Goal: Task Accomplishment & Management: Manage account settings

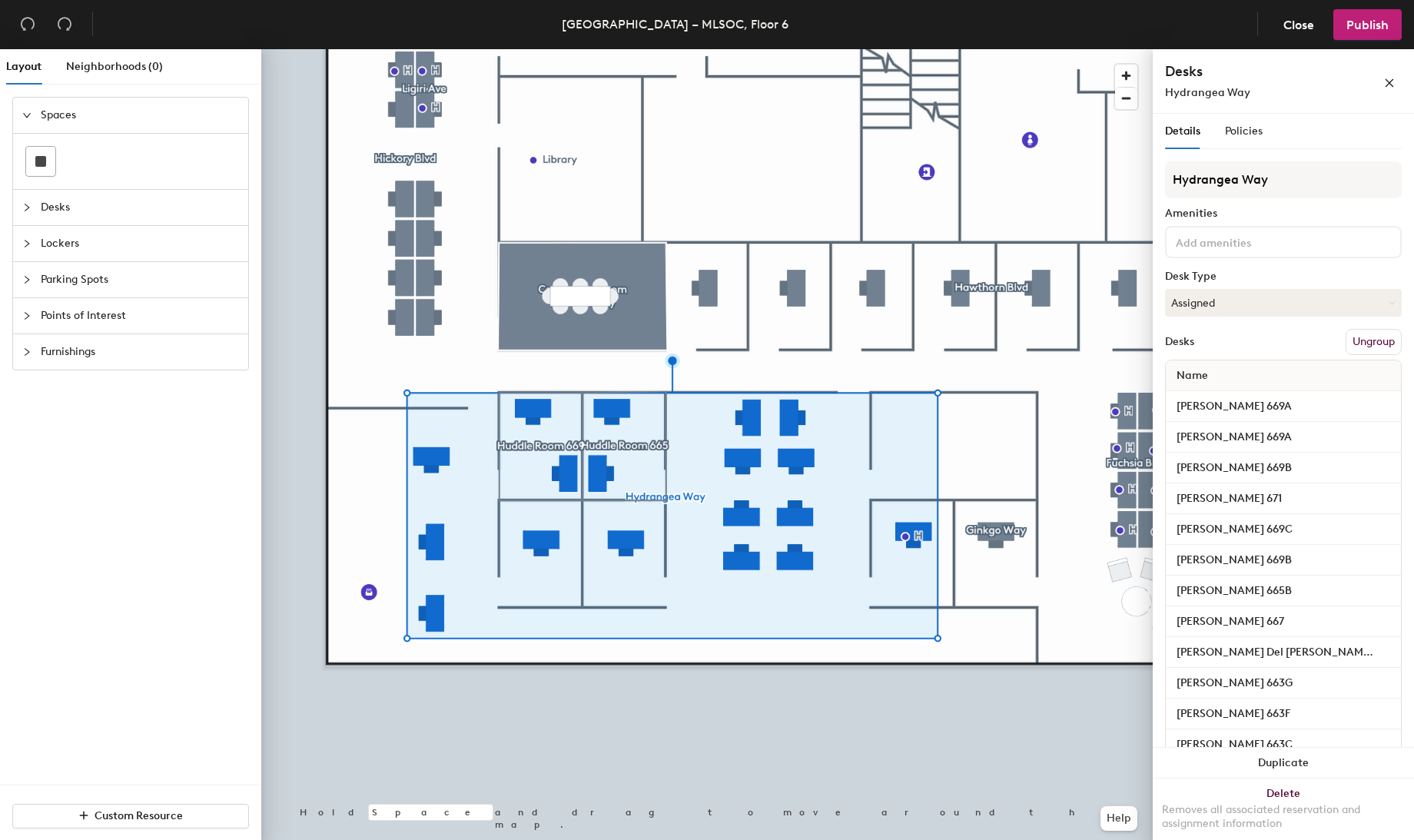
click at [1357, 339] on button "Ungroup" at bounding box center [1373, 342] width 56 height 27
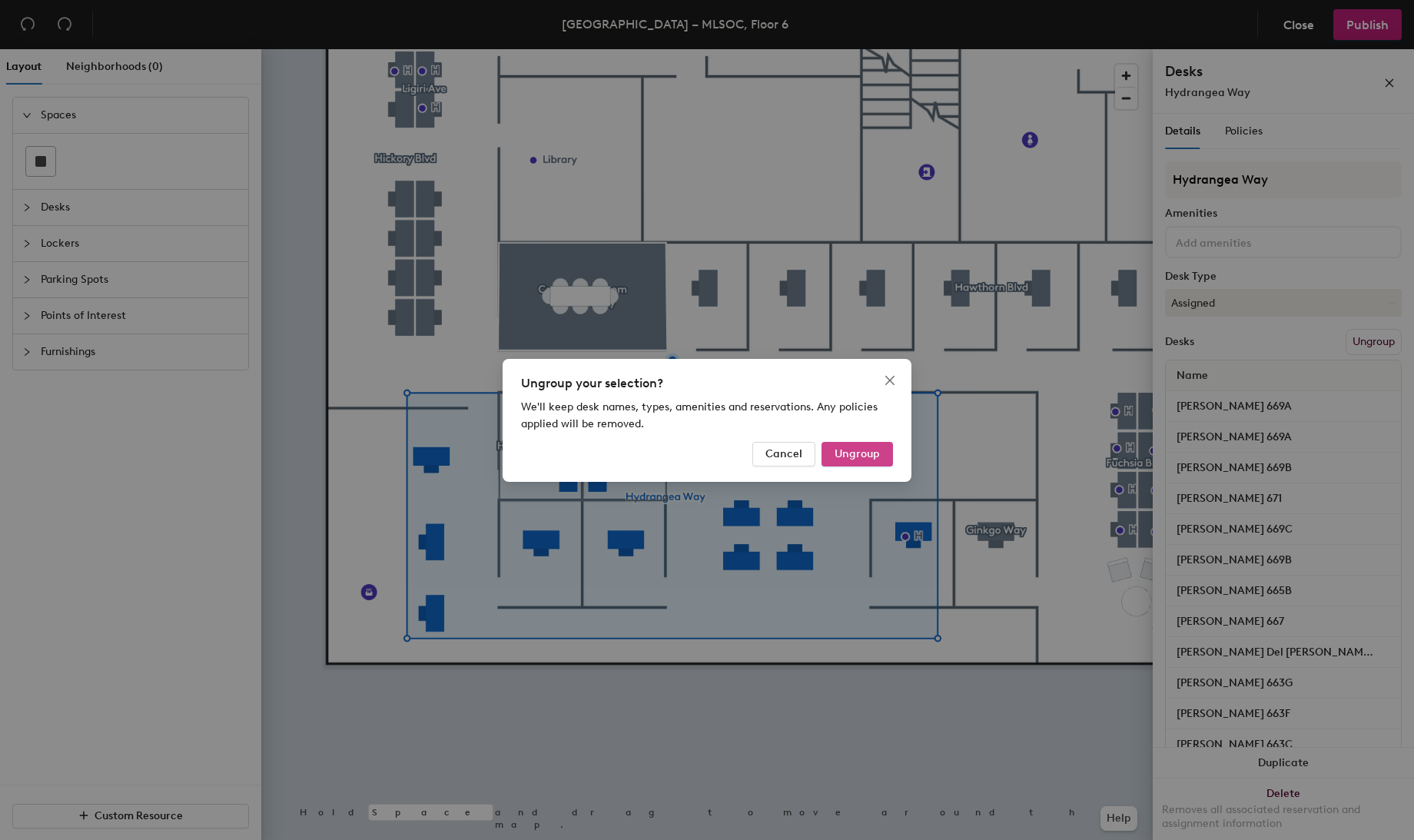
click at [854, 453] on span "Ungroup" at bounding box center [857, 454] width 45 height 13
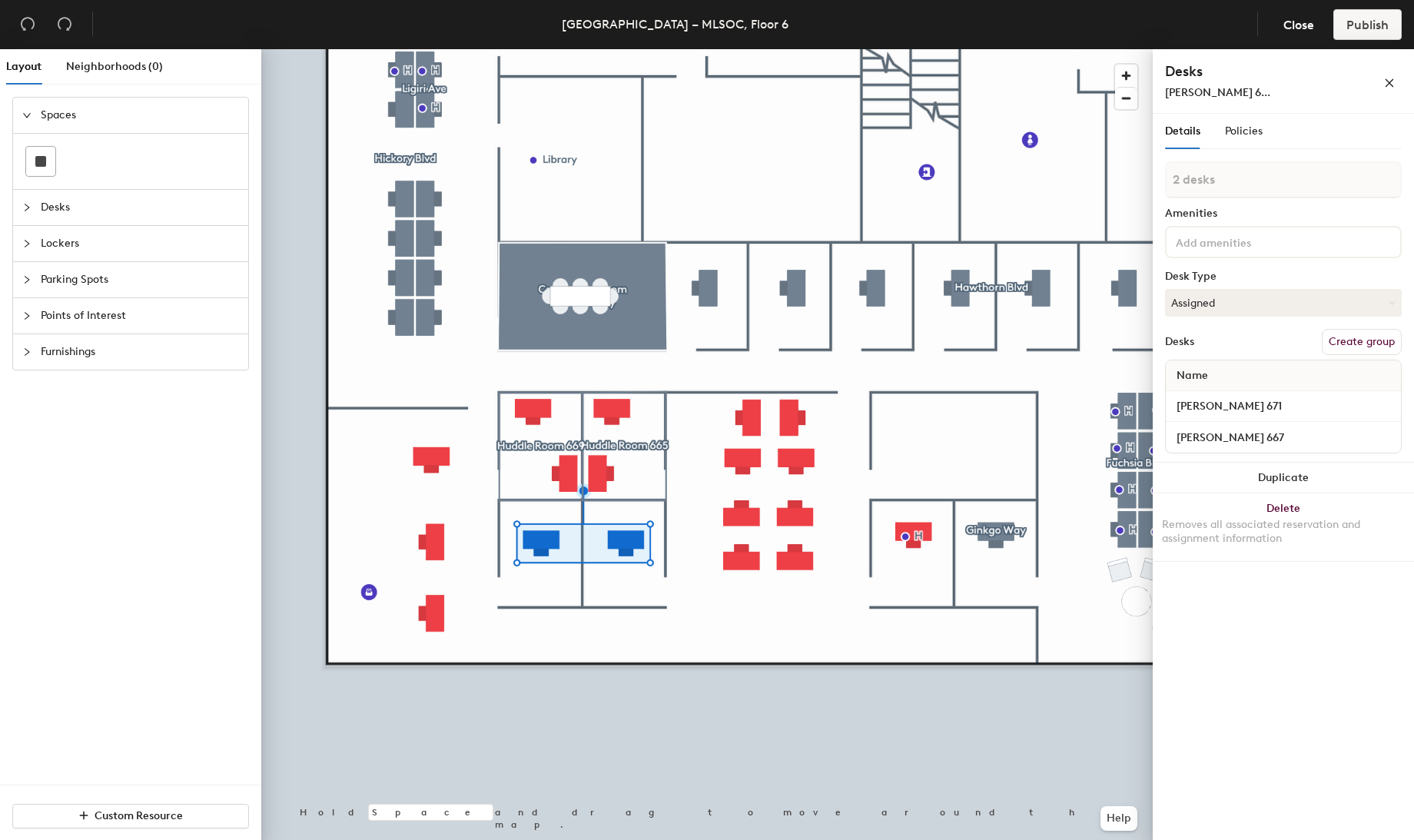
type input "3 desks"
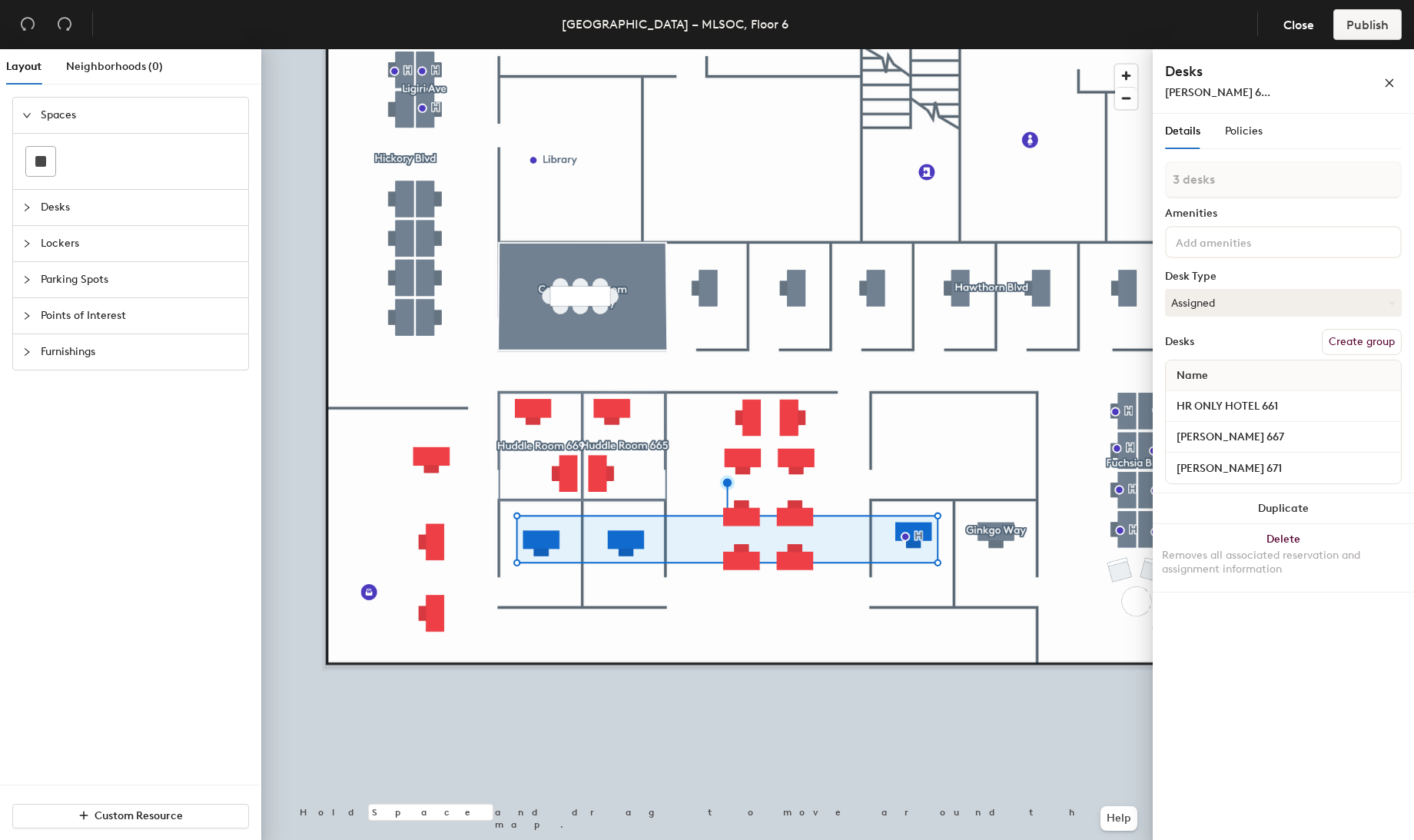
click at [1359, 340] on button "Create group" at bounding box center [1362, 342] width 80 height 27
drag, startPoint x: 1221, startPoint y: 180, endPoint x: 1160, endPoint y: 182, distance: 61.0
click at [1159, 182] on div "Details Policies Pod 27 Amenities Desk Type Assigned Desks Ungroup Name HR ONLY…" at bounding box center [1283, 479] width 261 height 732
type input "Hydrangea Lane"
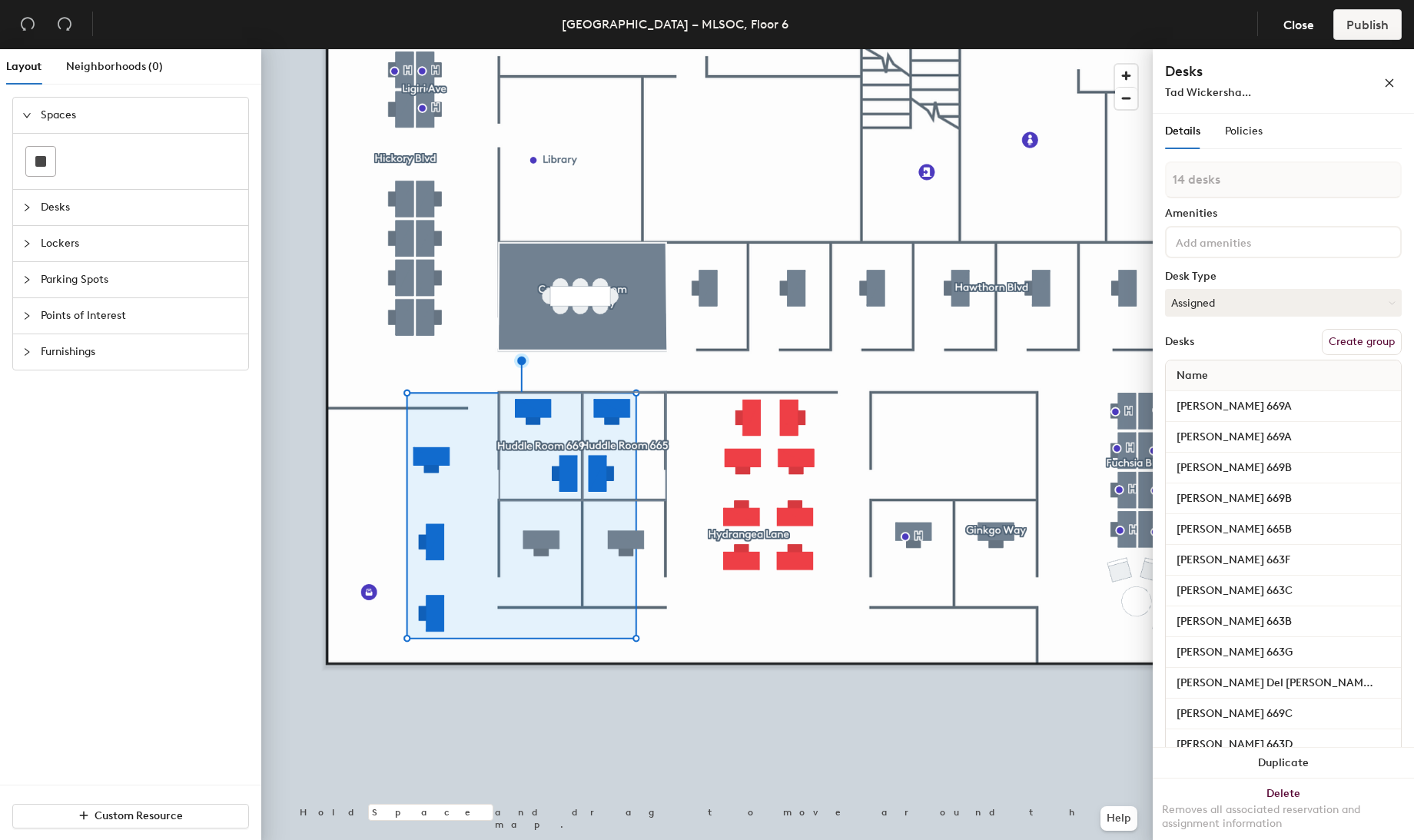
type input "15 desks"
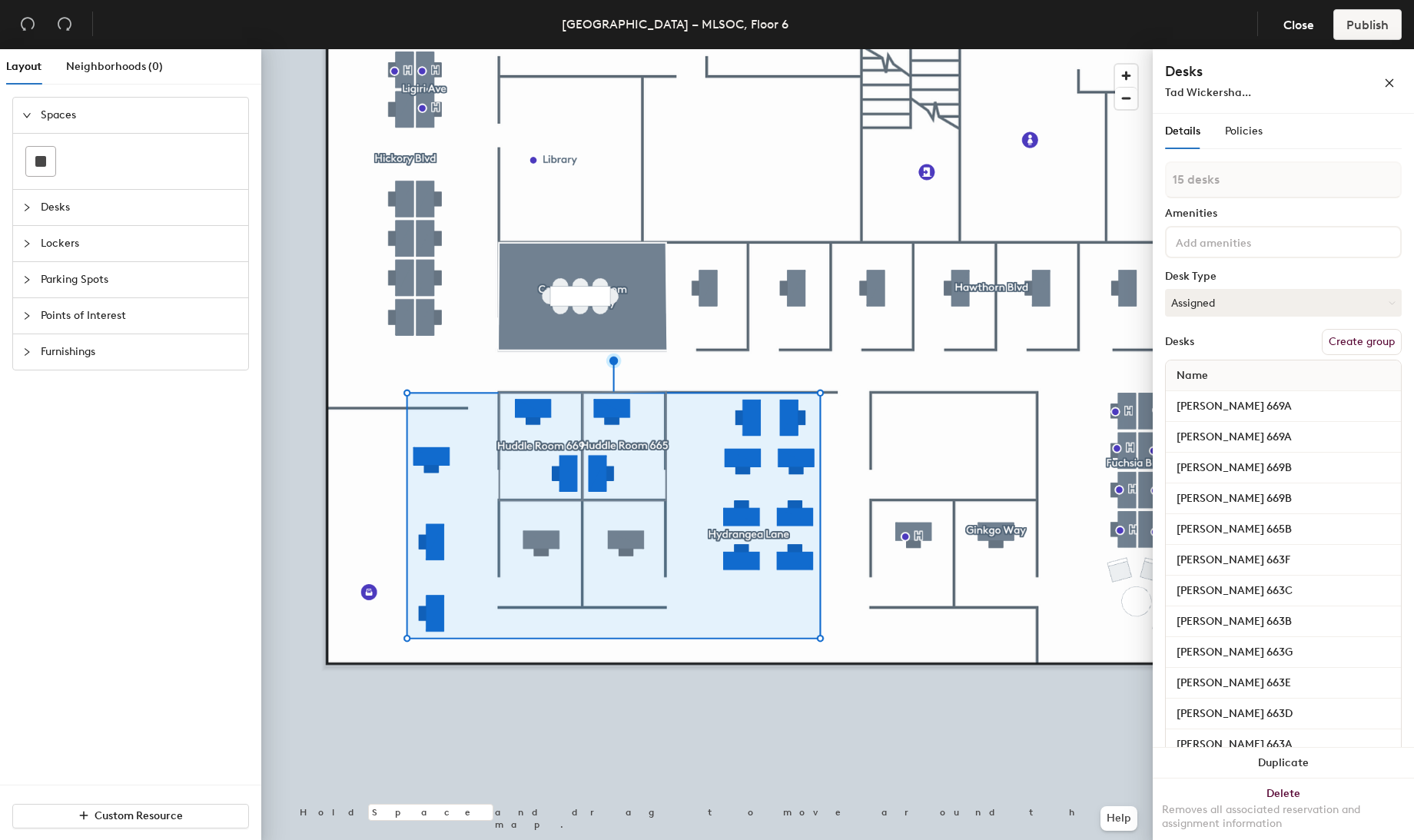
click at [1333, 345] on button "Create group" at bounding box center [1362, 342] width 80 height 27
click at [1126, 180] on div "Layout Neighborhoods (0) Spaces Desks Lockers Parking Spots Points of Interest …" at bounding box center [707, 448] width 1414 height 797
type input "Hydrangea Way"
click at [551, 49] on div at bounding box center [707, 49] width 891 height 0
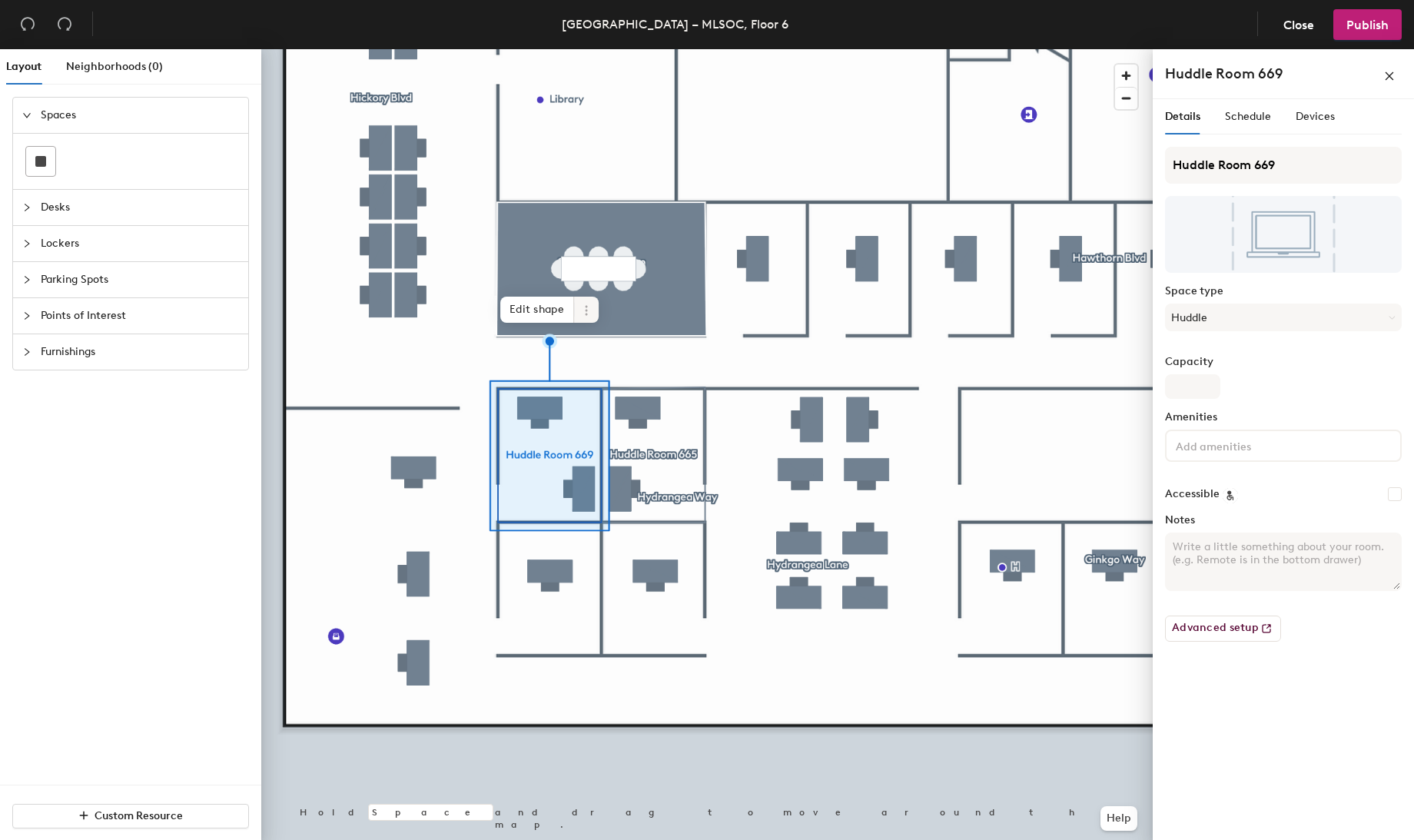
click at [587, 312] on icon at bounding box center [586, 310] width 12 height 12
click at [598, 394] on span "Delete" at bounding box center [641, 399] width 136 height 27
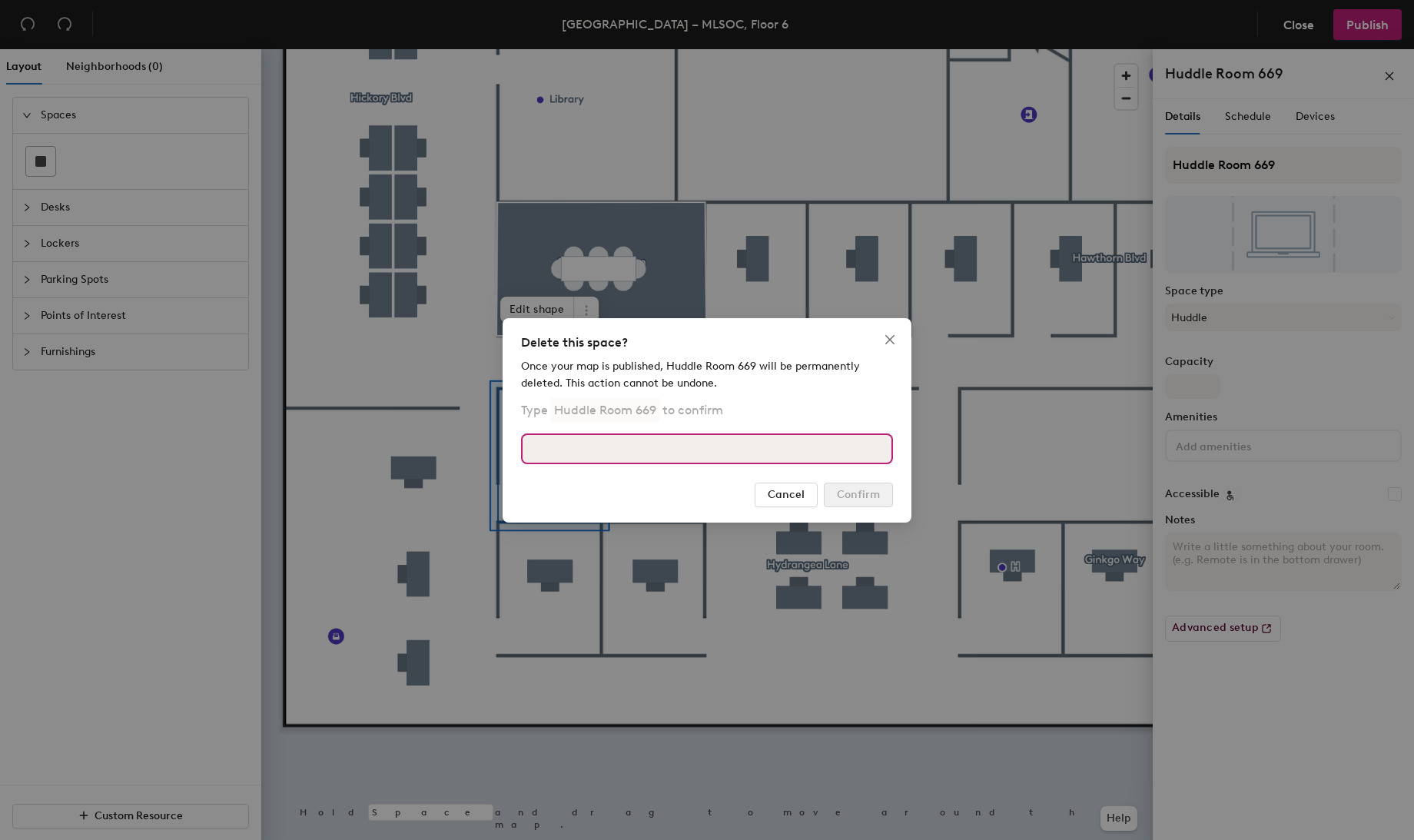
click at [678, 448] on input at bounding box center [707, 449] width 372 height 30
type input "Huddle Room 669"
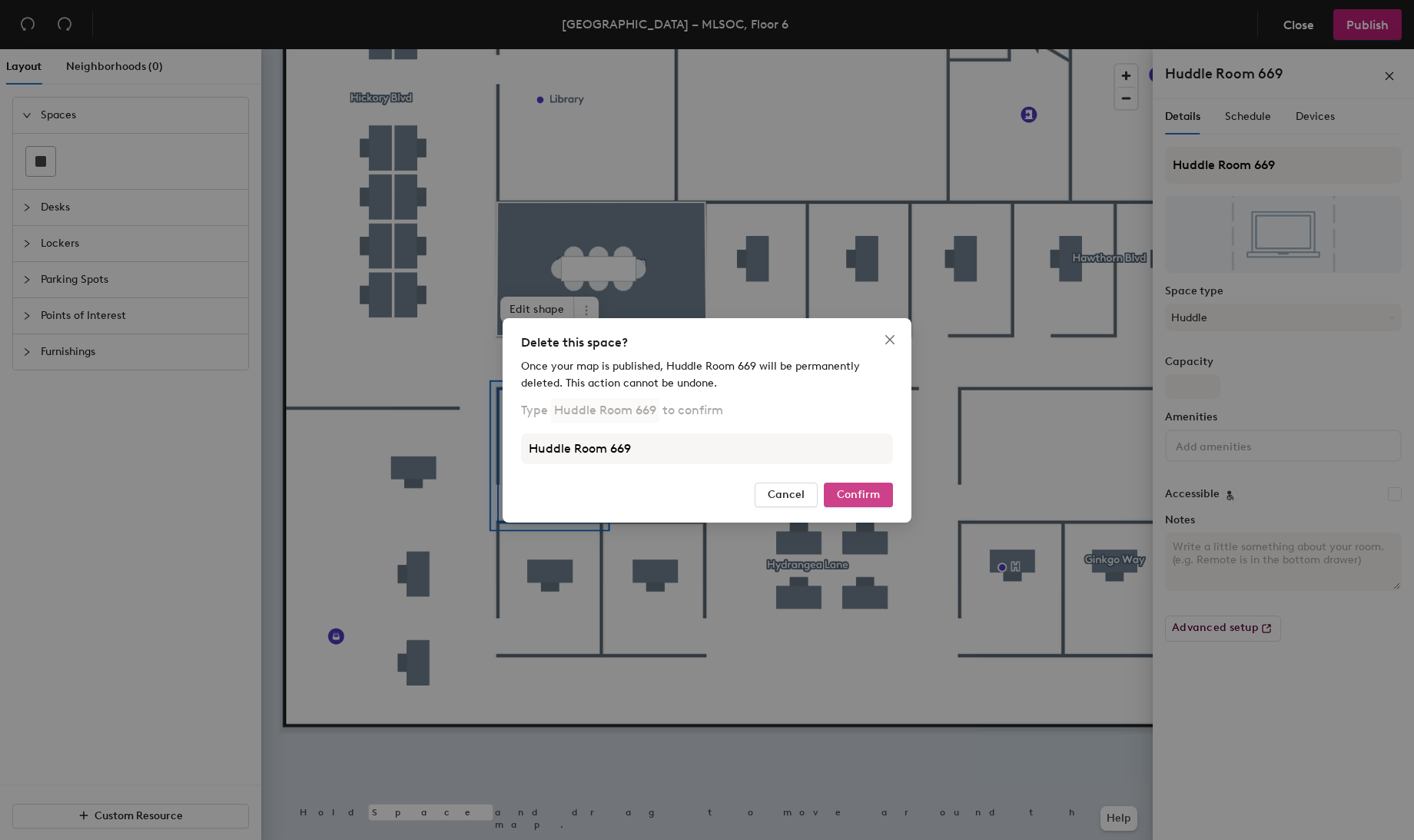
click at [848, 491] on span "Confirm" at bounding box center [858, 494] width 43 height 13
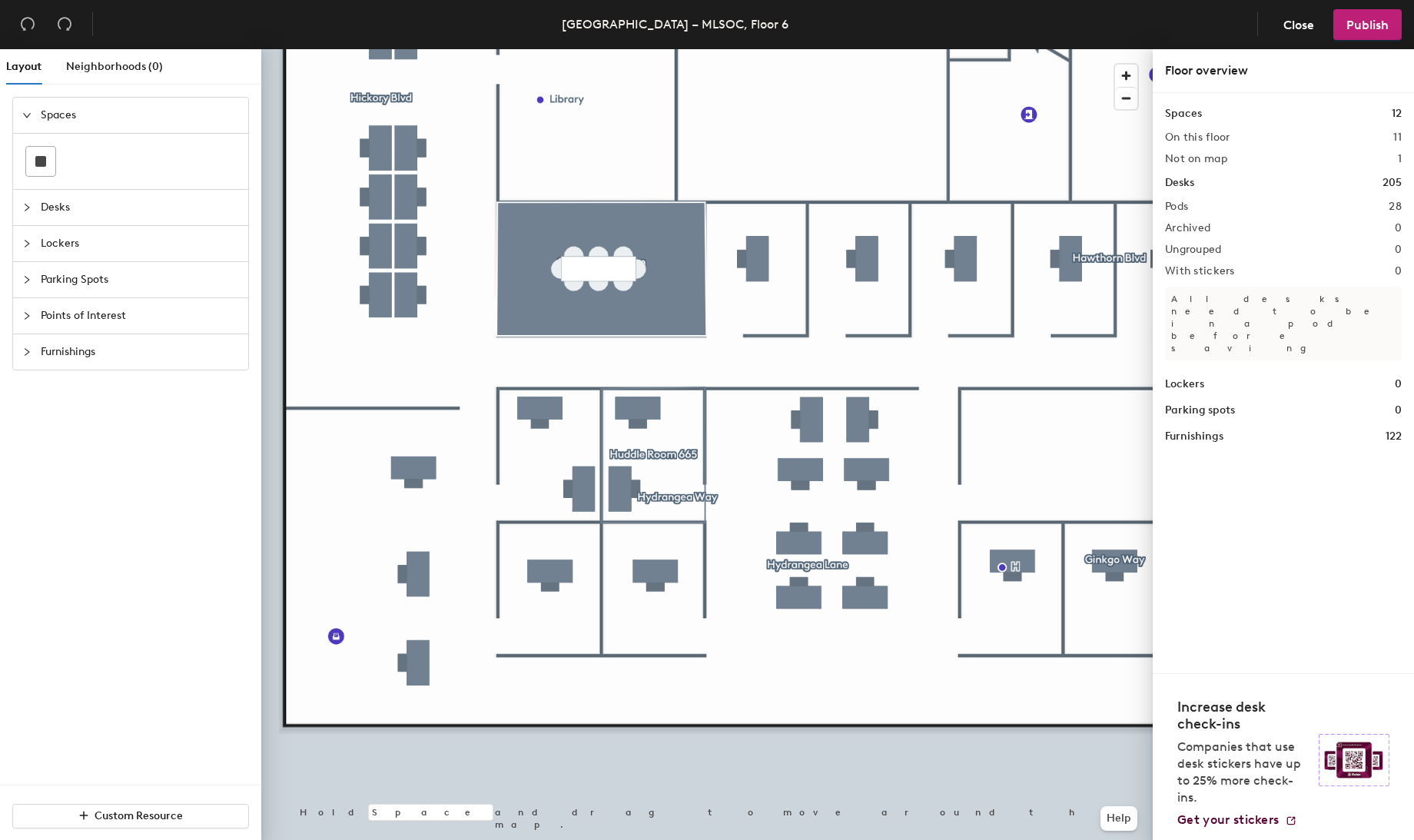
click at [700, 49] on div at bounding box center [707, 49] width 891 height 0
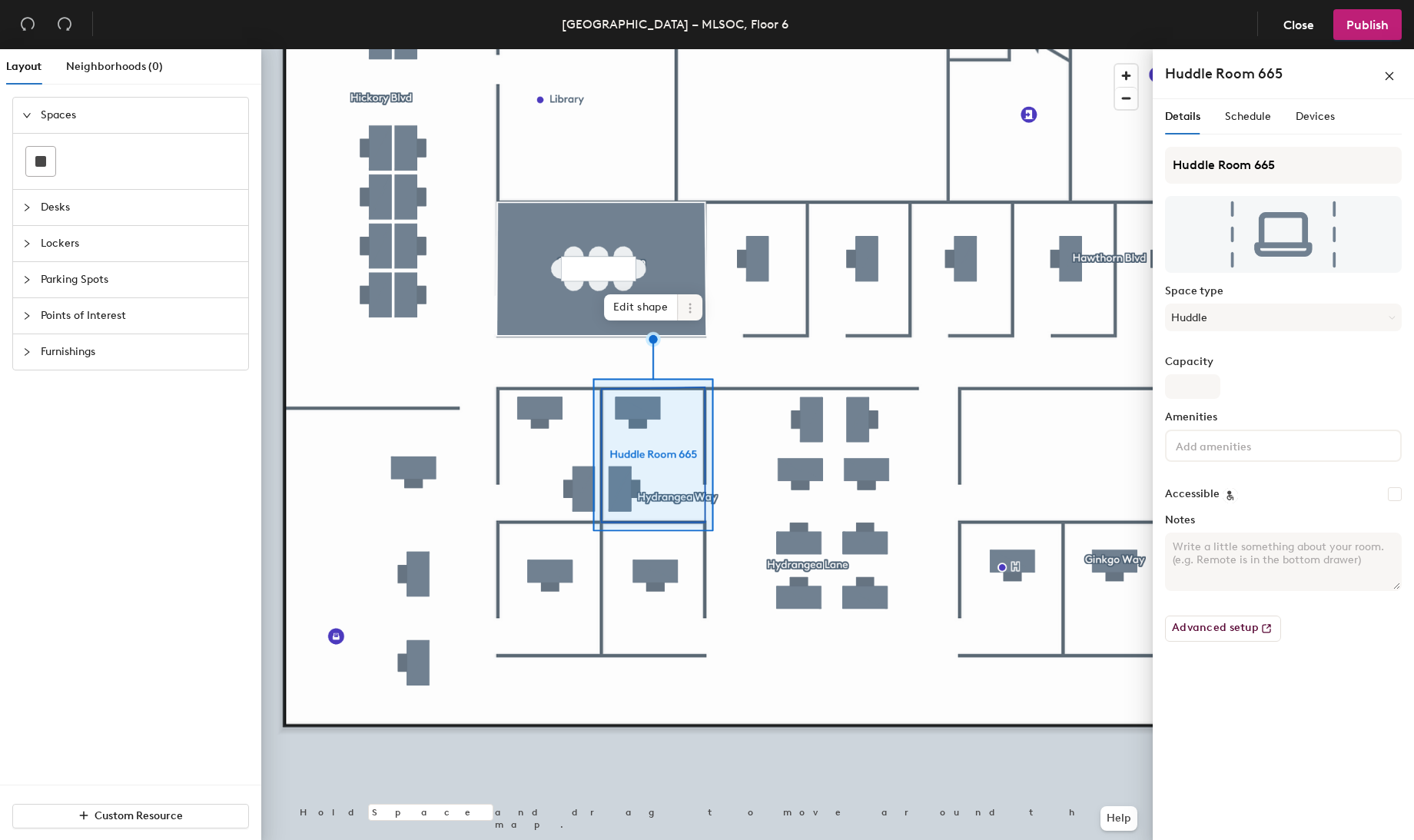
click at [691, 302] on icon at bounding box center [689, 308] width 12 height 12
click at [715, 394] on span "Delete" at bounding box center [745, 396] width 136 height 27
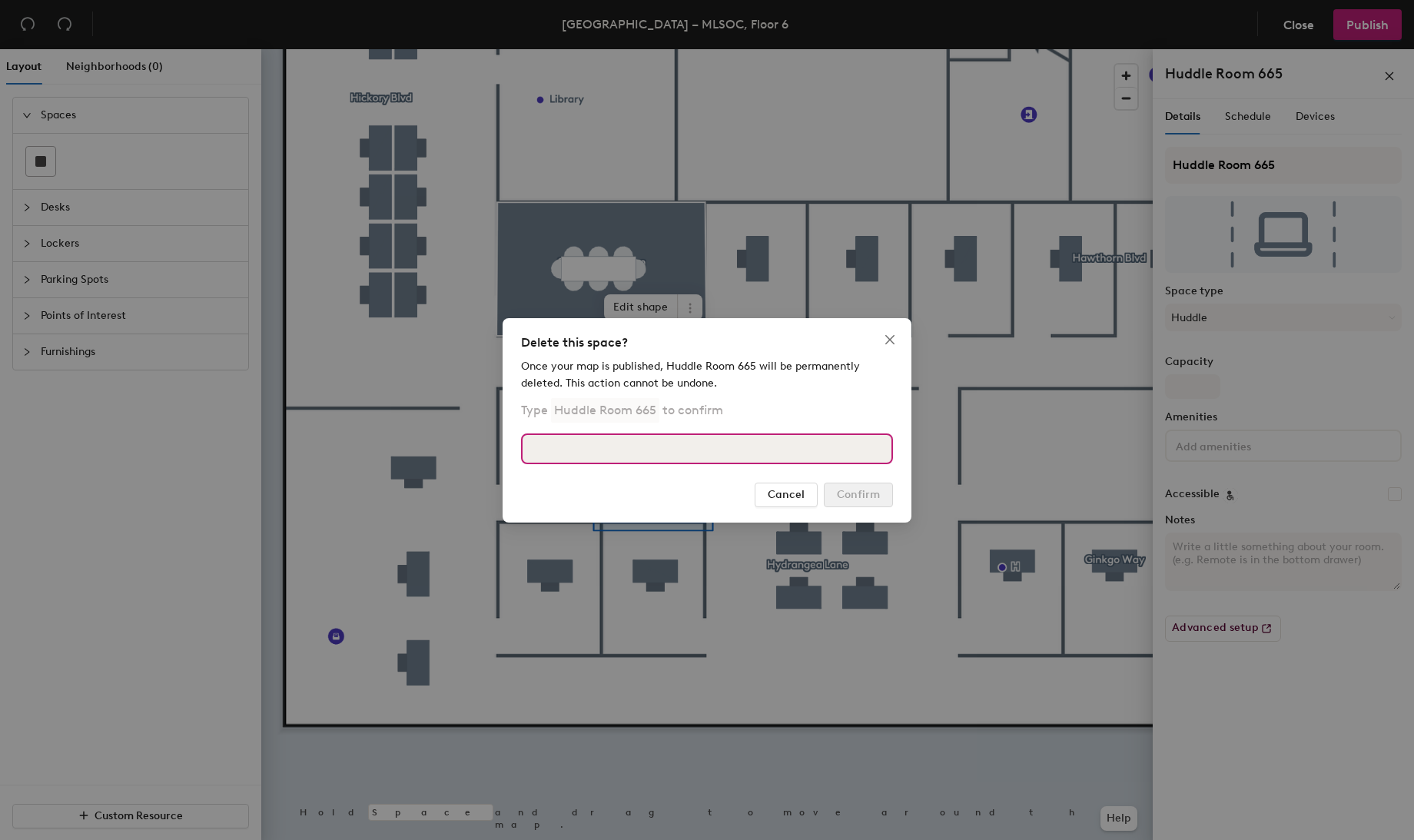
click at [781, 454] on input at bounding box center [707, 449] width 372 height 30
type input "Huddle Room 665"
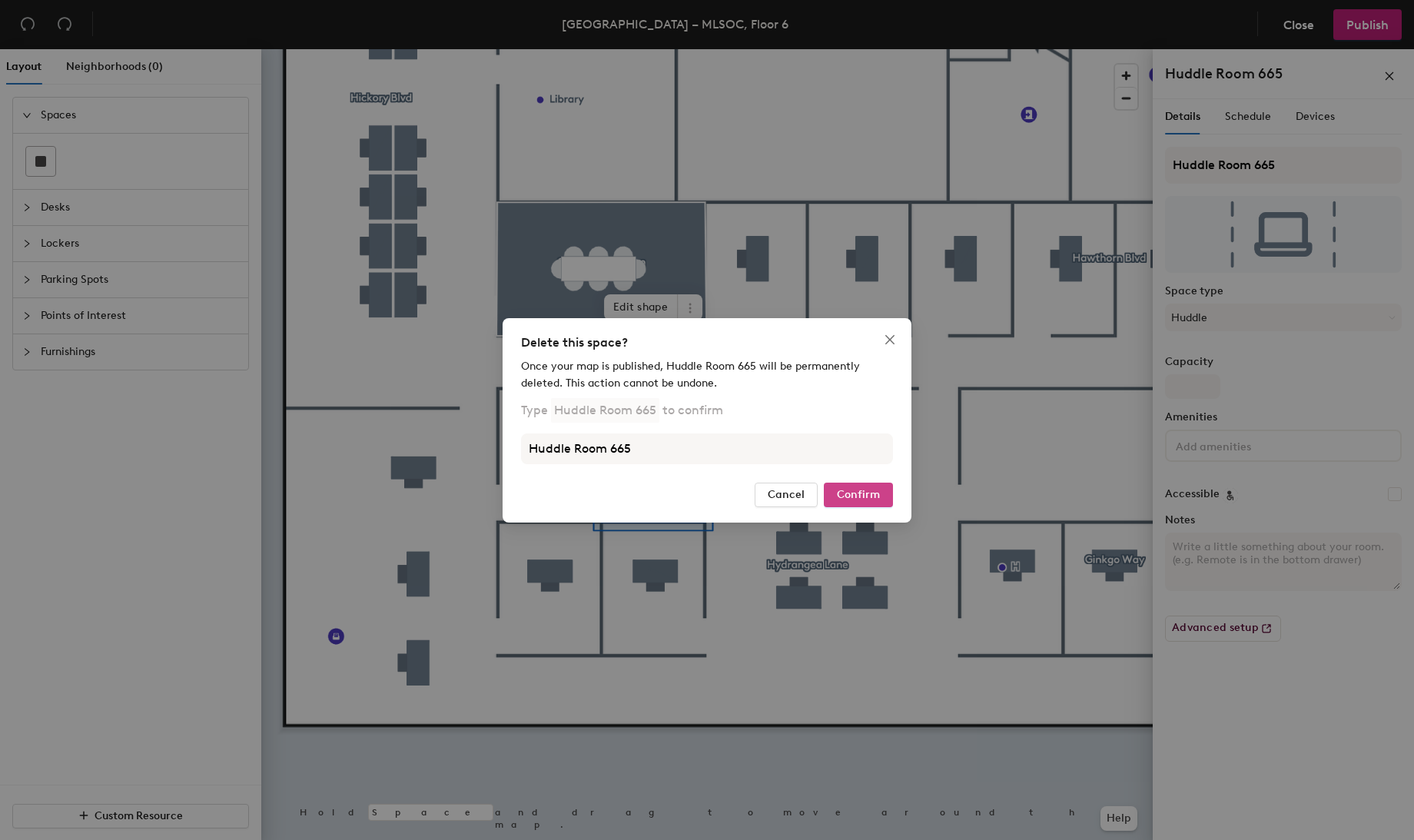
click at [852, 491] on span "Confirm" at bounding box center [858, 494] width 43 height 13
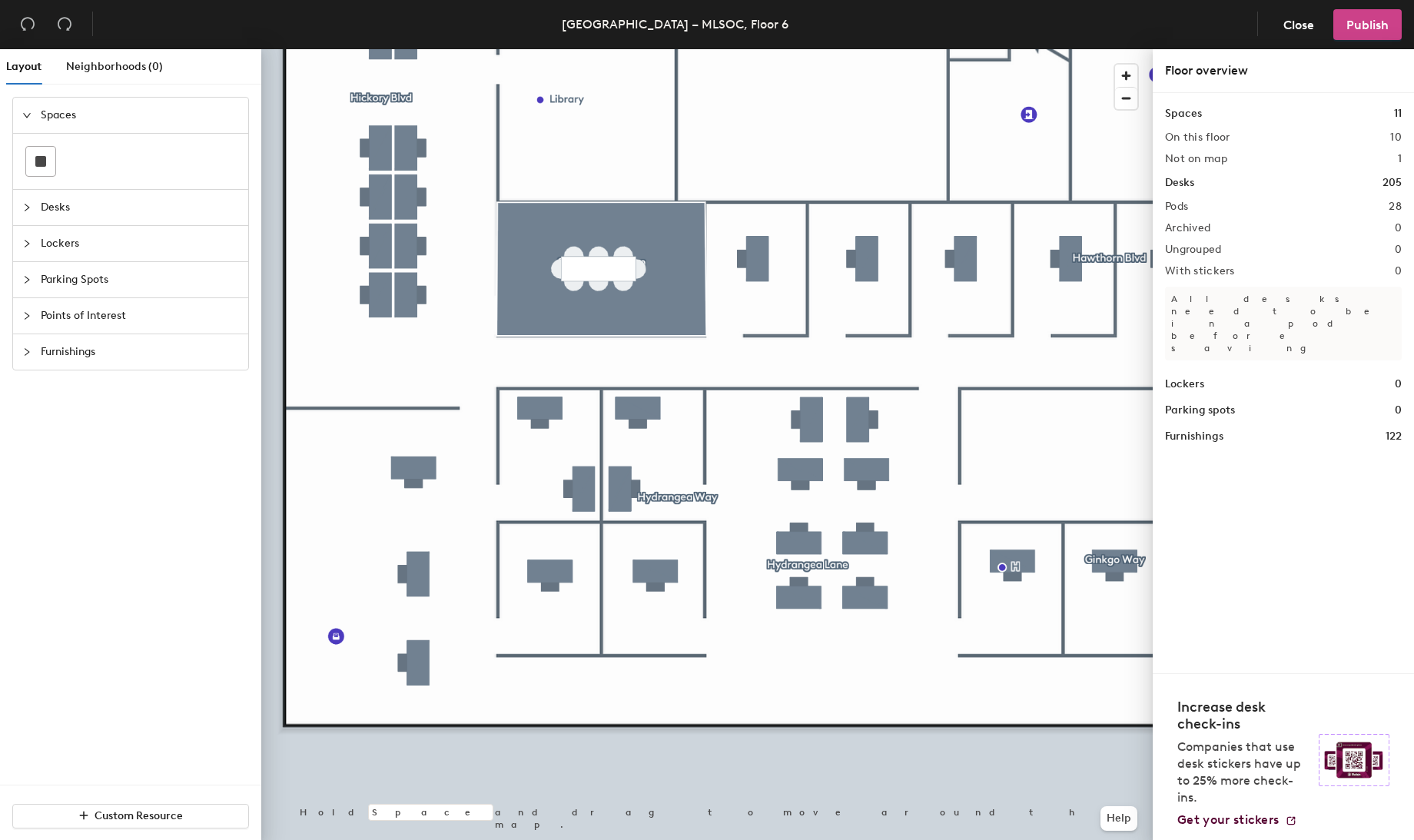
click at [1369, 22] on span "Publish" at bounding box center [1368, 25] width 43 height 14
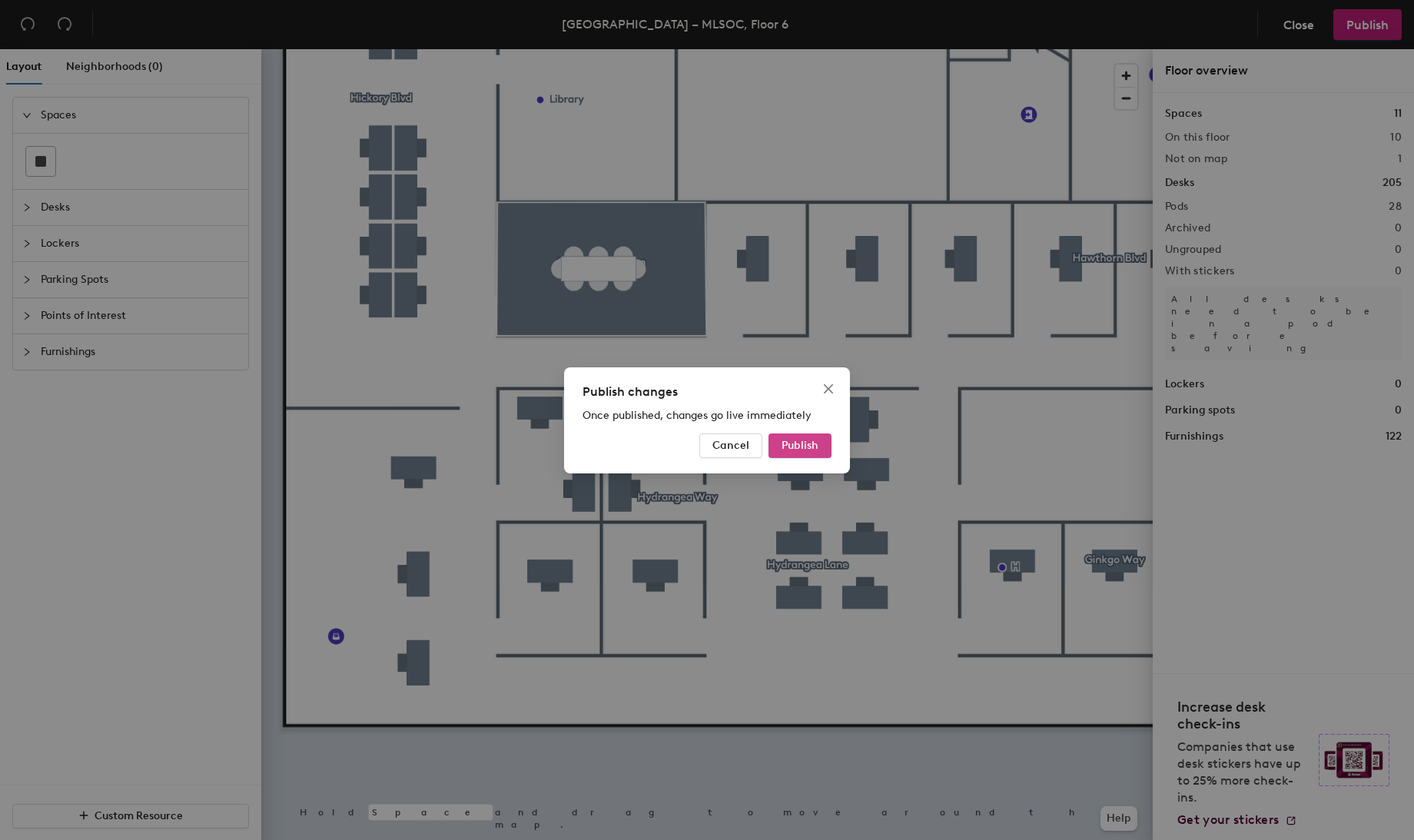
click at [823, 451] on button "Publish" at bounding box center [800, 446] width 63 height 25
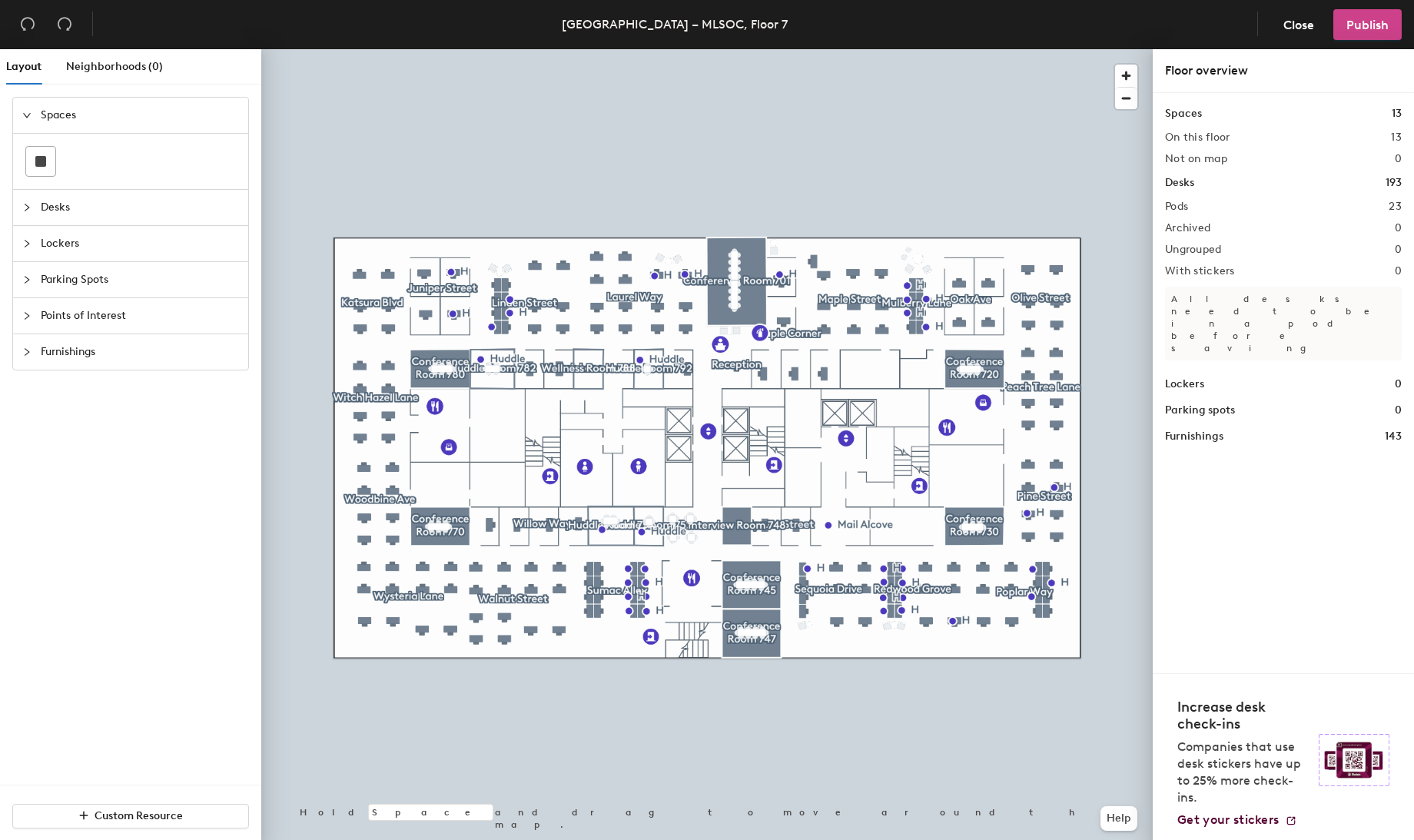
click at [1372, 27] on span "Publish" at bounding box center [1368, 25] width 43 height 14
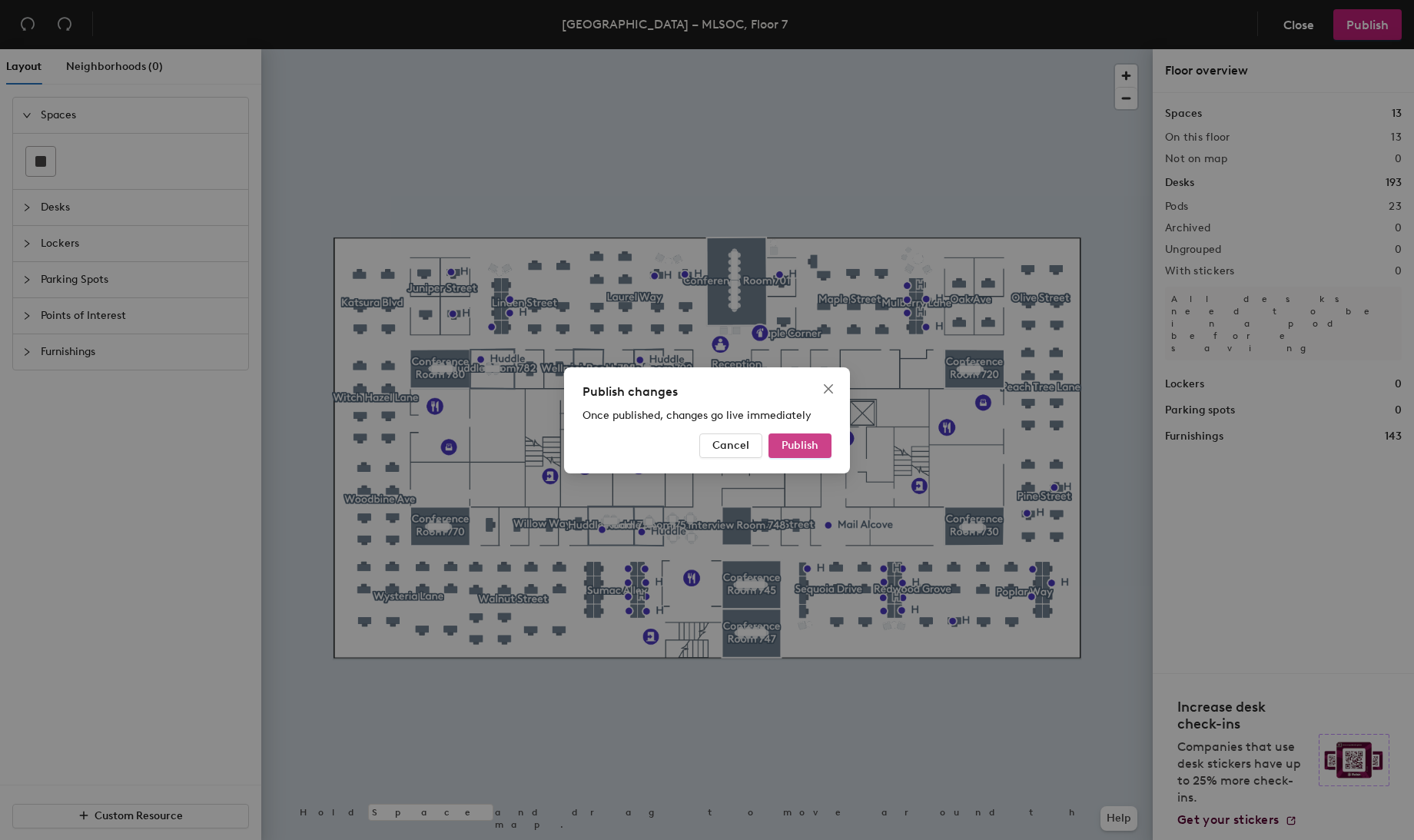
click at [795, 447] on span "Publish" at bounding box center [799, 445] width 37 height 13
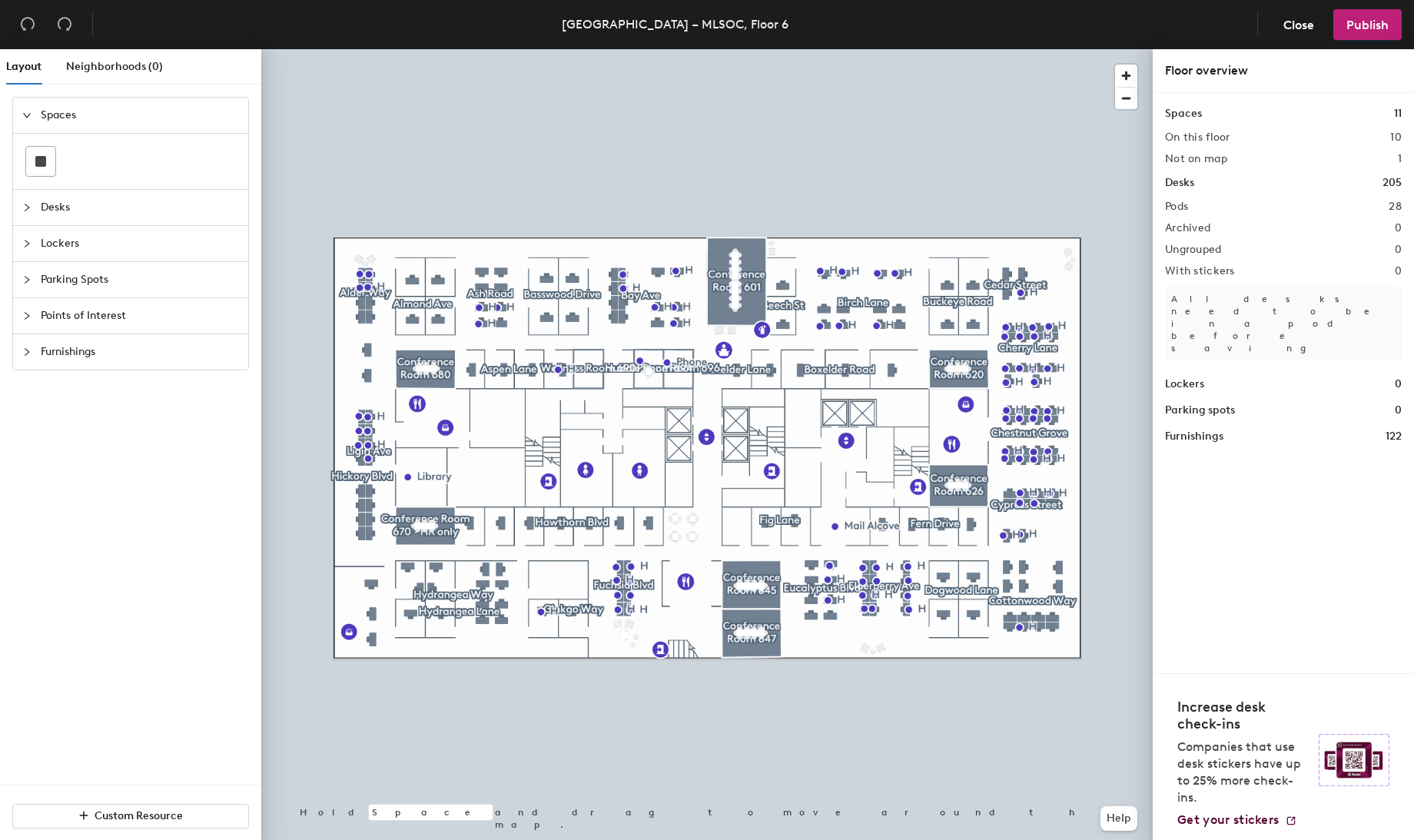
click at [432, 49] on div at bounding box center [707, 49] width 891 height 0
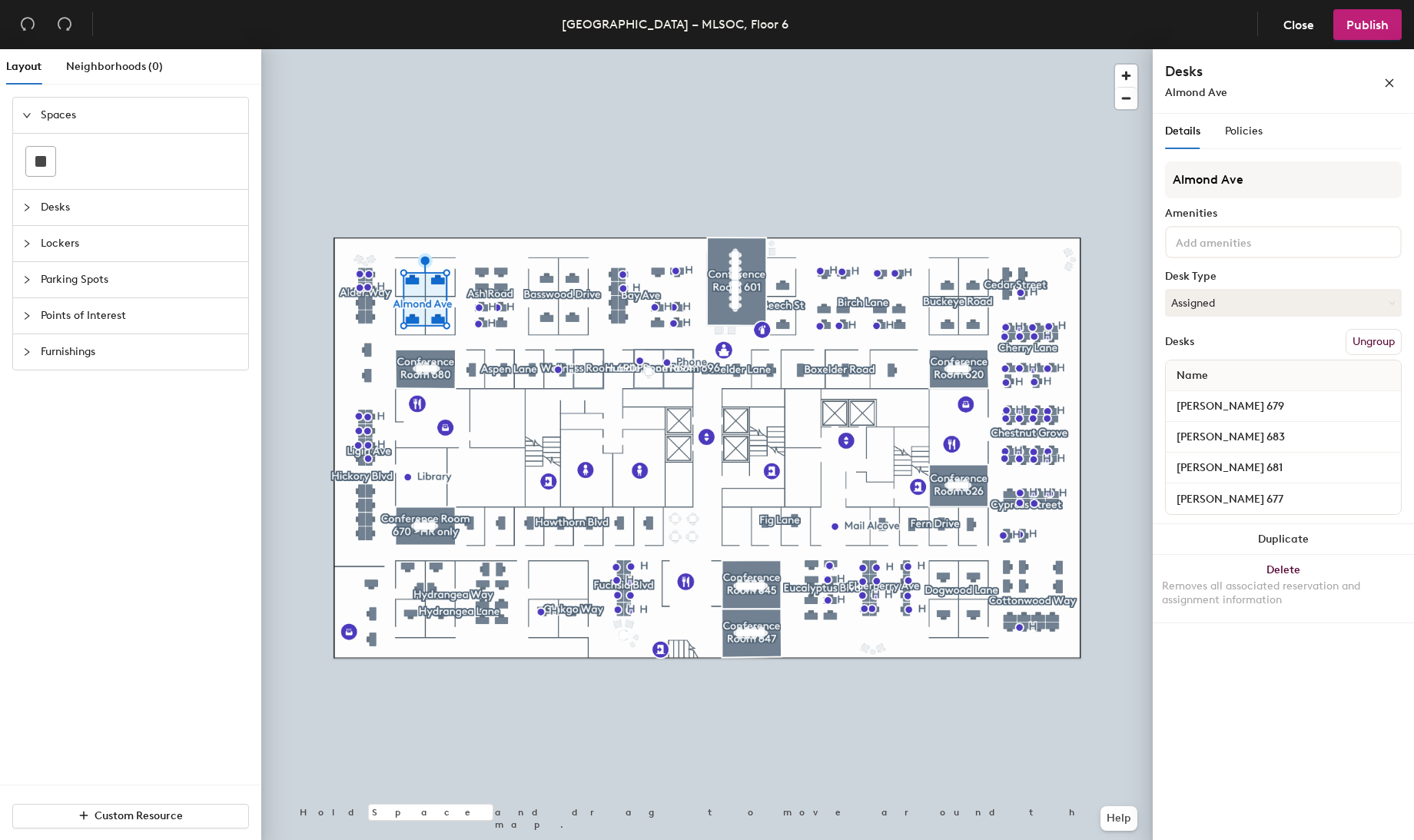
click at [642, 49] on div at bounding box center [707, 49] width 891 height 0
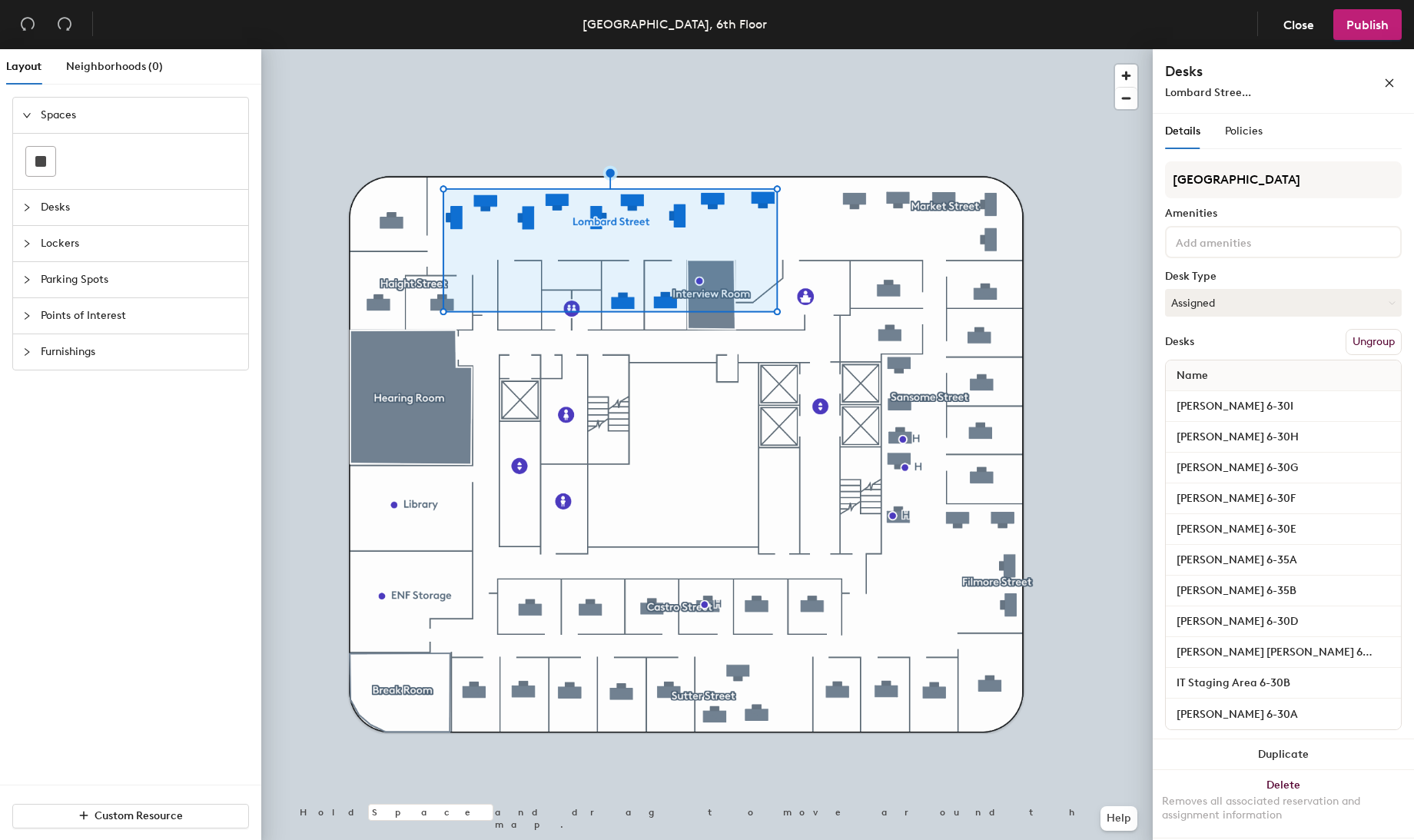
click at [1352, 339] on button "Ungroup" at bounding box center [1373, 342] width 56 height 27
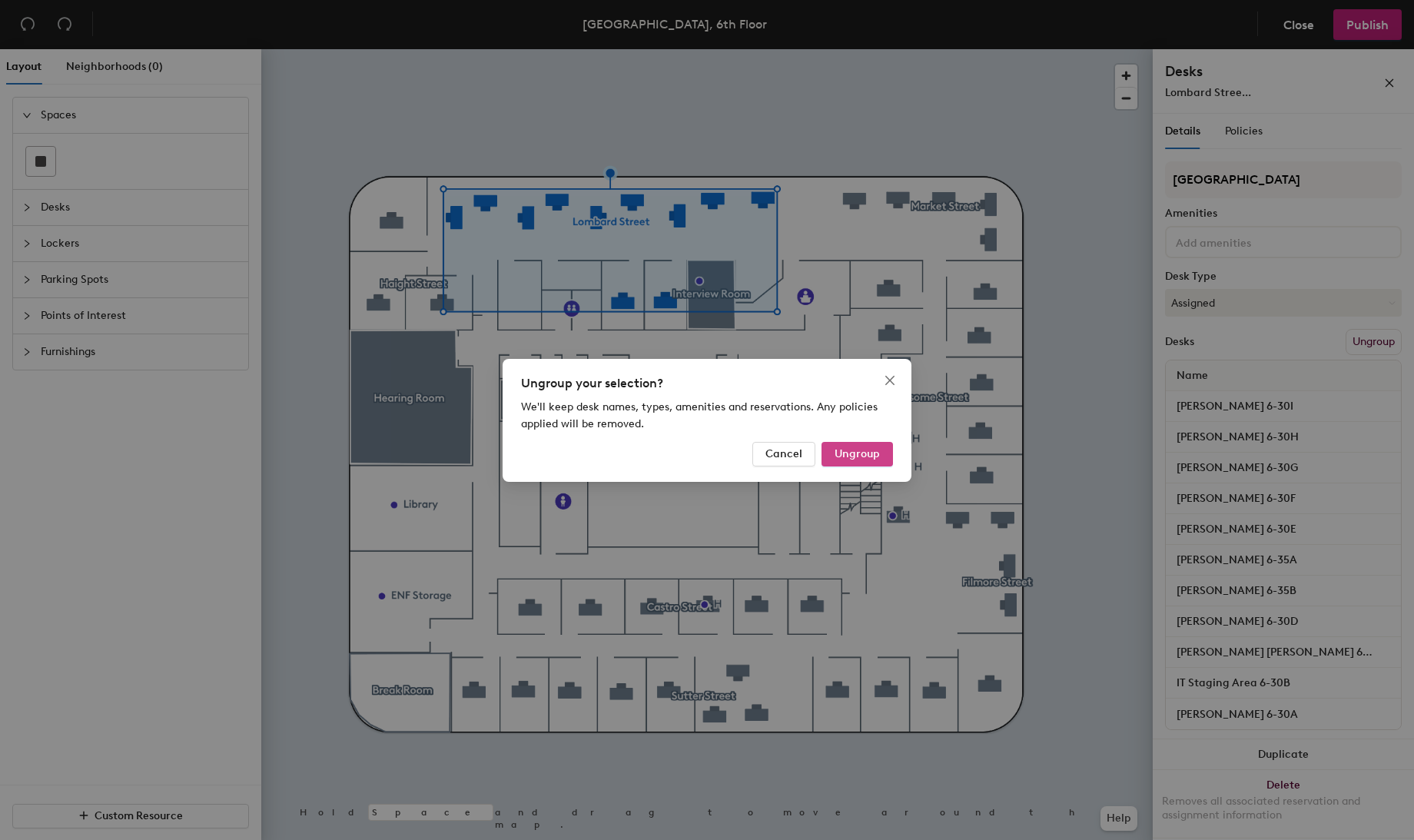
click at [850, 457] on span "Ungroup" at bounding box center [857, 454] width 45 height 13
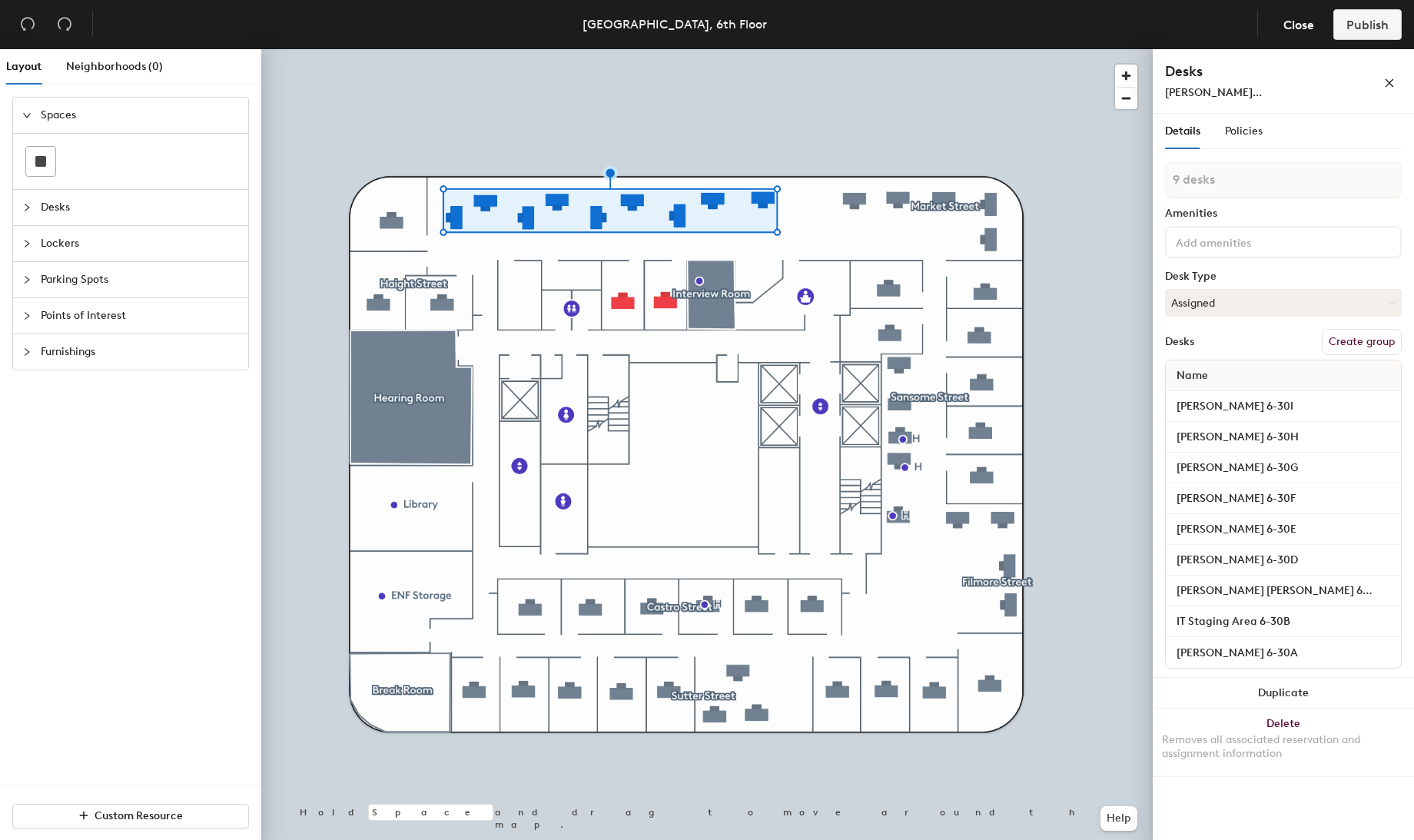
click at [1340, 344] on button "Create group" at bounding box center [1362, 342] width 80 height 27
click at [1132, 182] on div "Layout Neighborhoods (0) Spaces Desks Lockers Parking Spots Points of Interest …" at bounding box center [707, 448] width 1414 height 797
type input "Lombard Way"
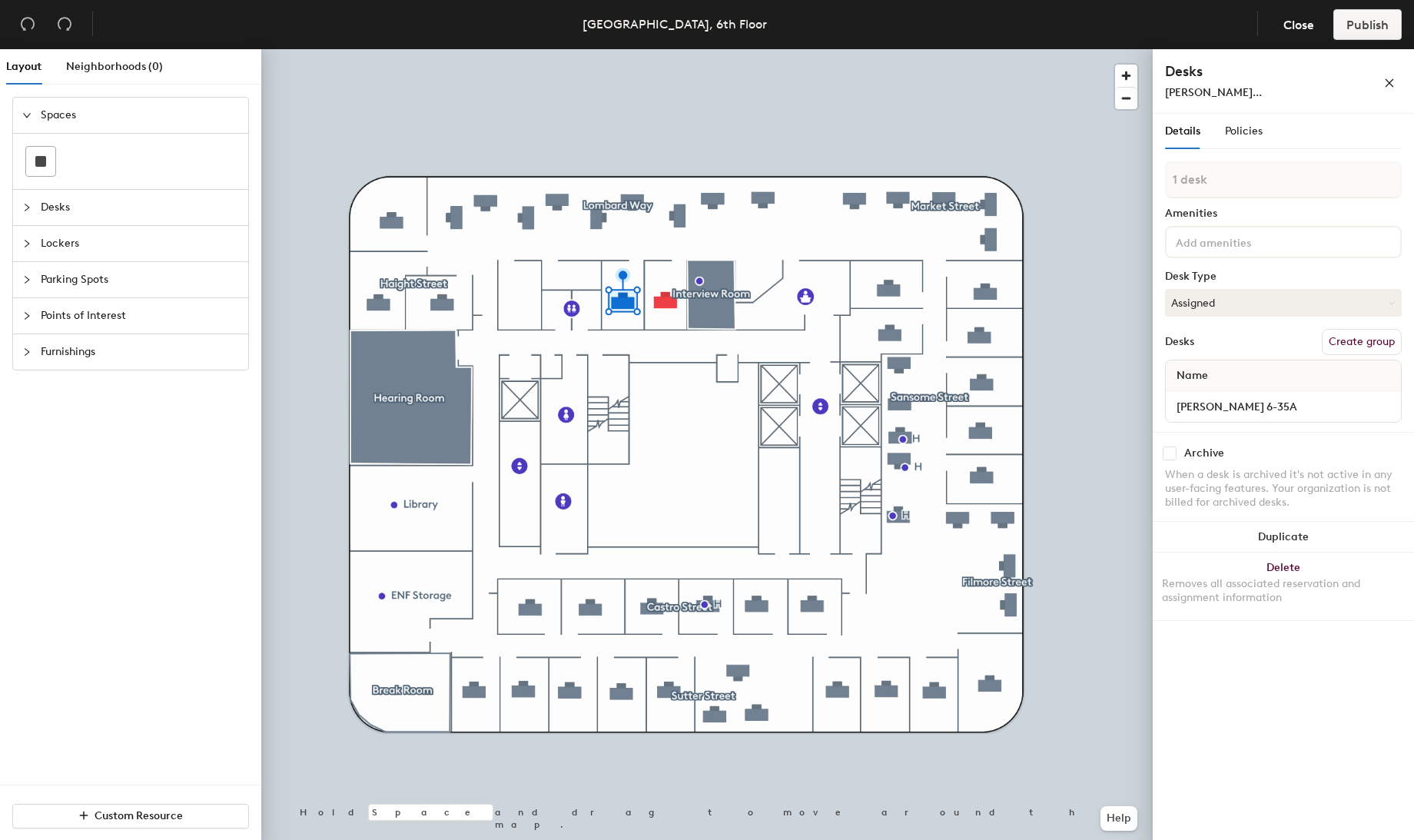
type input "2 desks"
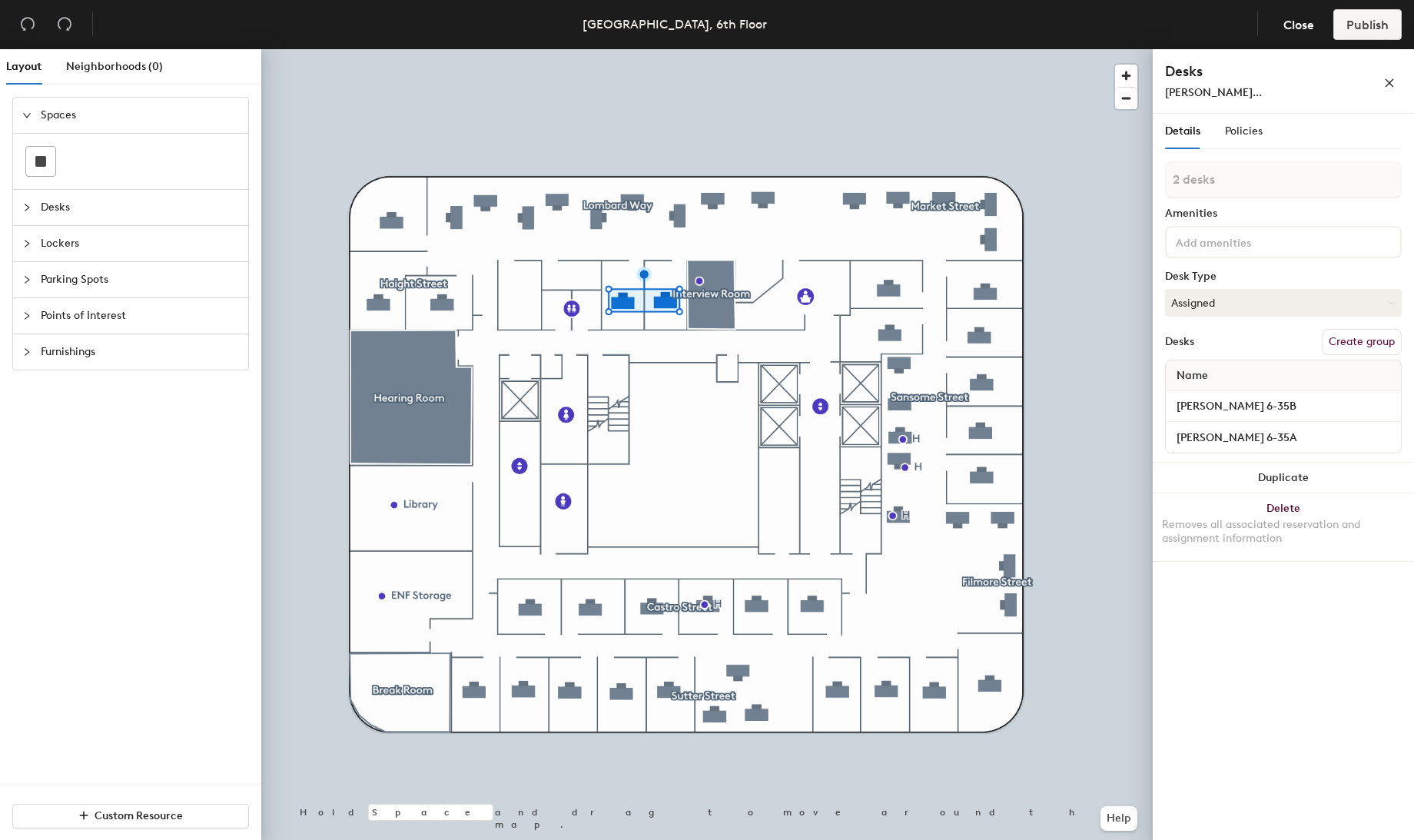
click at [1341, 336] on button "Create group" at bounding box center [1362, 342] width 80 height 27
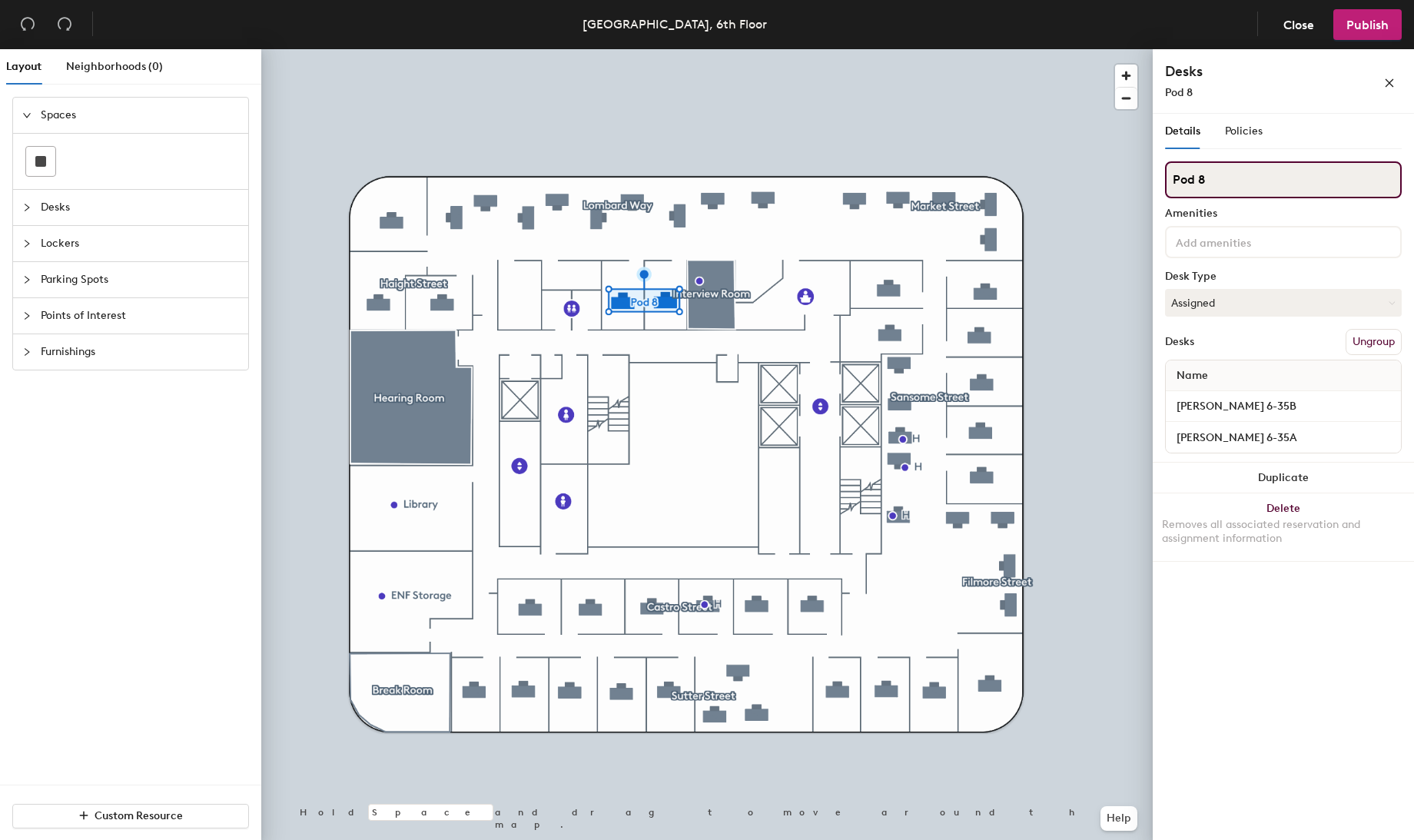
click at [1136, 167] on div "Layout Neighborhoods (0) Spaces Desks Lockers Parking Spots Points of Interest …" at bounding box center [707, 448] width 1414 height 797
type input "Lombard Street"
click at [675, 49] on div at bounding box center [707, 49] width 891 height 0
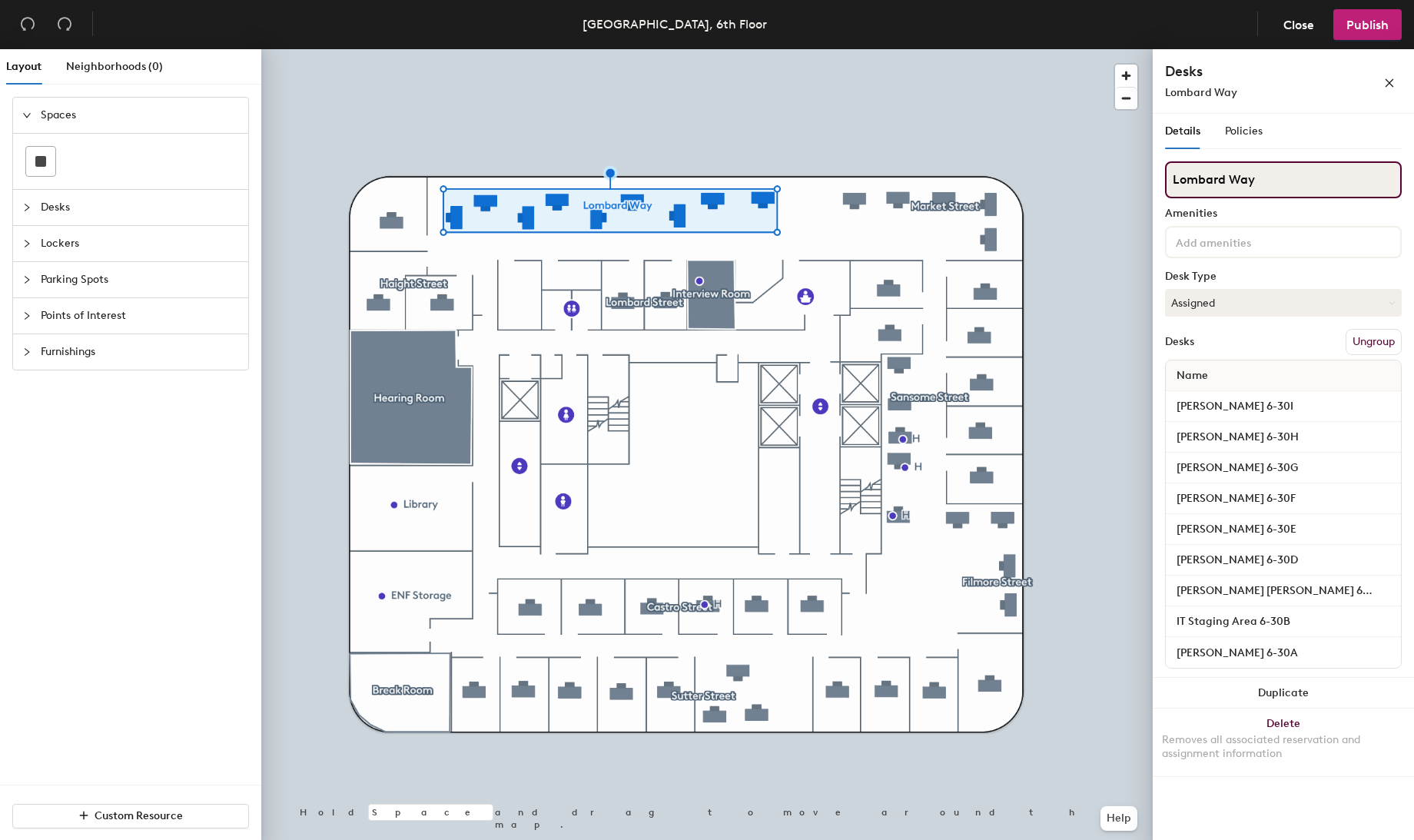
click at [1305, 185] on input "Lombard Way" at bounding box center [1283, 179] width 237 height 37
drag, startPoint x: 1192, startPoint y: 181, endPoint x: 1245, endPoint y: 177, distance: 53.2
click at [1245, 177] on input "Lombard St" at bounding box center [1283, 179] width 237 height 37
type input "Longview Court"
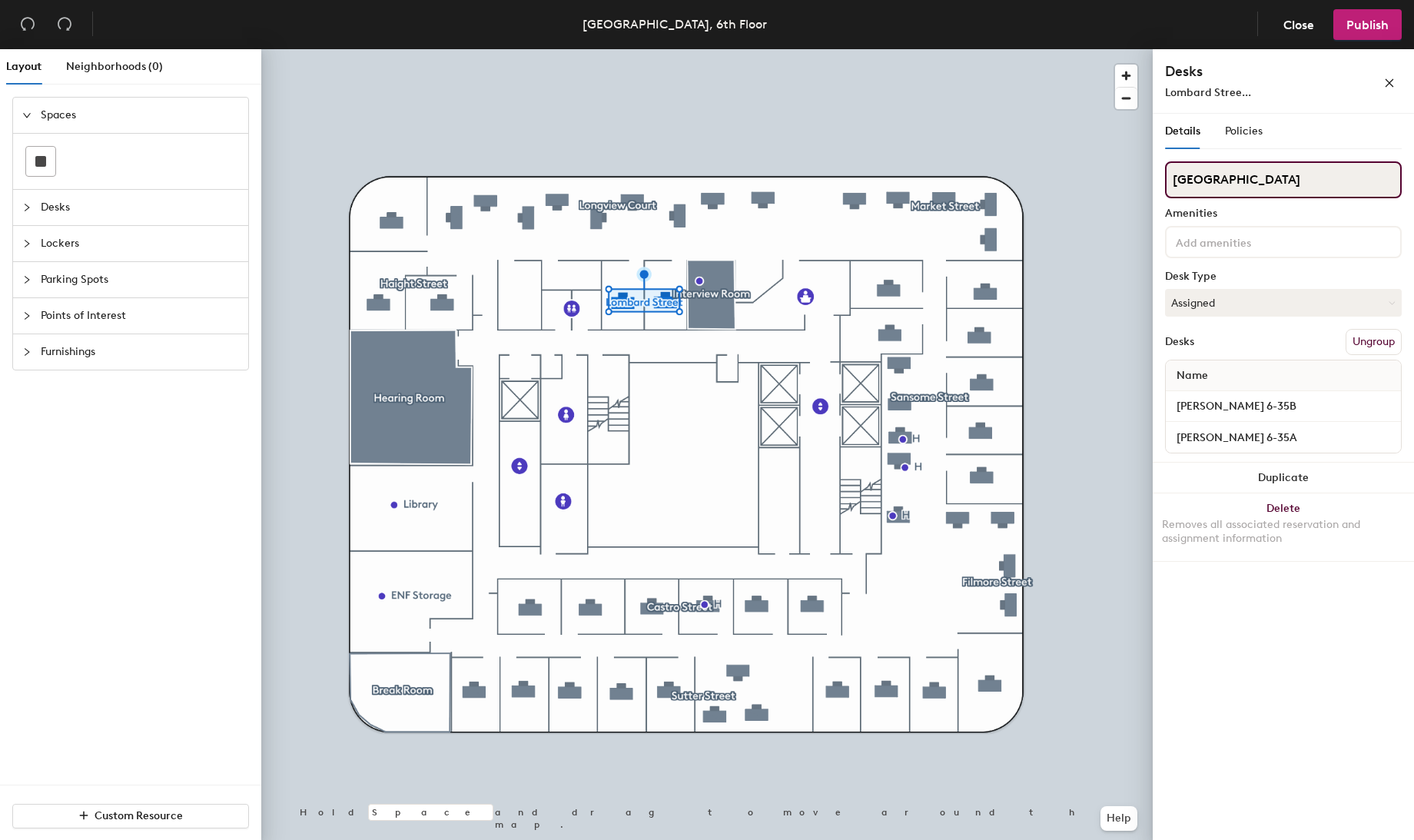
click at [1307, 186] on input "Lombard Street" at bounding box center [1283, 179] width 237 height 37
drag, startPoint x: 1275, startPoint y: 176, endPoint x: 1159, endPoint y: 182, distance: 116.2
click at [1159, 182] on div "Details Policies Lombard Street Amenities Desk Type Assigned Desks Ungroup Name…" at bounding box center [1283, 479] width 261 height 732
type input "Longview Court"
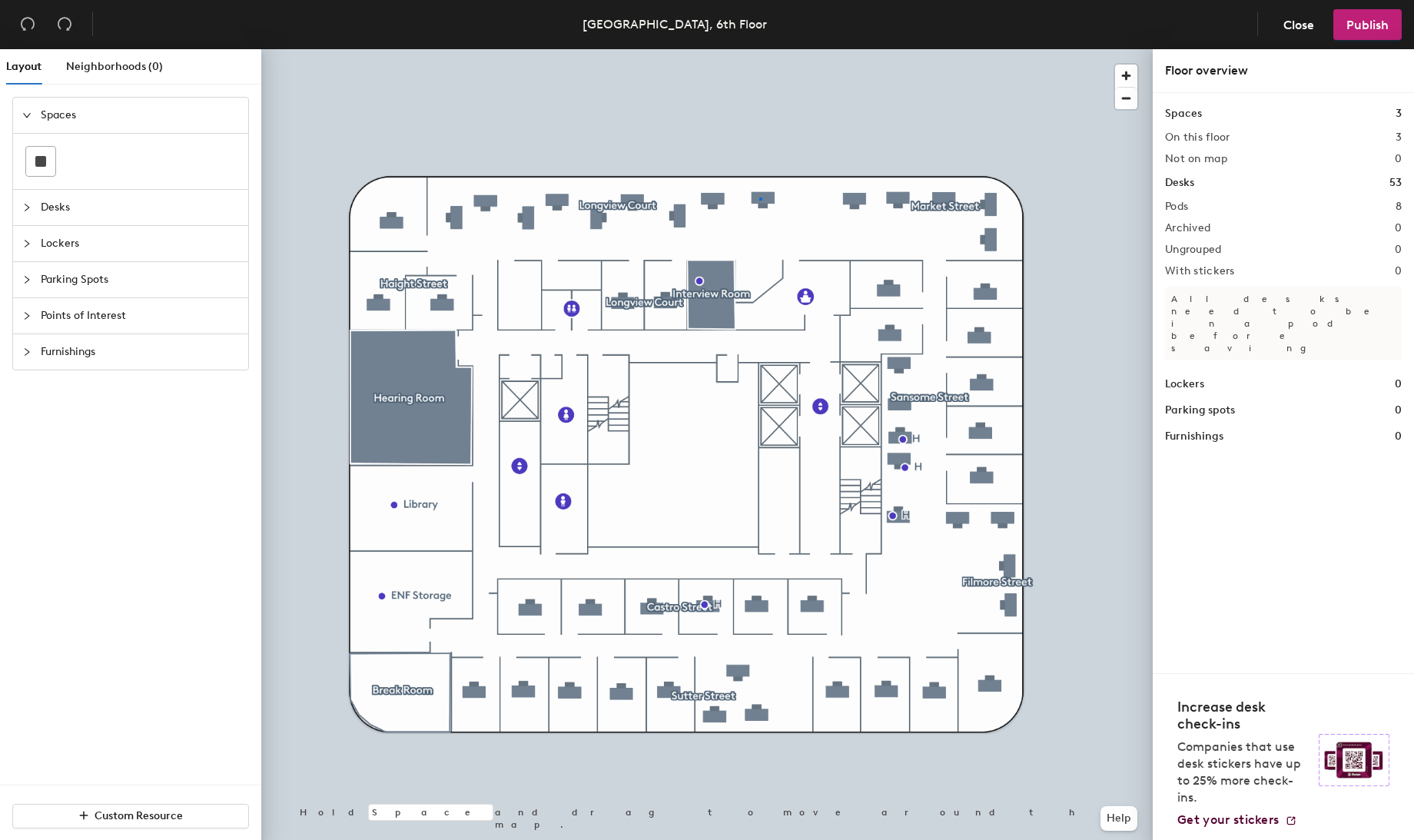
click at [760, 49] on div at bounding box center [707, 49] width 891 height 0
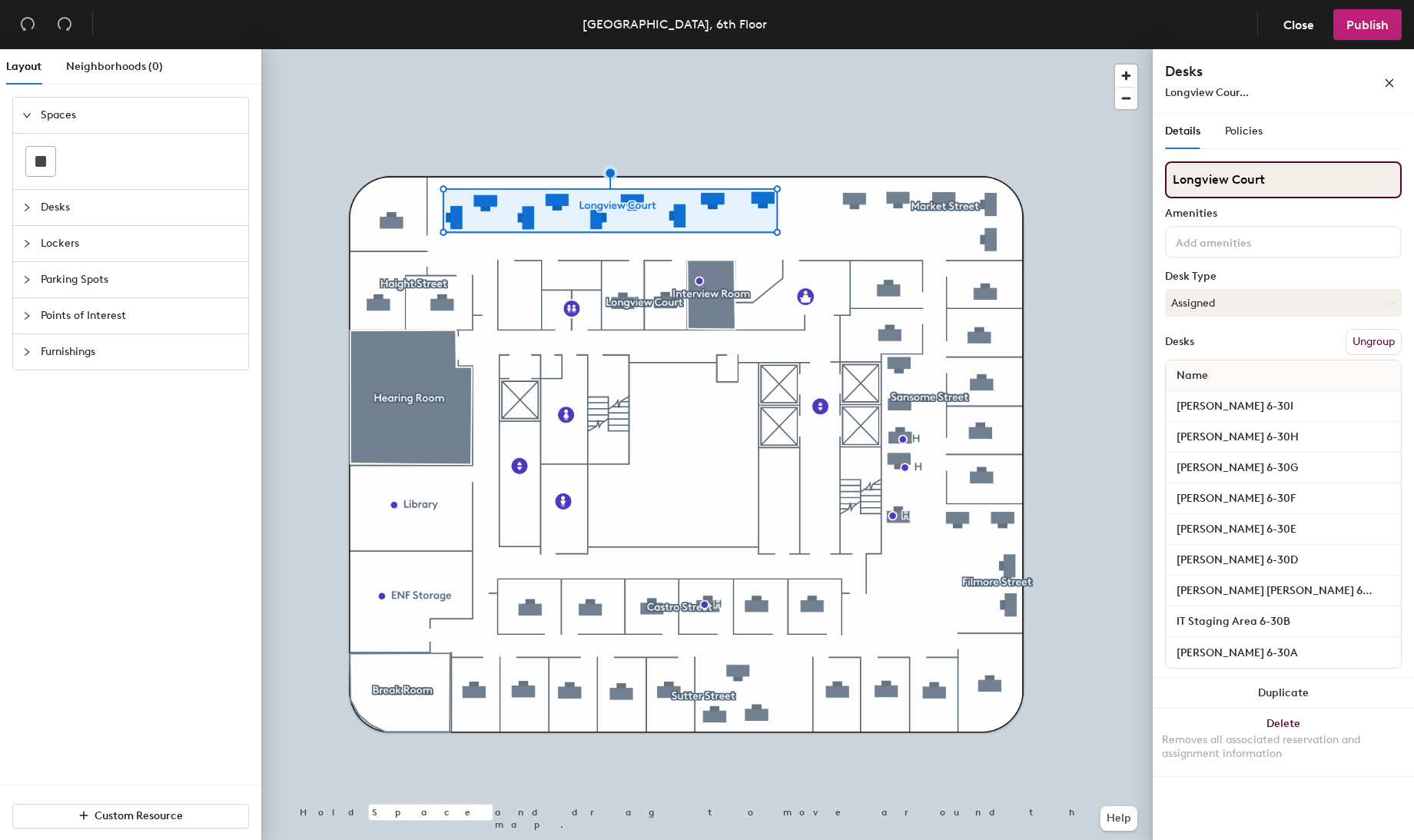
click at [1224, 184] on input "Longview Court" at bounding box center [1283, 179] width 237 height 37
drag, startPoint x: 1262, startPoint y: 177, endPoint x: 1180, endPoint y: 177, distance: 82.0
click at [1180, 177] on input "Longview Court" at bounding box center [1283, 179] width 237 height 37
type input "Lombard Street"
click at [646, 49] on div at bounding box center [707, 49] width 891 height 0
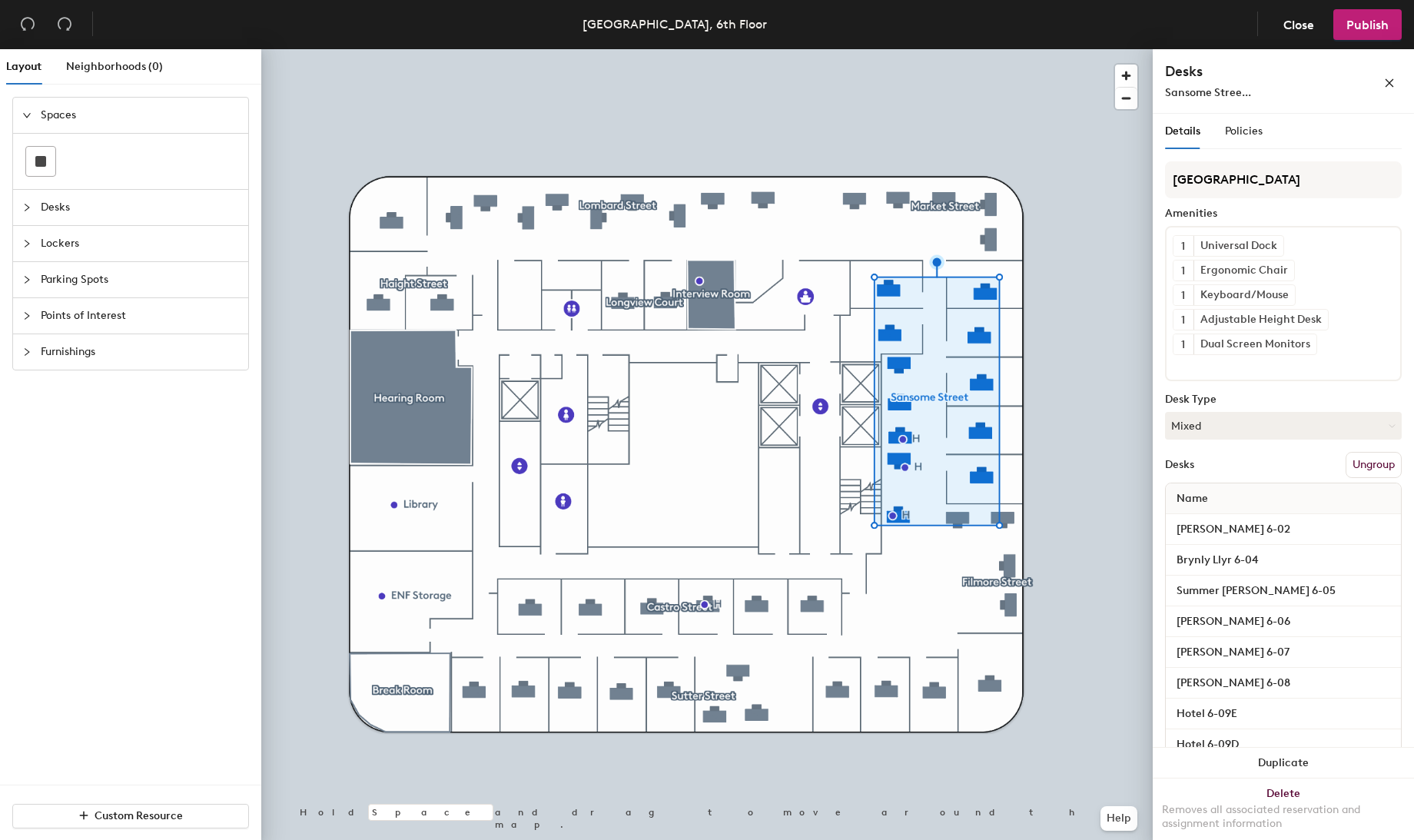
click at [1084, 49] on div at bounding box center [707, 49] width 891 height 0
click at [1354, 461] on button "Ungroup" at bounding box center [1373, 465] width 56 height 27
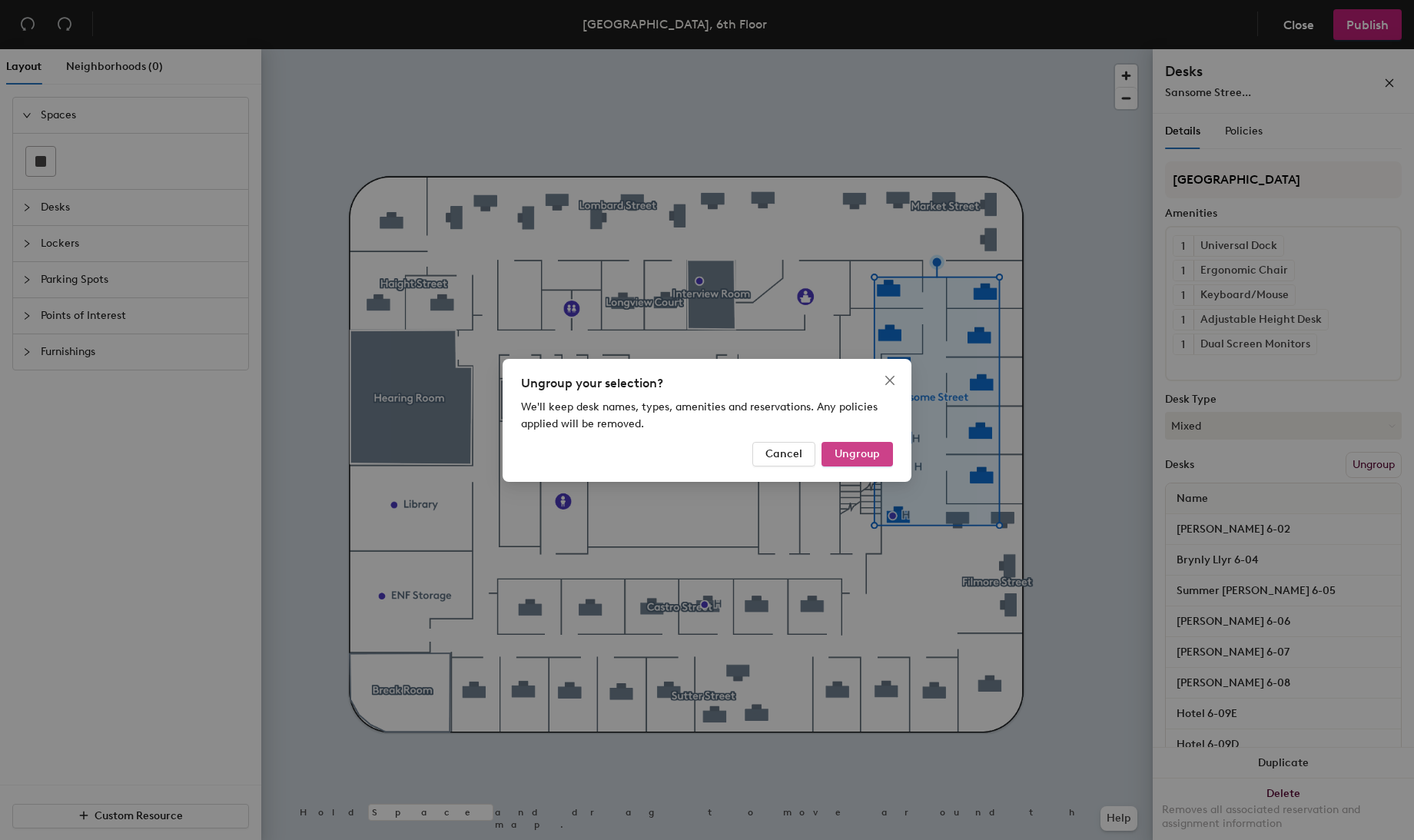
click at [844, 456] on span "Ungroup" at bounding box center [857, 454] width 45 height 13
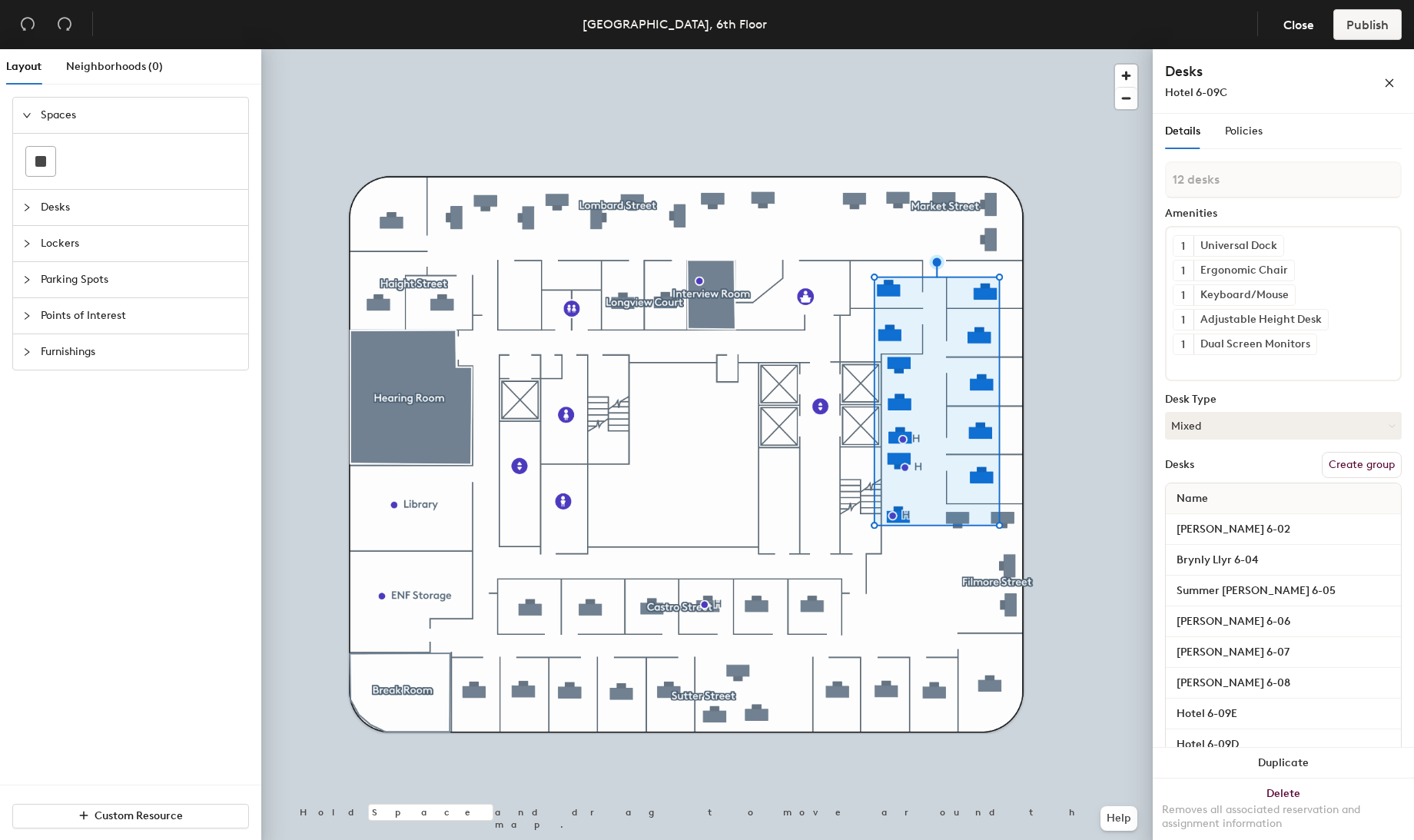
click at [1071, 49] on div at bounding box center [707, 49] width 891 height 0
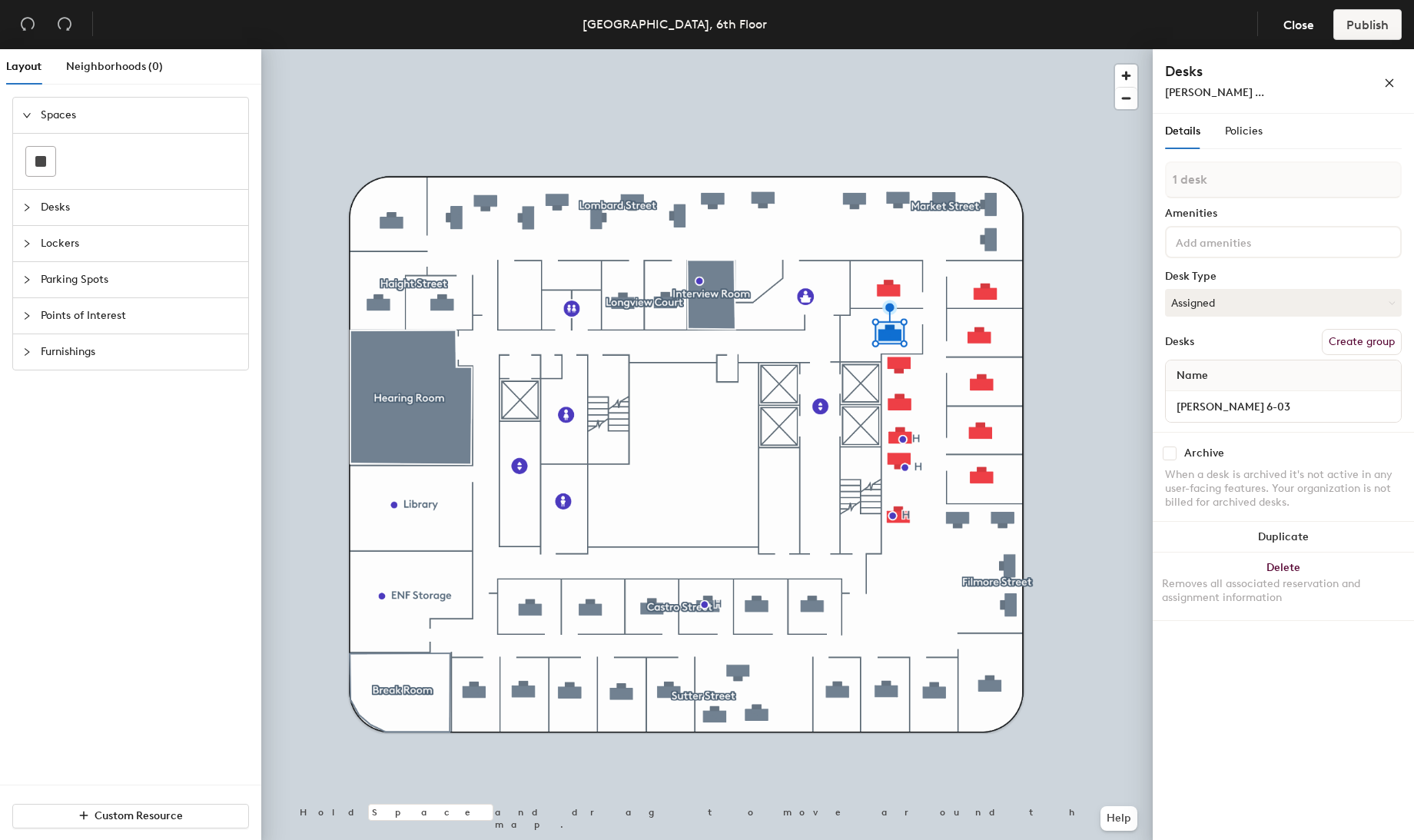
type input "2 desks"
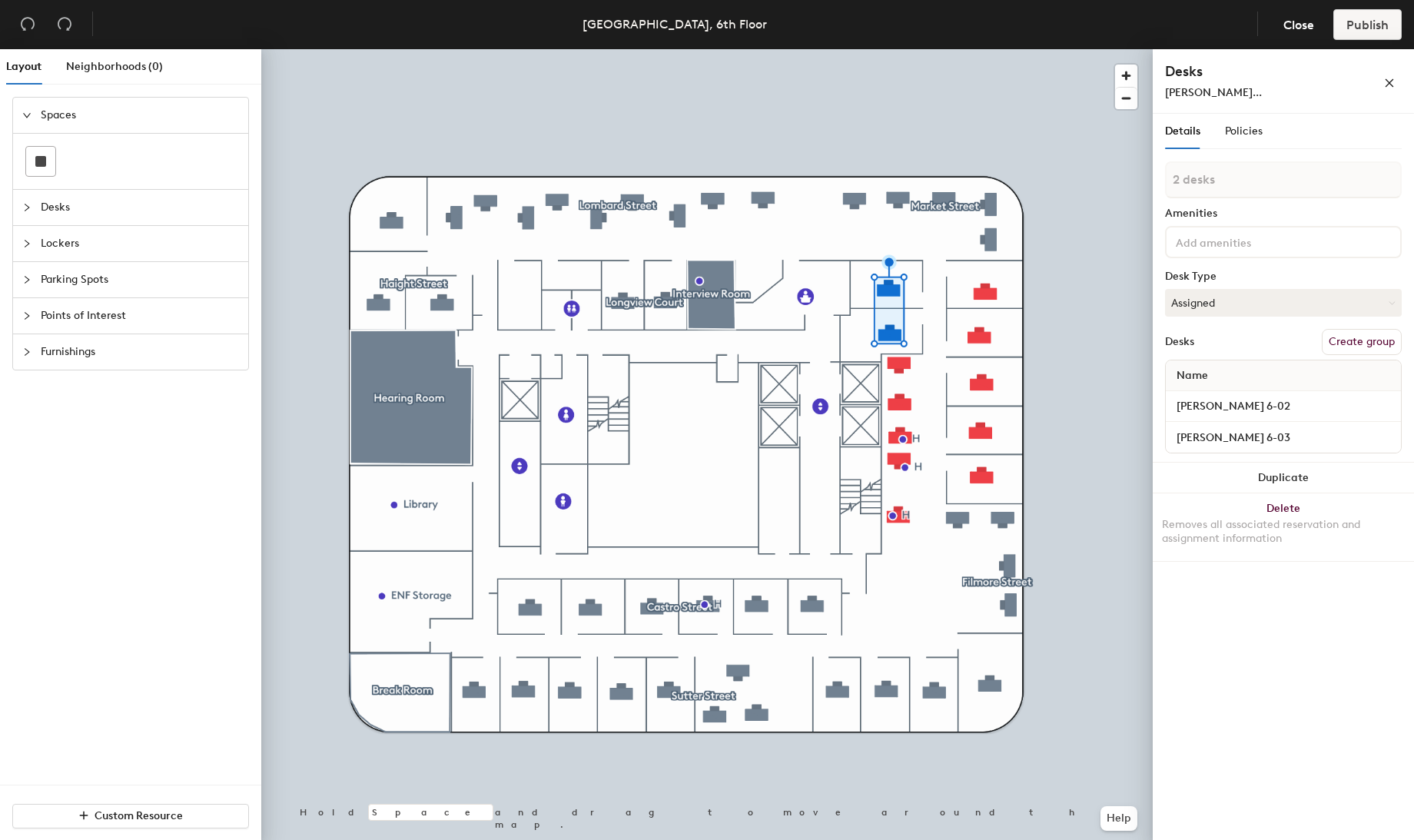
type input "3 desks"
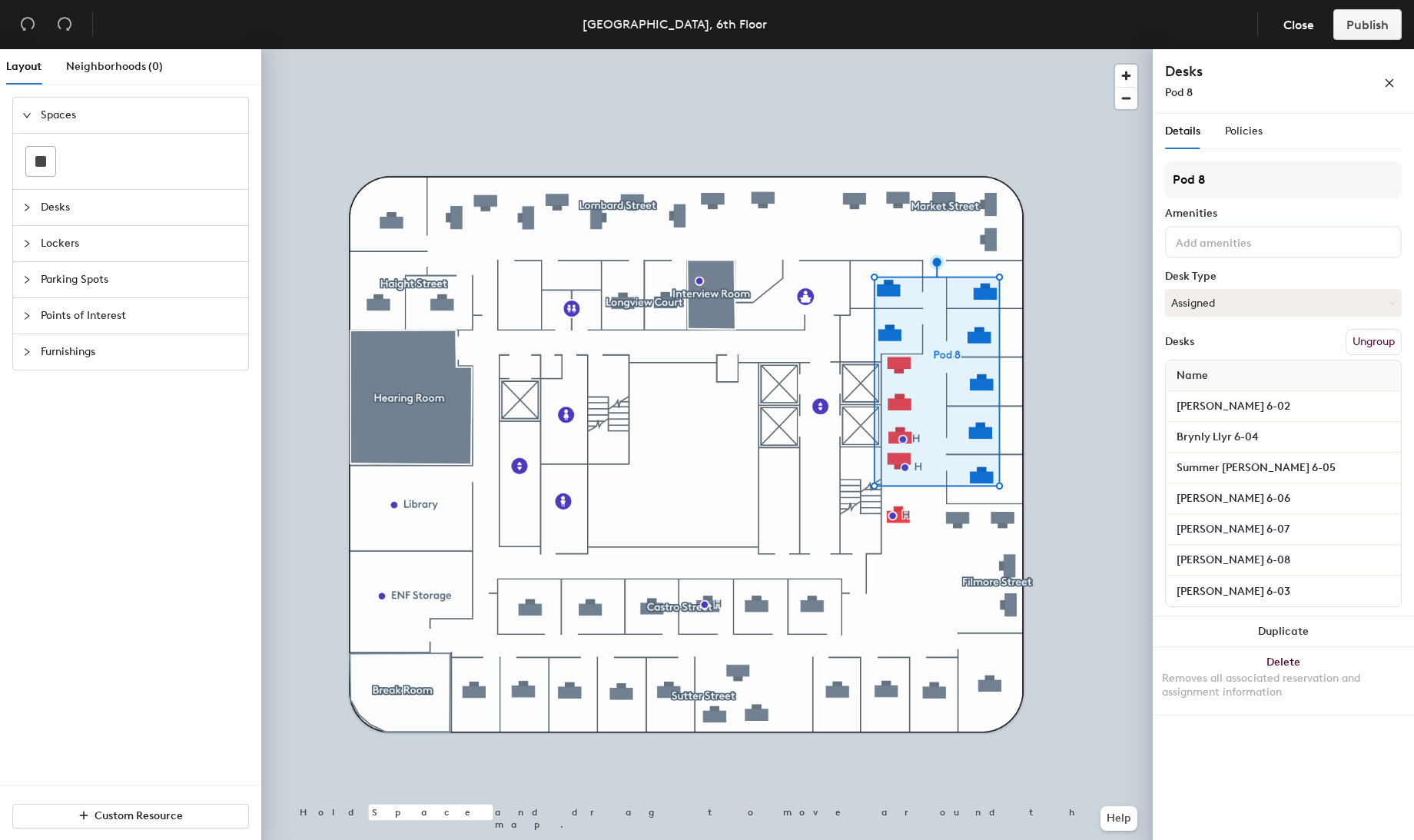
click at [1128, 181] on div "Layout Neighborhoods (0) Spaces Desks Lockers Parking Spots Points of Interest …" at bounding box center [707, 448] width 1414 height 797
type input "Sansome Street"
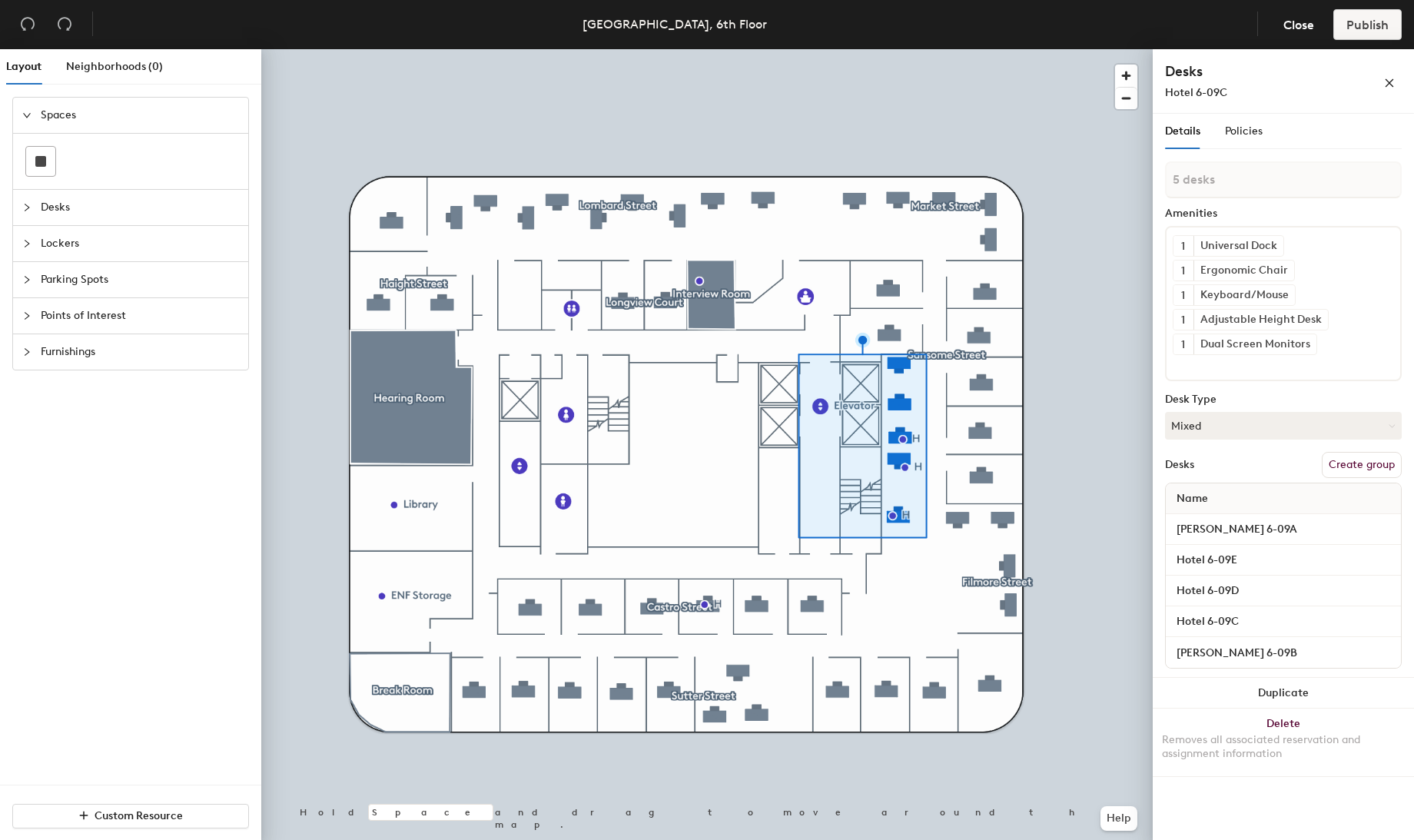
click at [1344, 467] on button "Create group" at bounding box center [1362, 465] width 80 height 27
click at [1145, 173] on div "Layout Neighborhoods (0) Spaces Desks Lockers Parking Spots Points of Interest …" at bounding box center [707, 448] width 1414 height 797
type input "Sampson Ave"
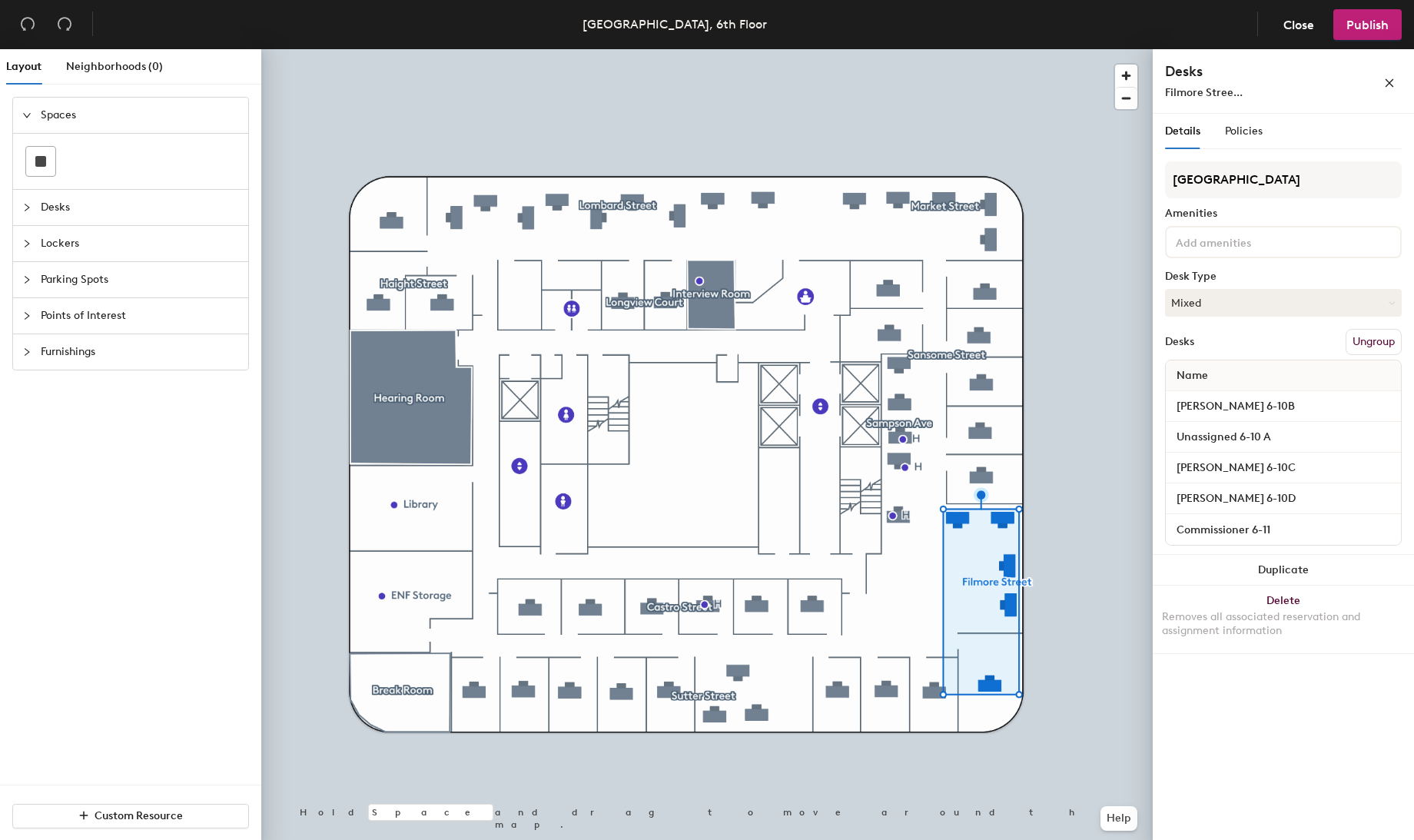
click at [1367, 337] on button "Ungroup" at bounding box center [1373, 342] width 56 height 27
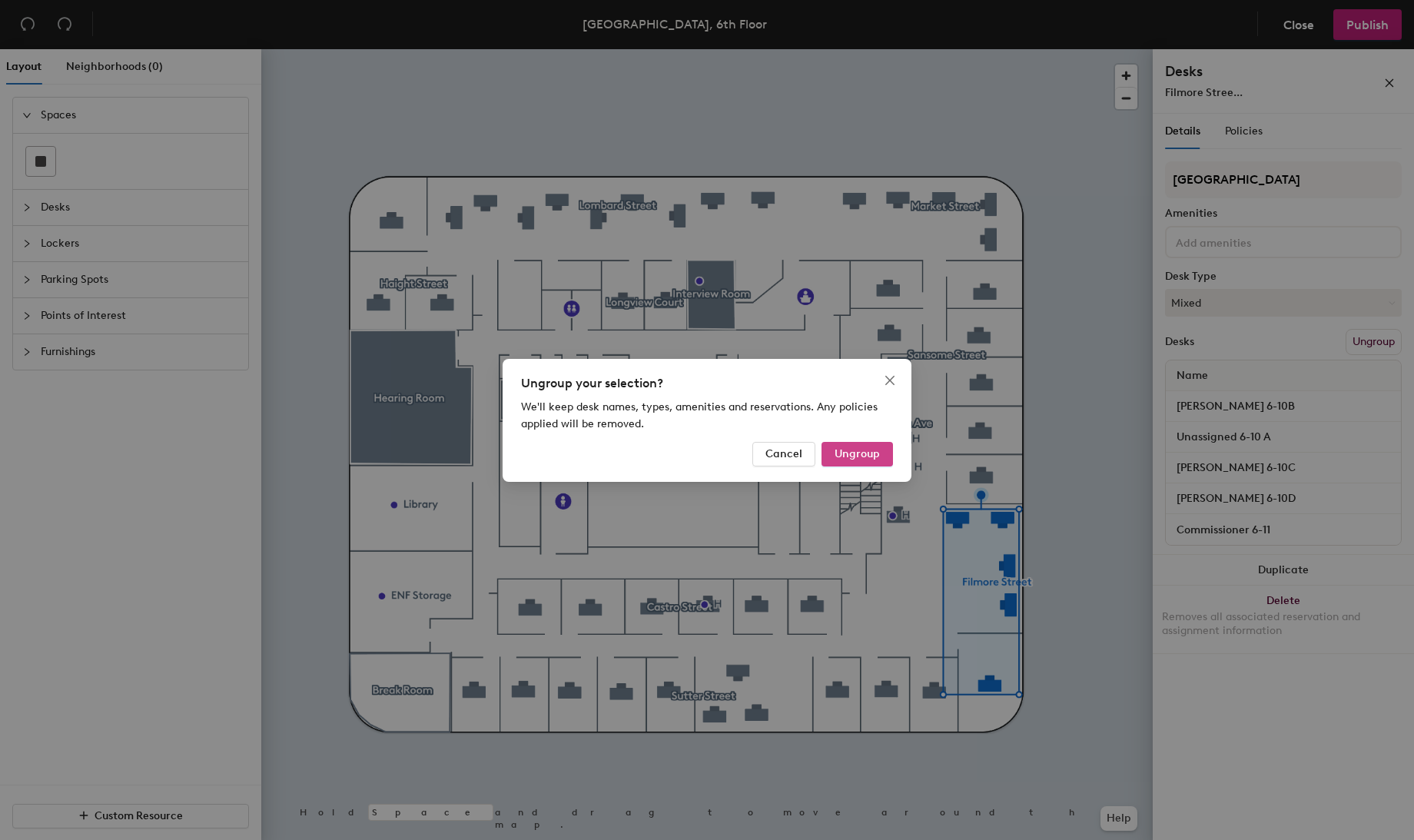
click at [885, 456] on button "Ungroup" at bounding box center [857, 455] width 71 height 25
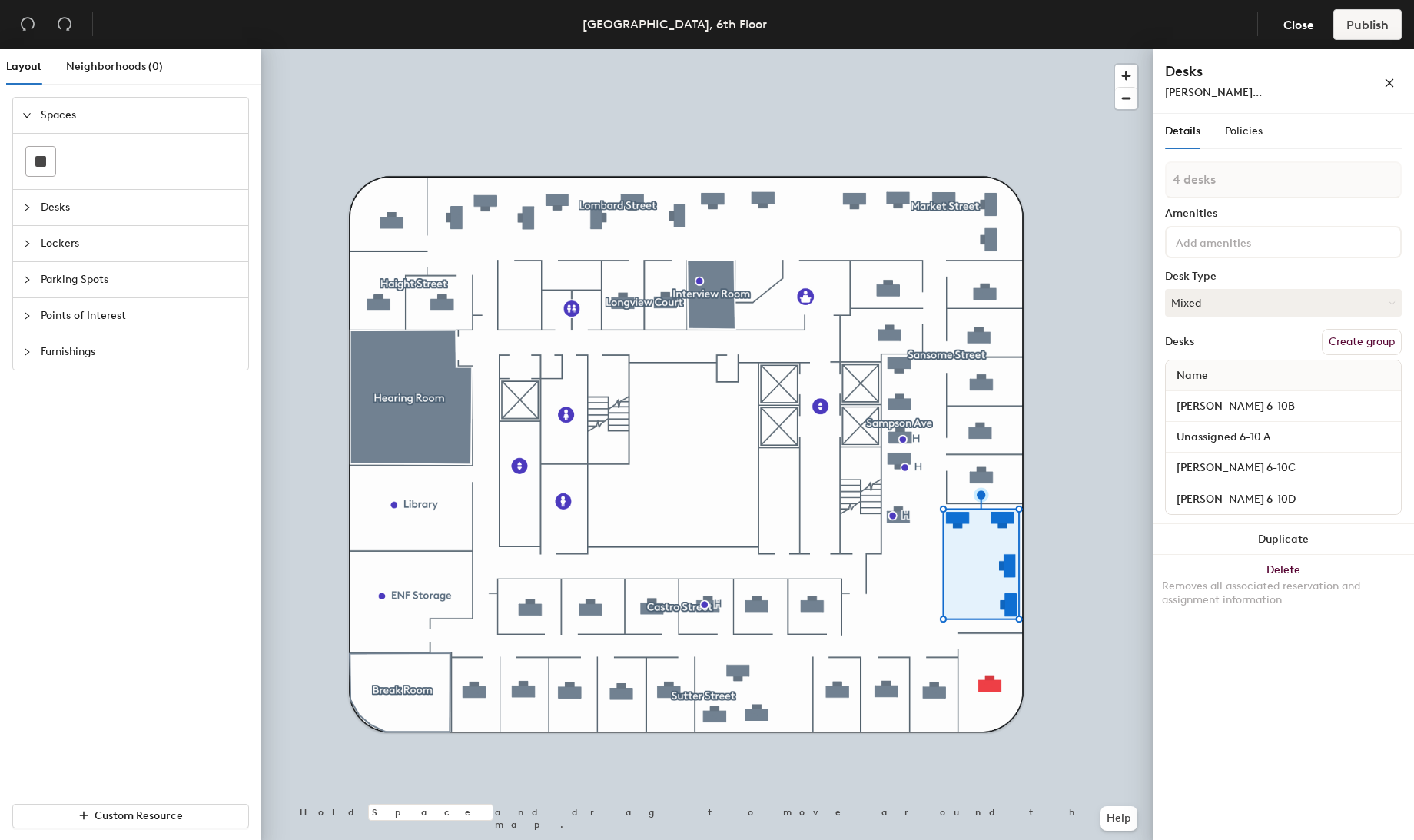
click at [1348, 342] on button "Create group" at bounding box center [1362, 342] width 80 height 27
click at [1126, 175] on div "Layout Neighborhoods (0) Spaces Desks Lockers Parking Spots Points of Interest …" at bounding box center [707, 448] width 1414 height 797
type input "Filmore Street"
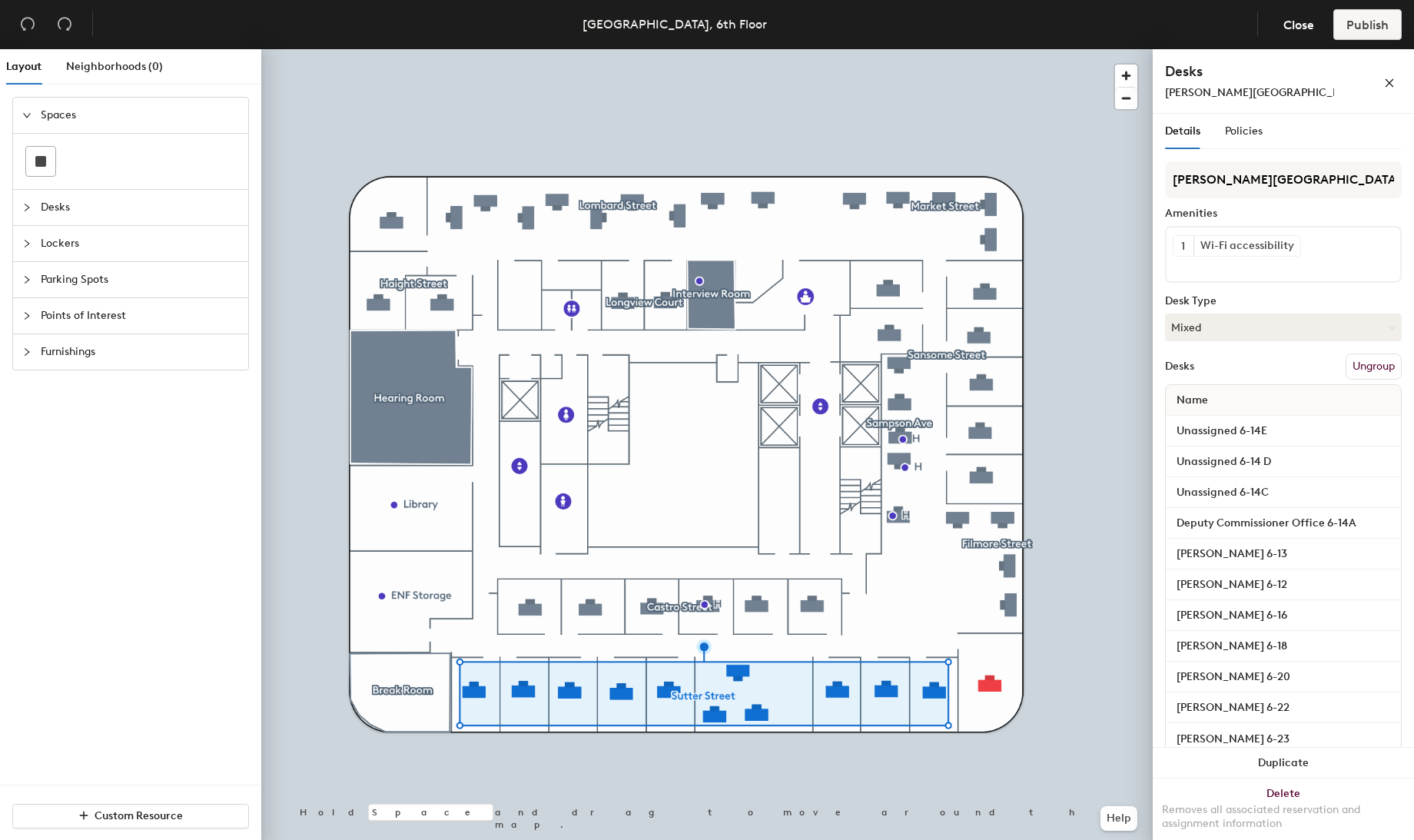
click at [1356, 363] on button "Ungroup" at bounding box center [1373, 366] width 56 height 27
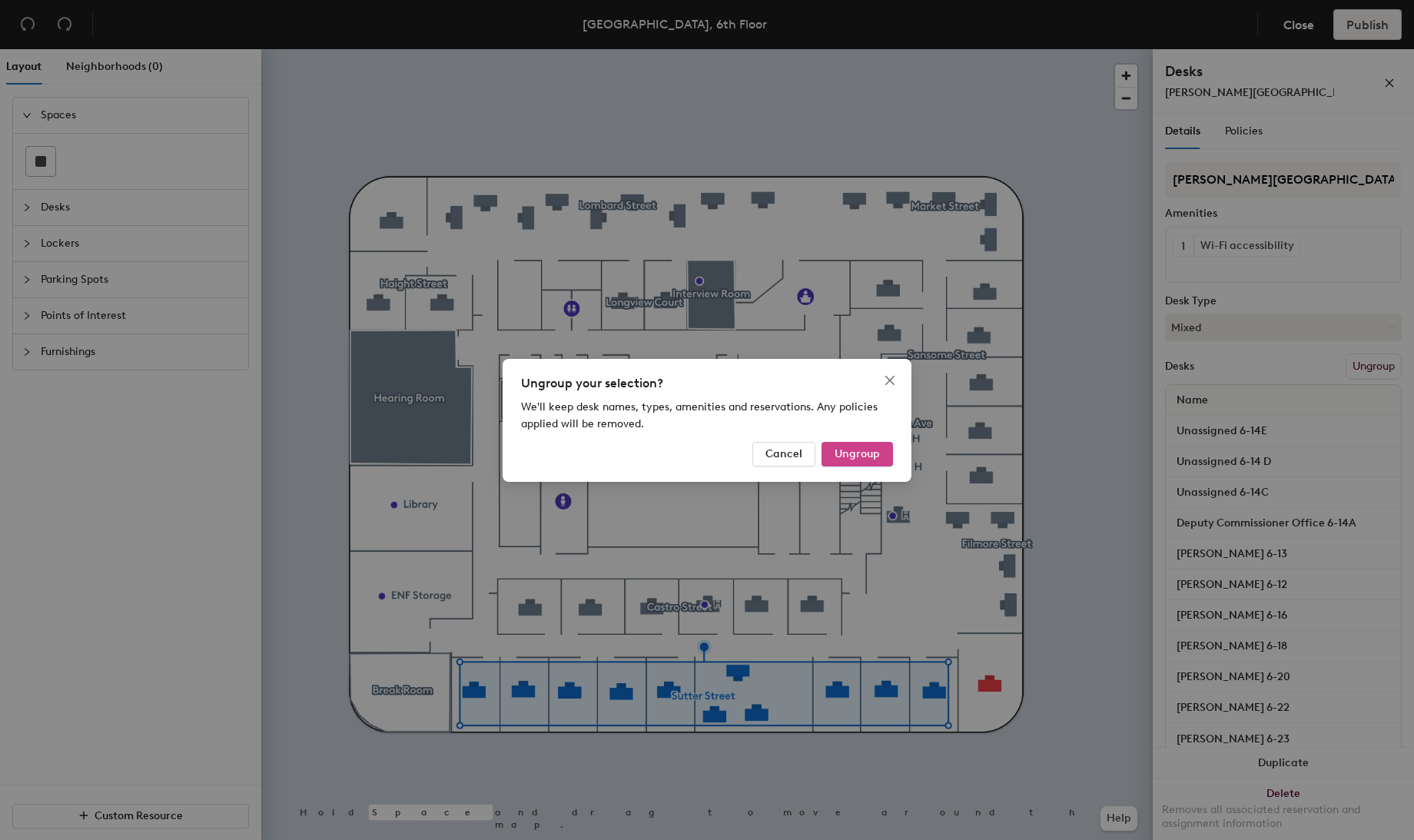
click at [858, 457] on span "Ungroup" at bounding box center [857, 454] width 45 height 13
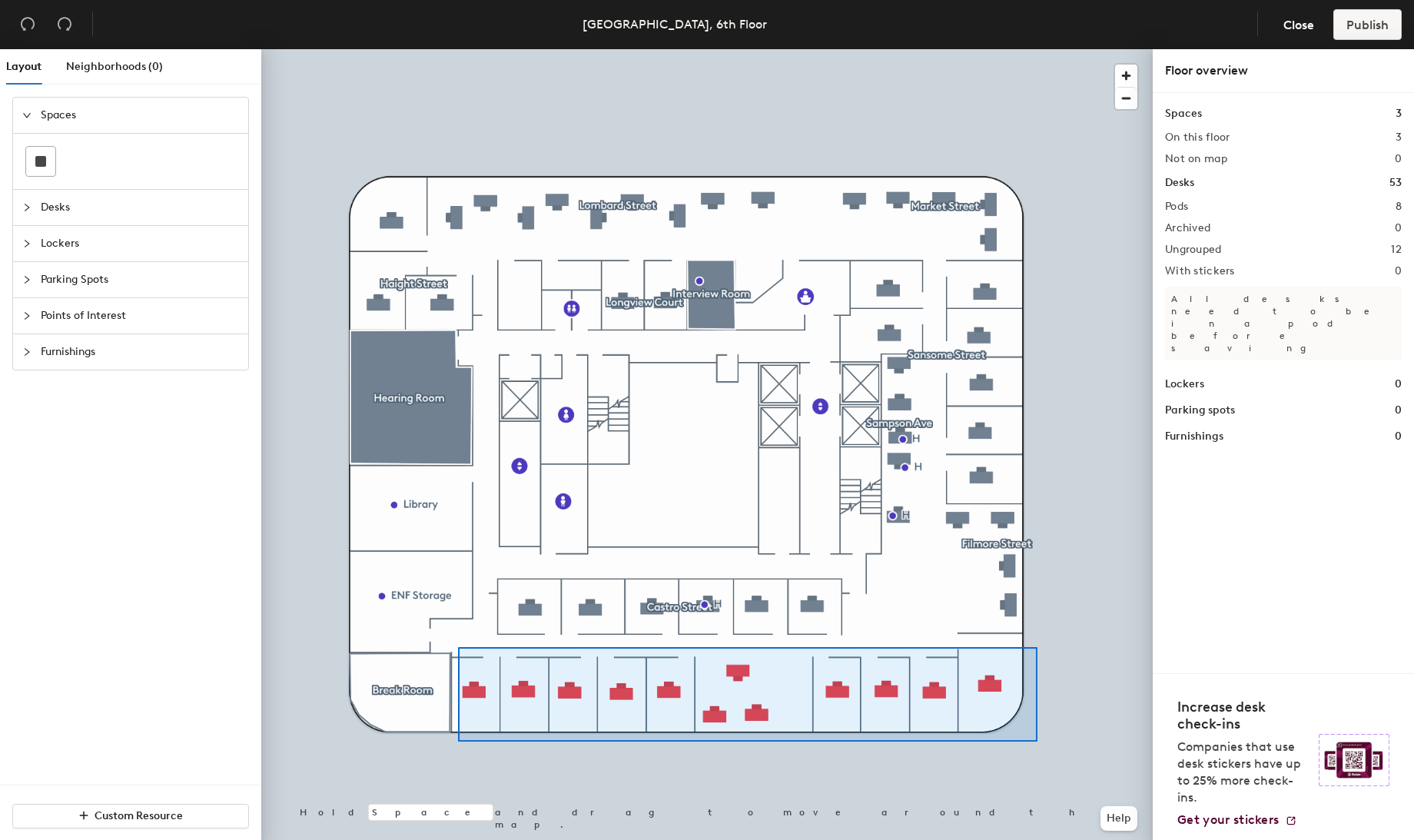
click at [458, 49] on div at bounding box center [707, 49] width 891 height 0
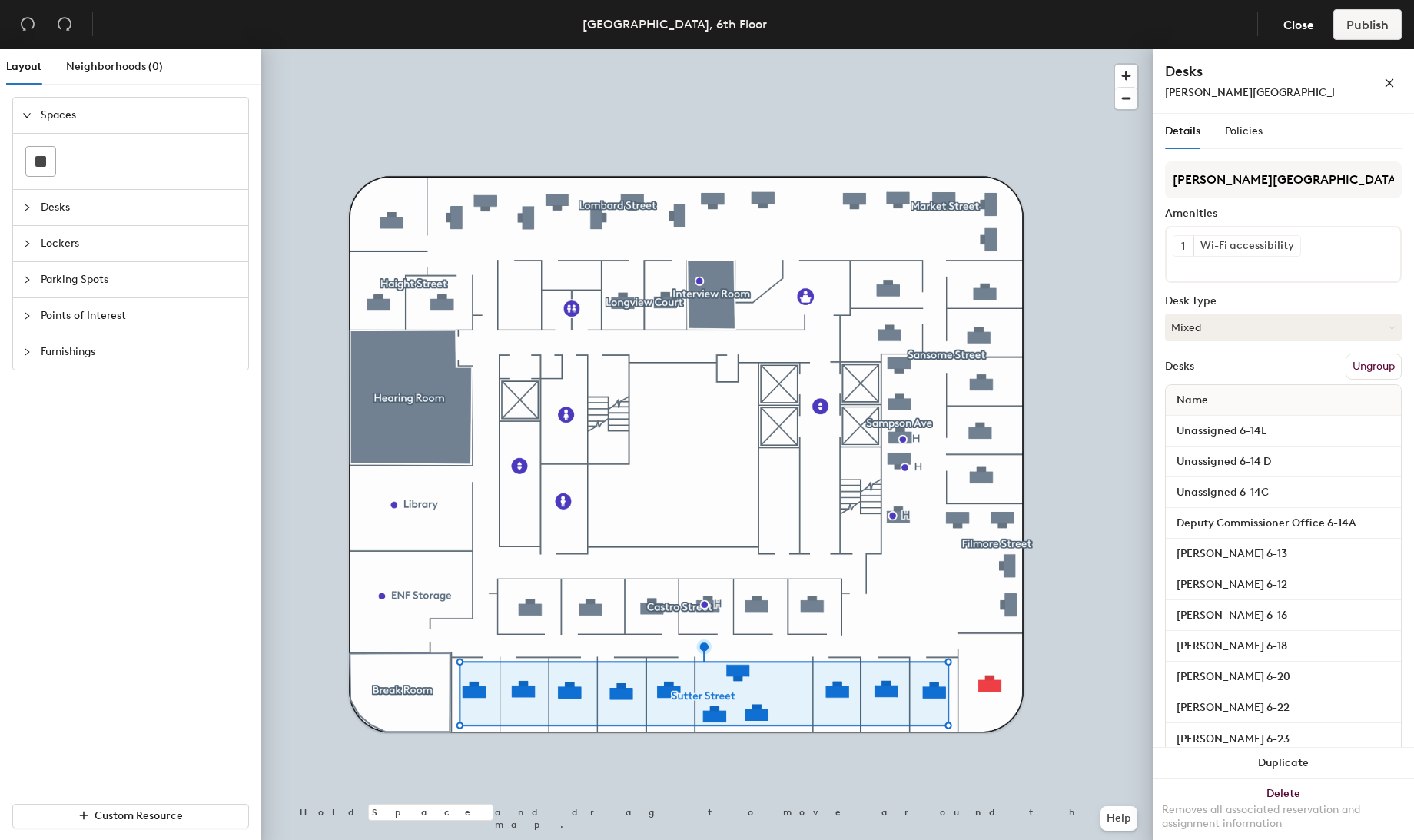
click at [1356, 361] on button "Ungroup" at bounding box center [1373, 366] width 56 height 27
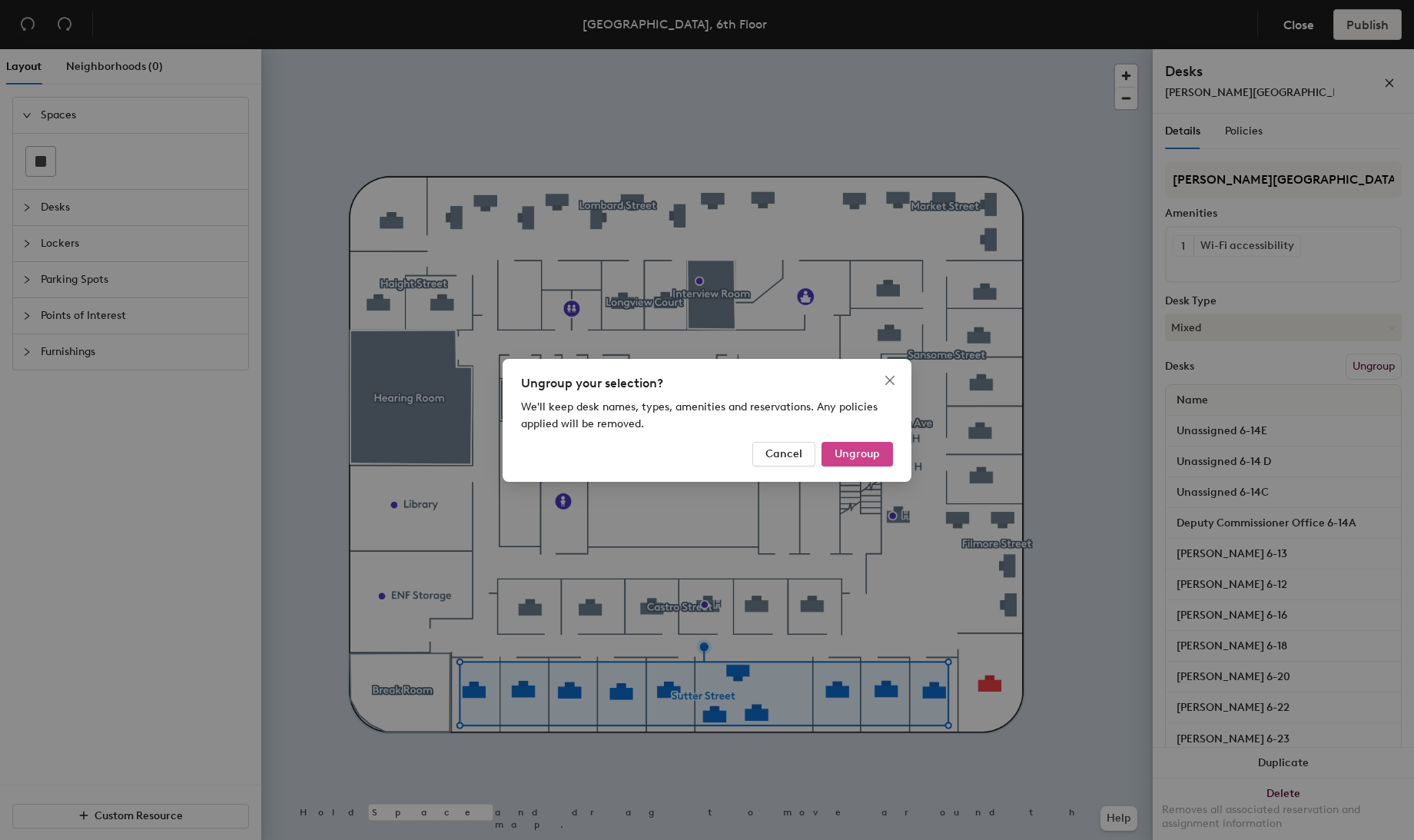
click at [851, 449] on span "Ungroup" at bounding box center [857, 454] width 45 height 13
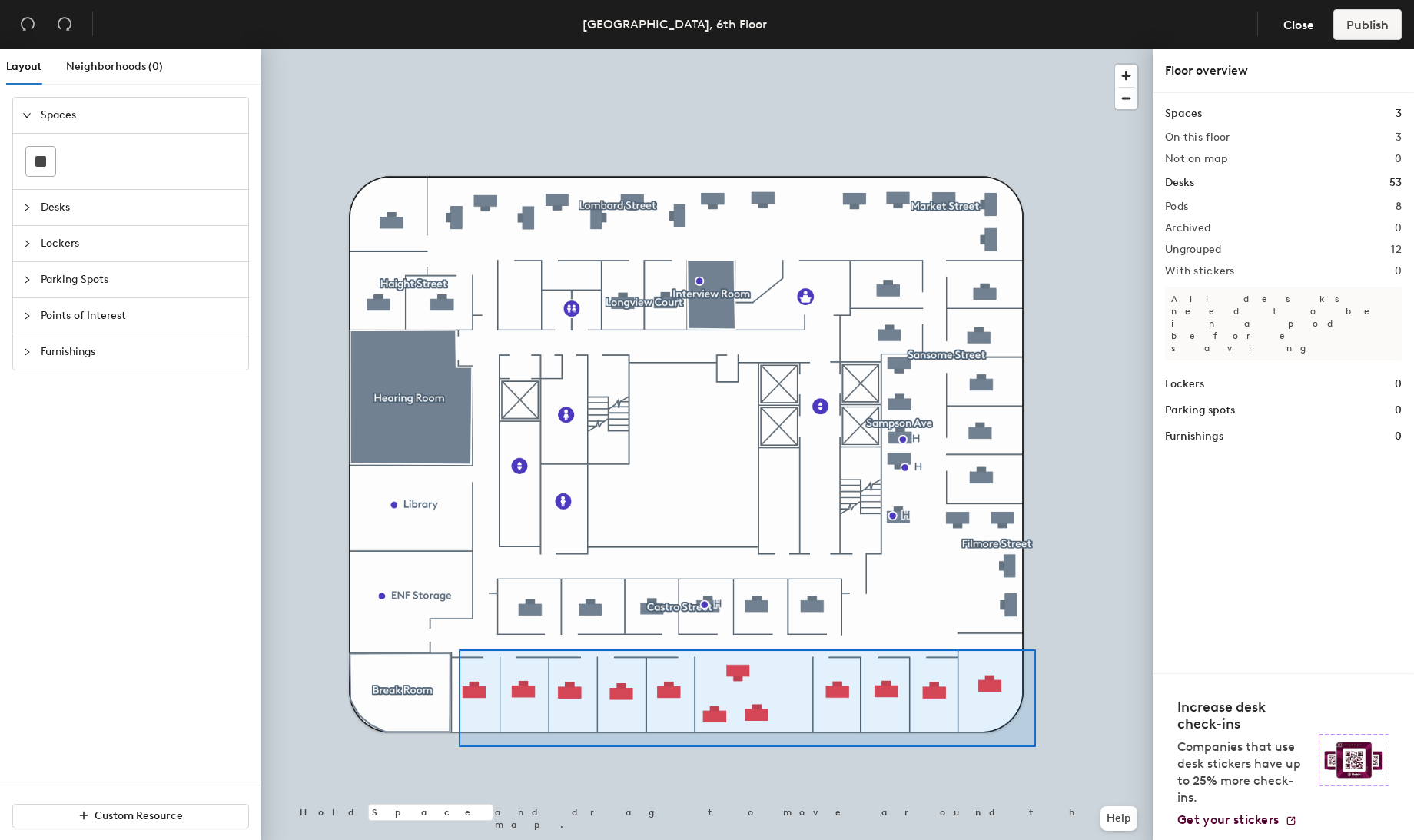
click at [458, 49] on div at bounding box center [707, 49] width 891 height 0
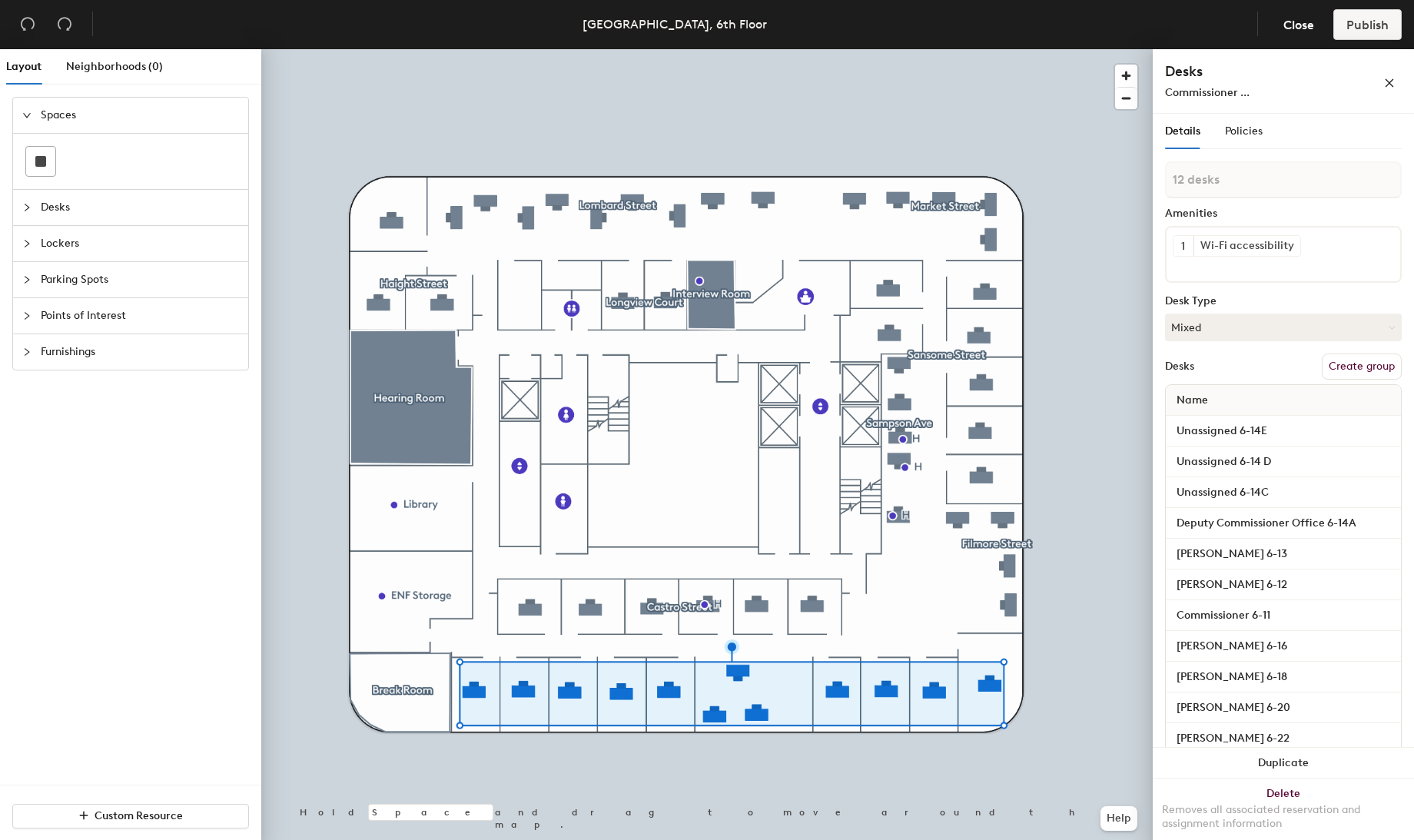
click at [1338, 366] on button "Create group" at bounding box center [1362, 366] width 80 height 27
click at [1119, 169] on div "Layout Neighborhoods (0) Spaces Desks Lockers Parking Spots Points of Interest …" at bounding box center [707, 448] width 1414 height 797
type input "Sutter"
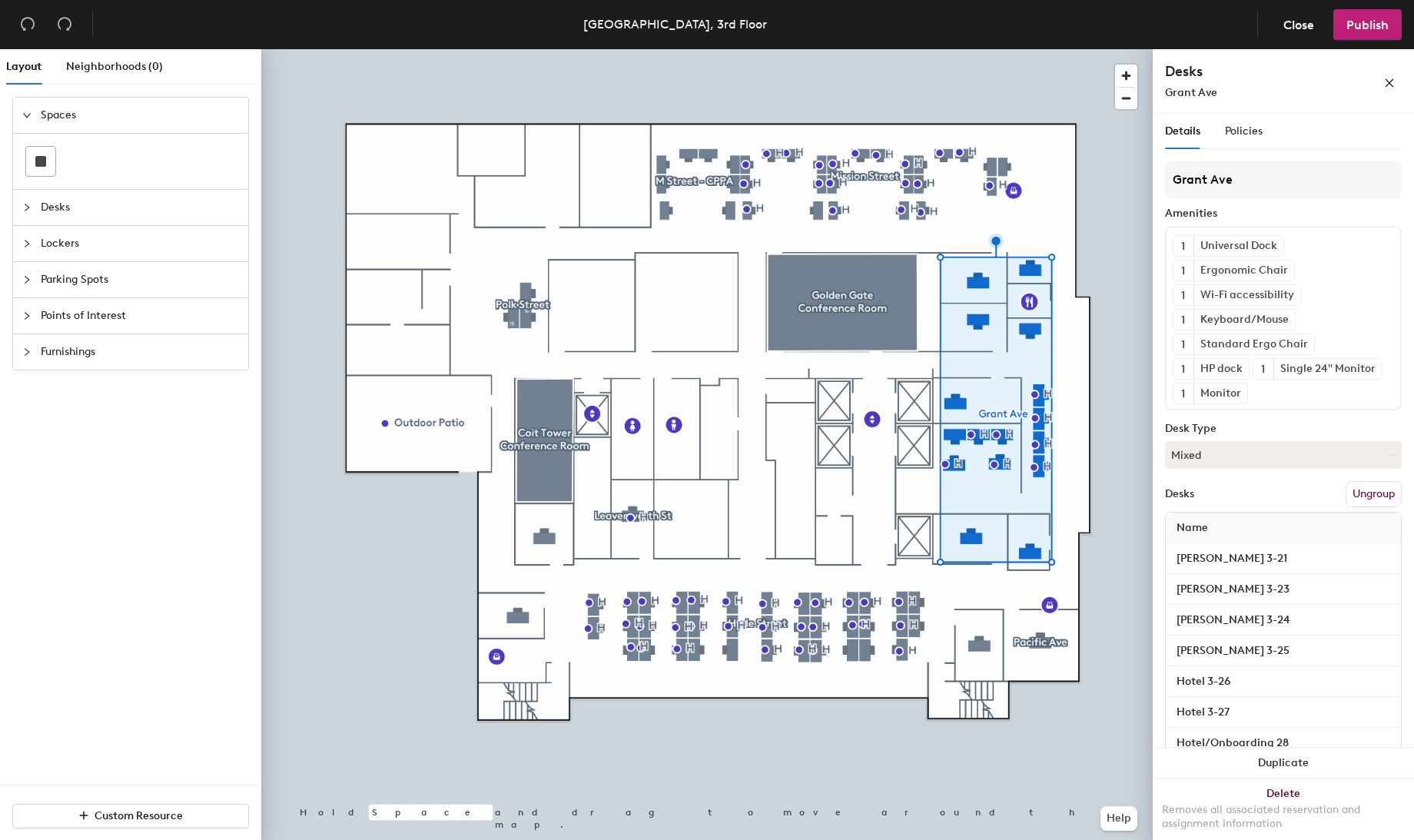
click at [1352, 508] on button "Ungroup" at bounding box center [1373, 494] width 56 height 27
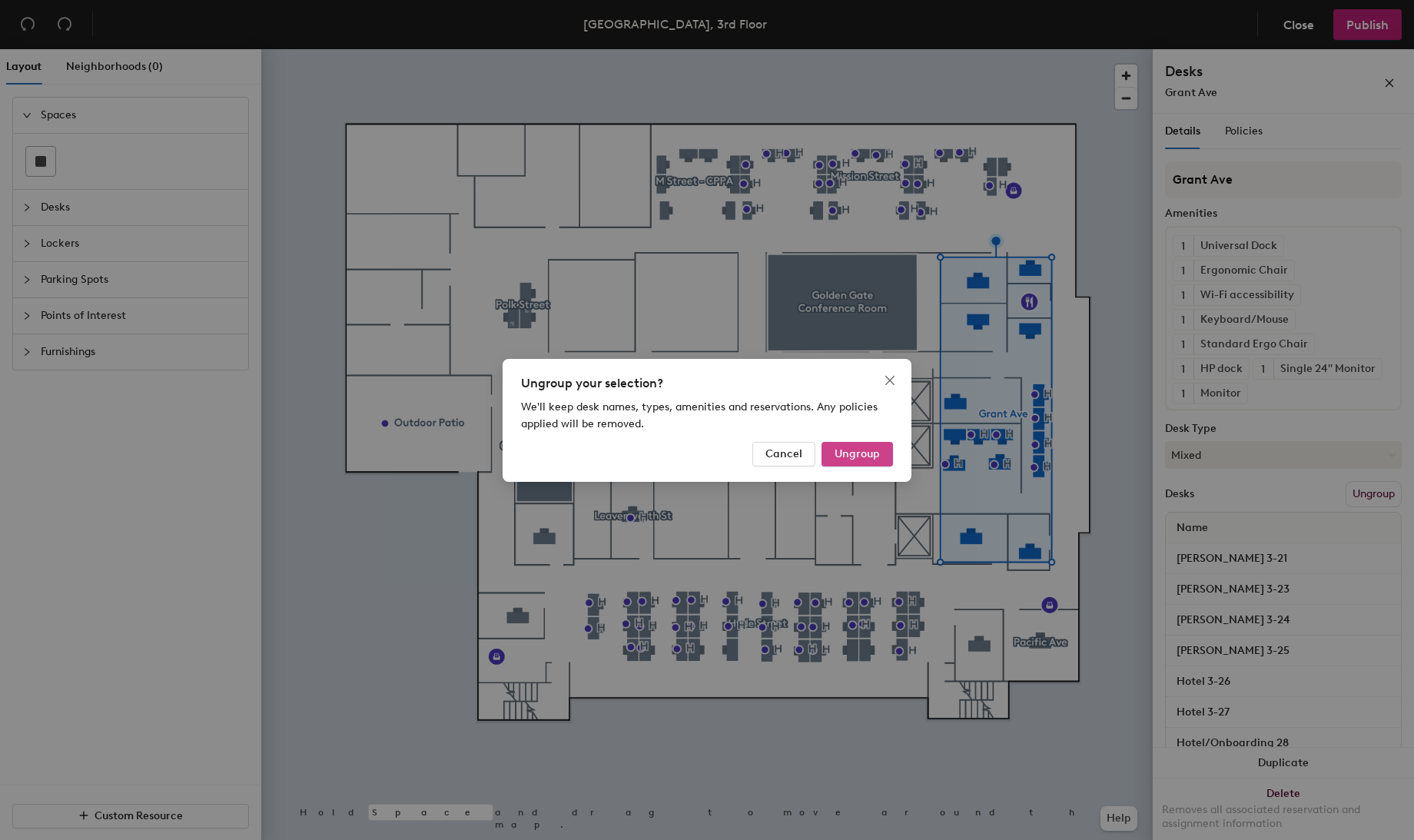
click at [847, 449] on span "Ungroup" at bounding box center [857, 454] width 45 height 13
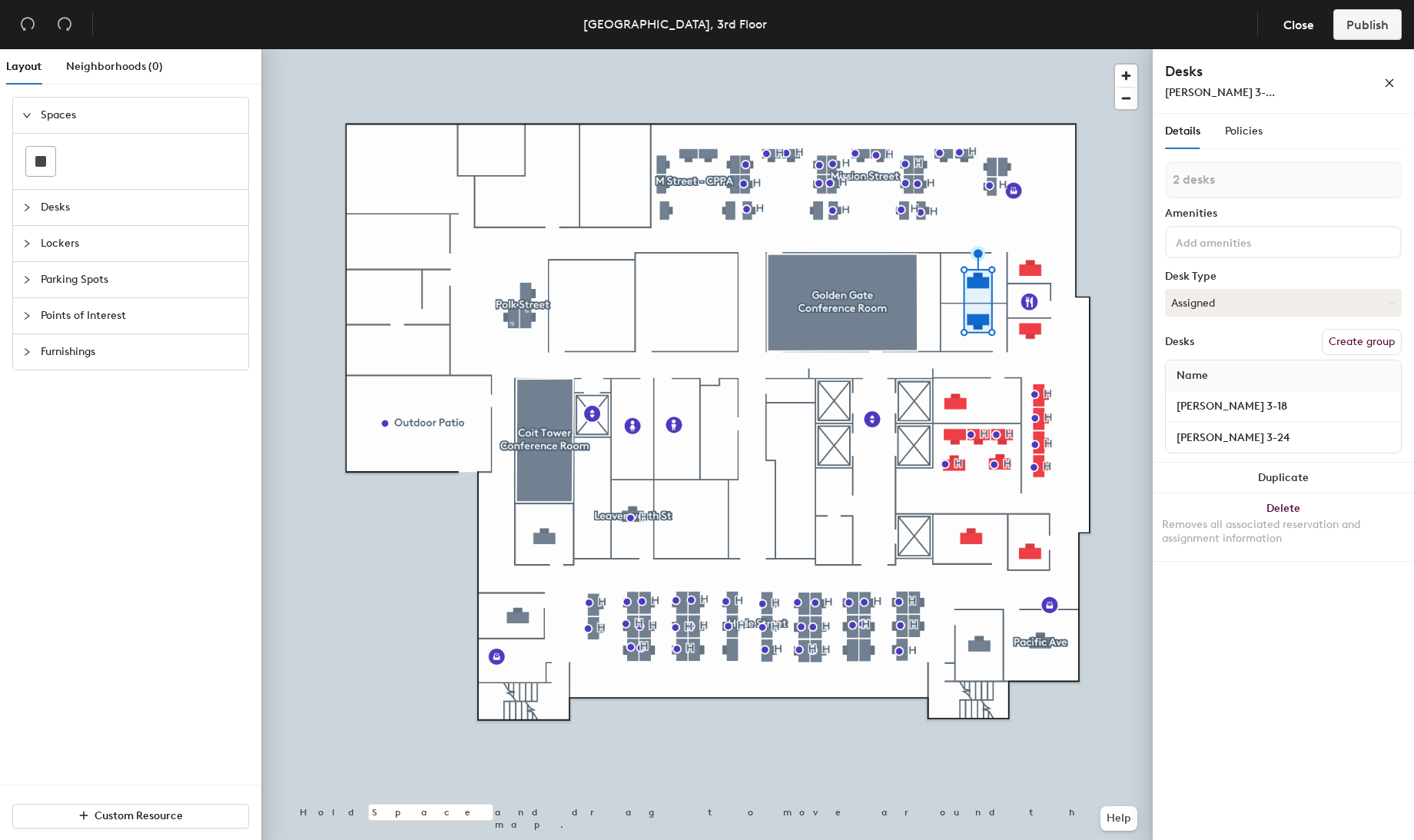
type input "3 desks"
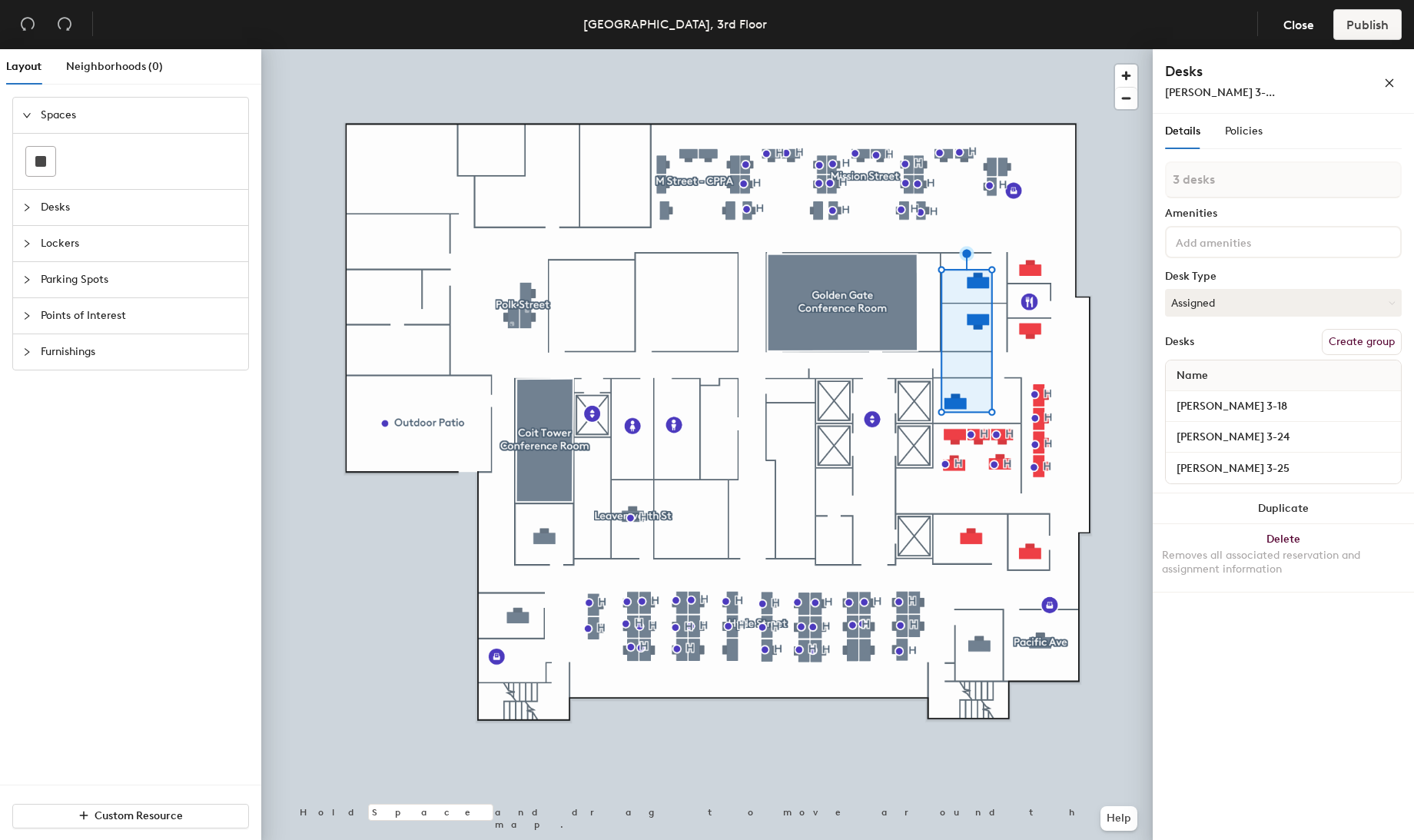
click at [1352, 342] on button "Create group" at bounding box center [1362, 342] width 80 height 27
click at [1149, 182] on div "Layout Neighborhoods (0) Spaces Desks Lockers Parking Spots Points of Interest …" at bounding box center [707, 448] width 1414 height 797
type input "Grant Ave"
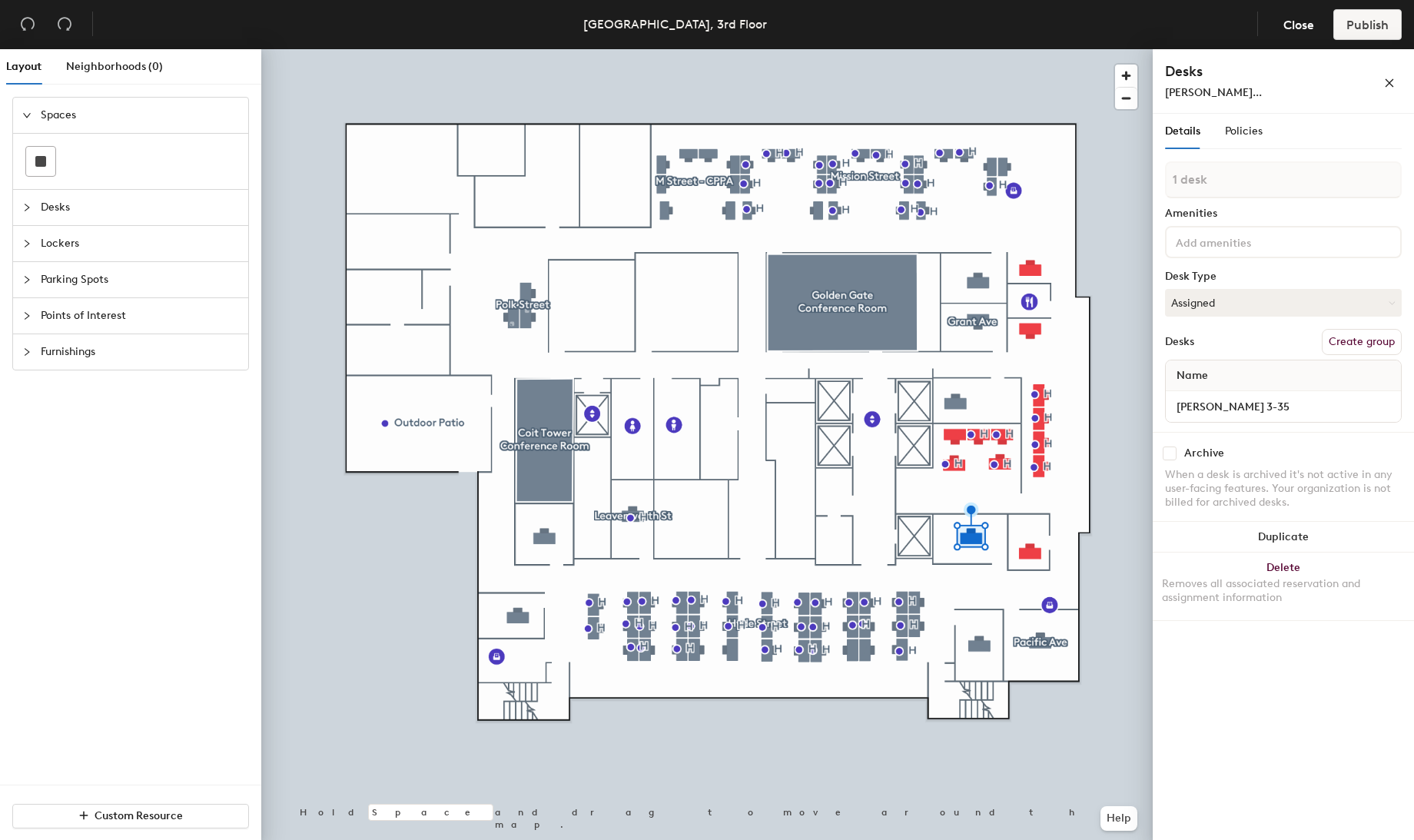
type input "2 desks"
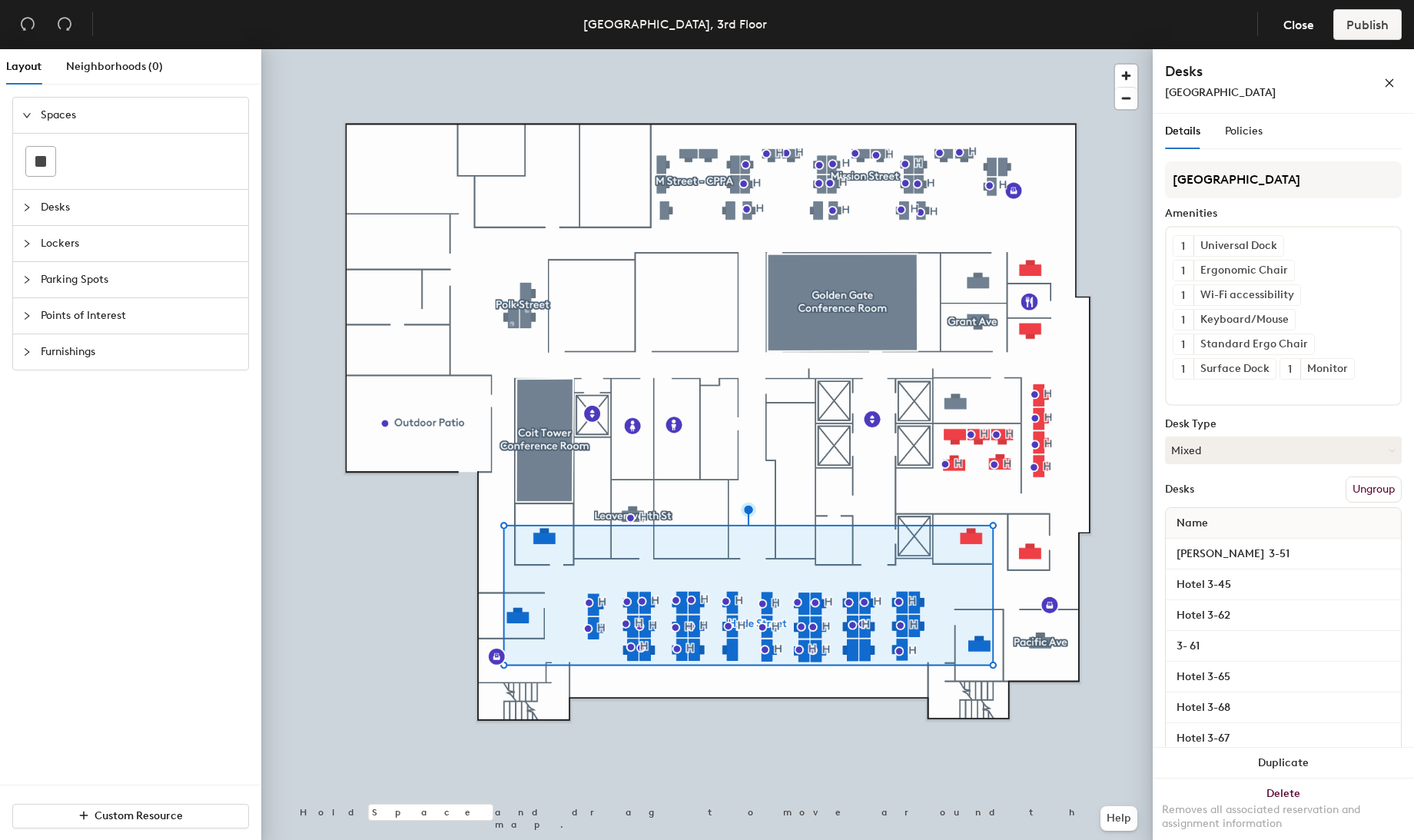
click at [1359, 485] on button "Ungroup" at bounding box center [1373, 490] width 56 height 27
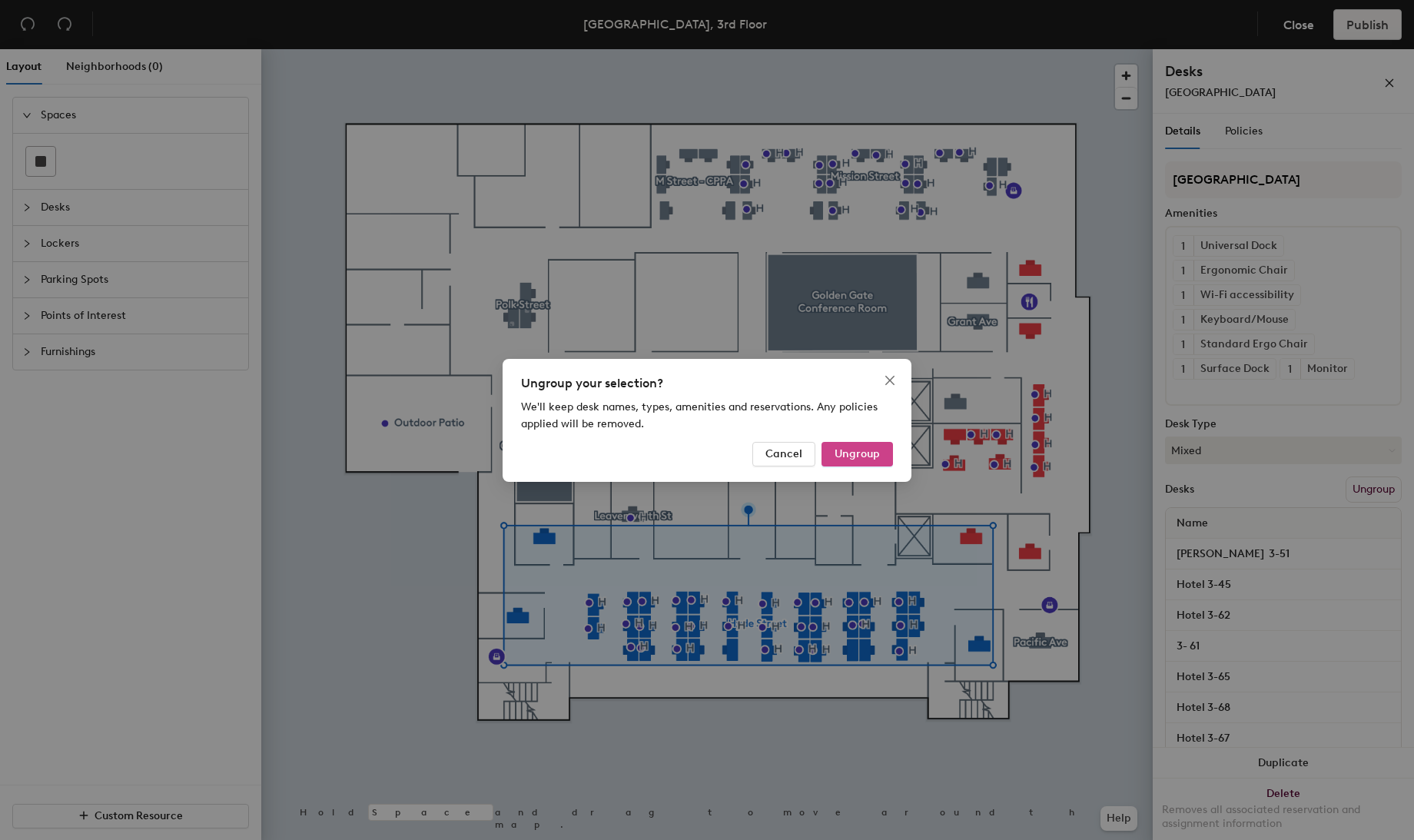
click at [847, 454] on span "Ungroup" at bounding box center [857, 454] width 45 height 13
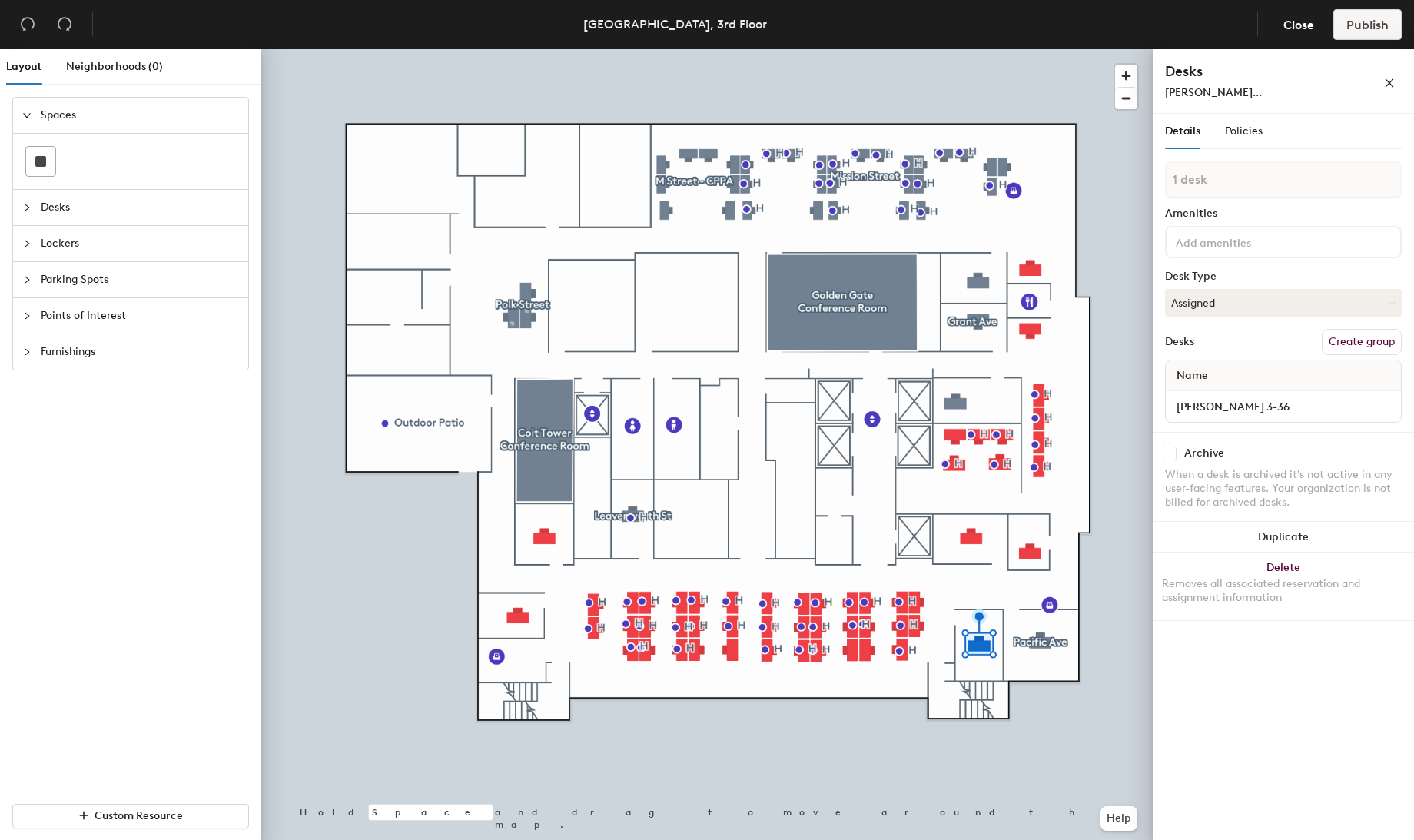
type input "2 desks"
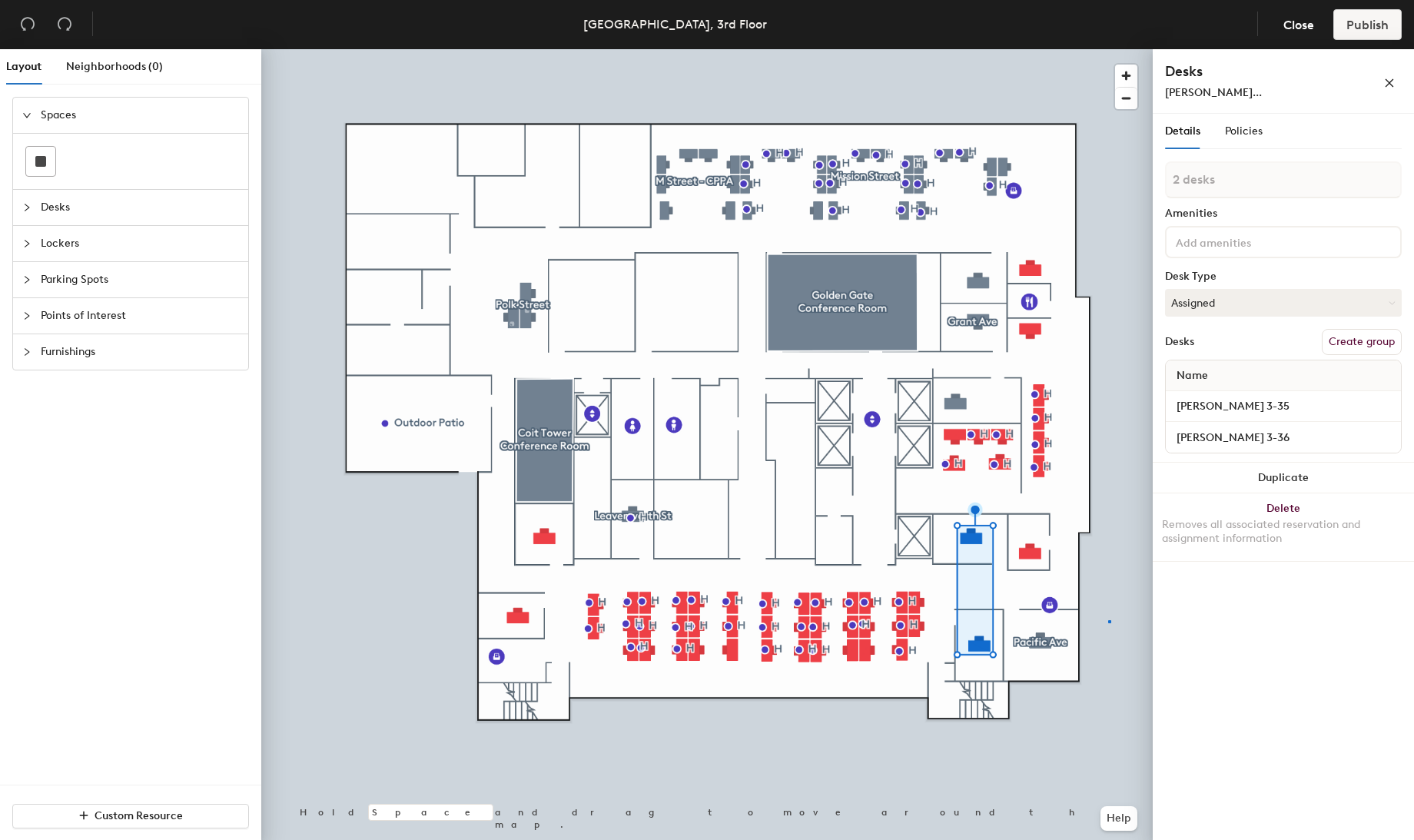
click at [1108, 49] on div at bounding box center [707, 49] width 891 height 0
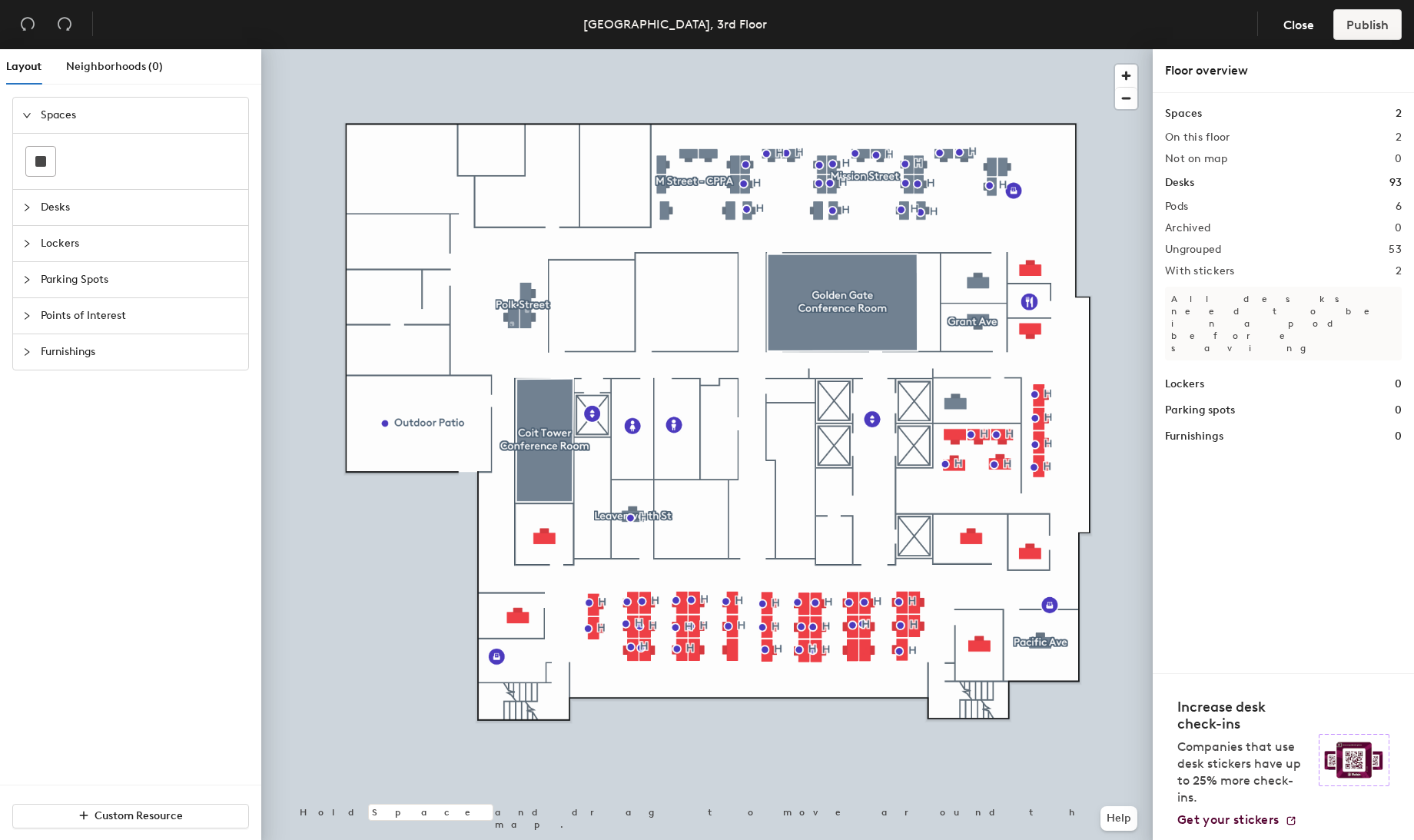
click at [1046, 49] on div at bounding box center [707, 49] width 891 height 0
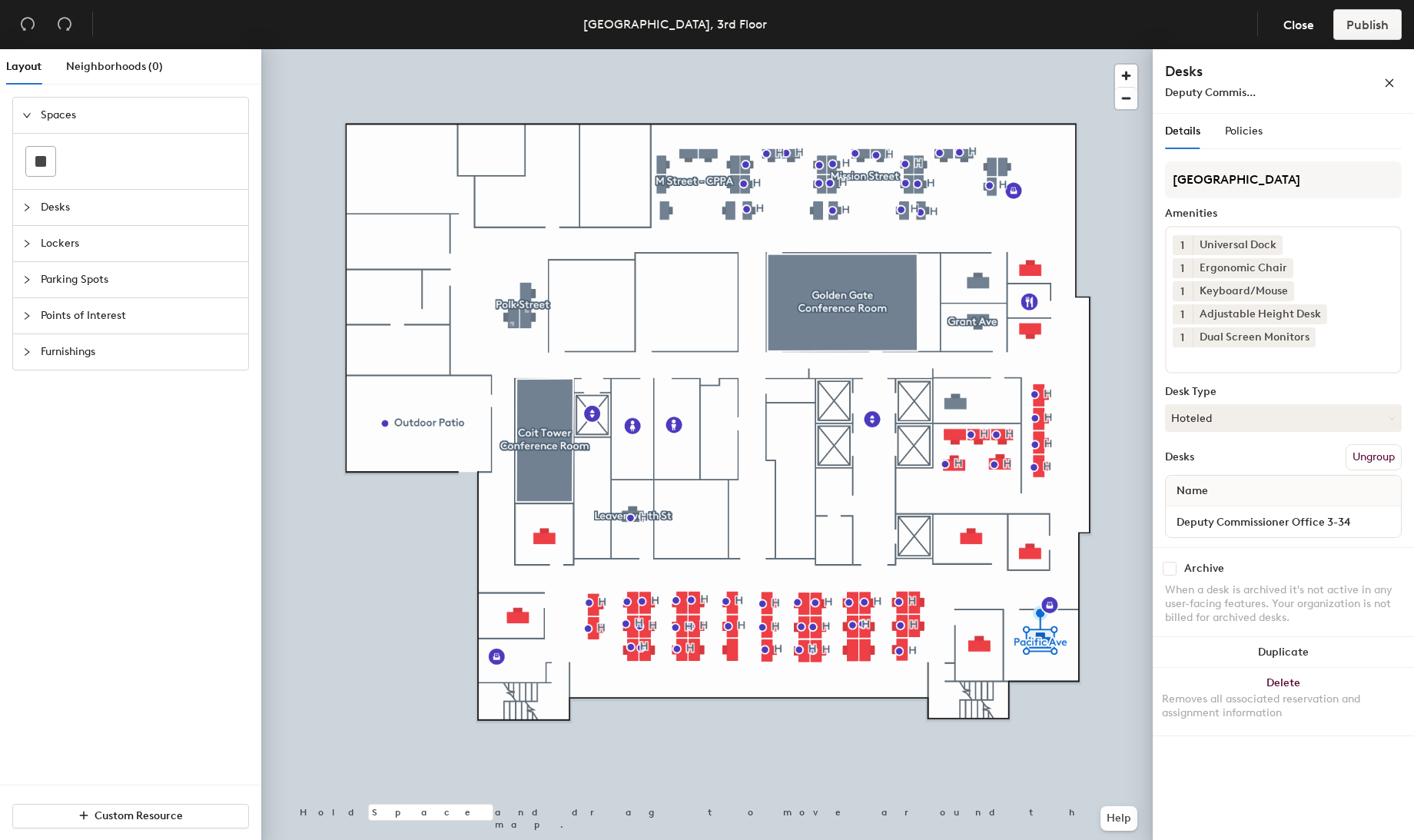
click at [1360, 455] on button "Ungroup" at bounding box center [1373, 457] width 56 height 27
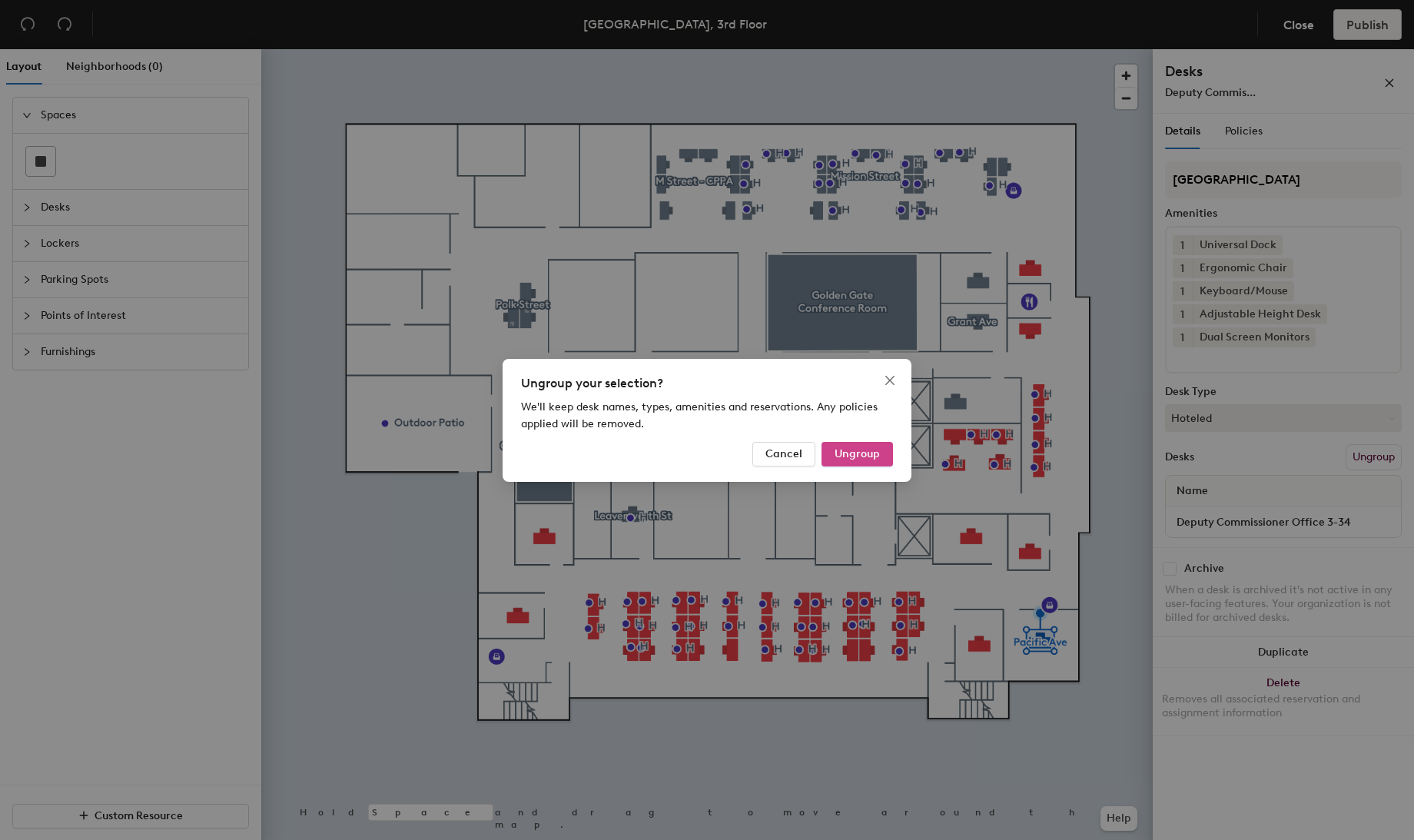
click at [870, 452] on span "Ungroup" at bounding box center [857, 454] width 45 height 13
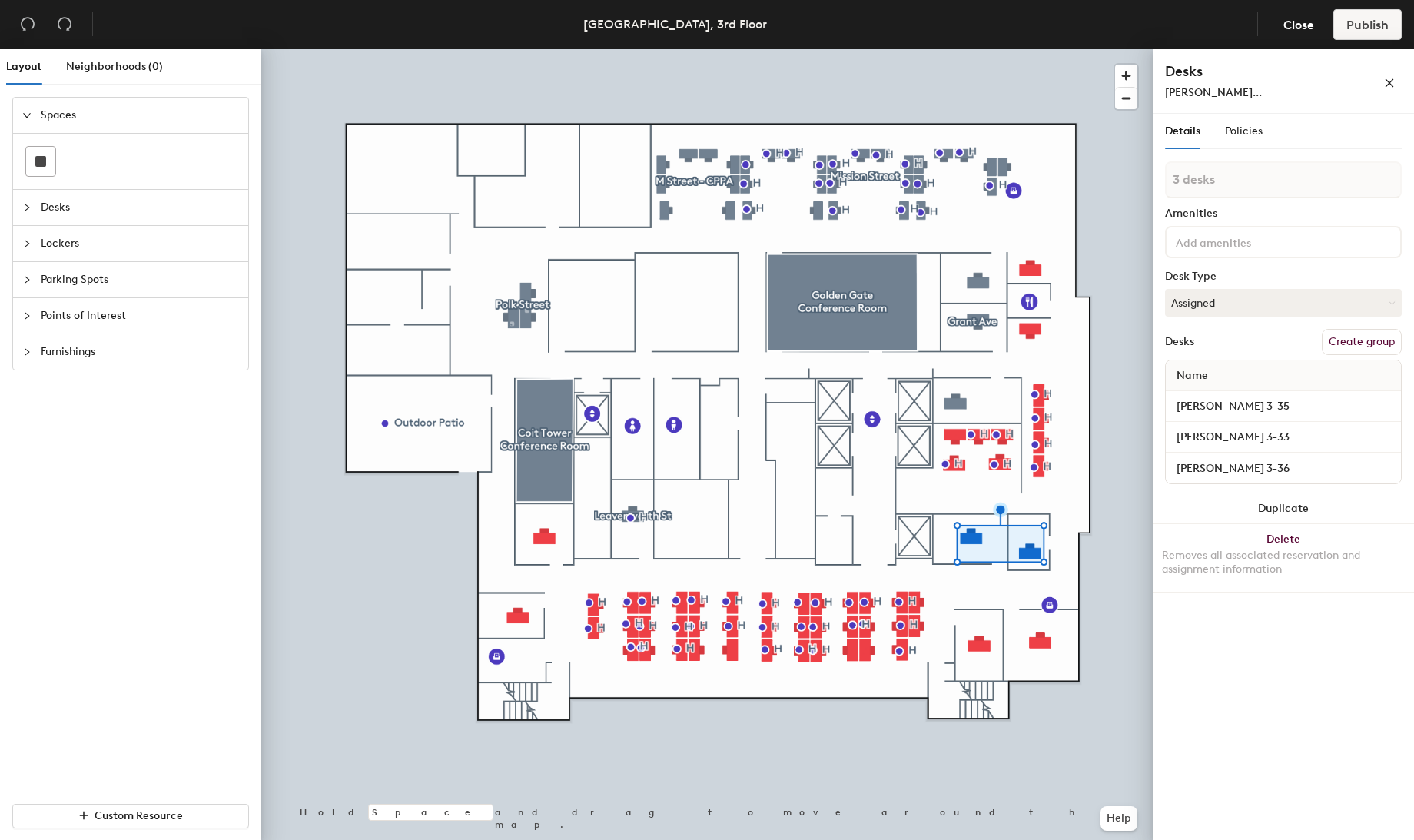
type input "4 desks"
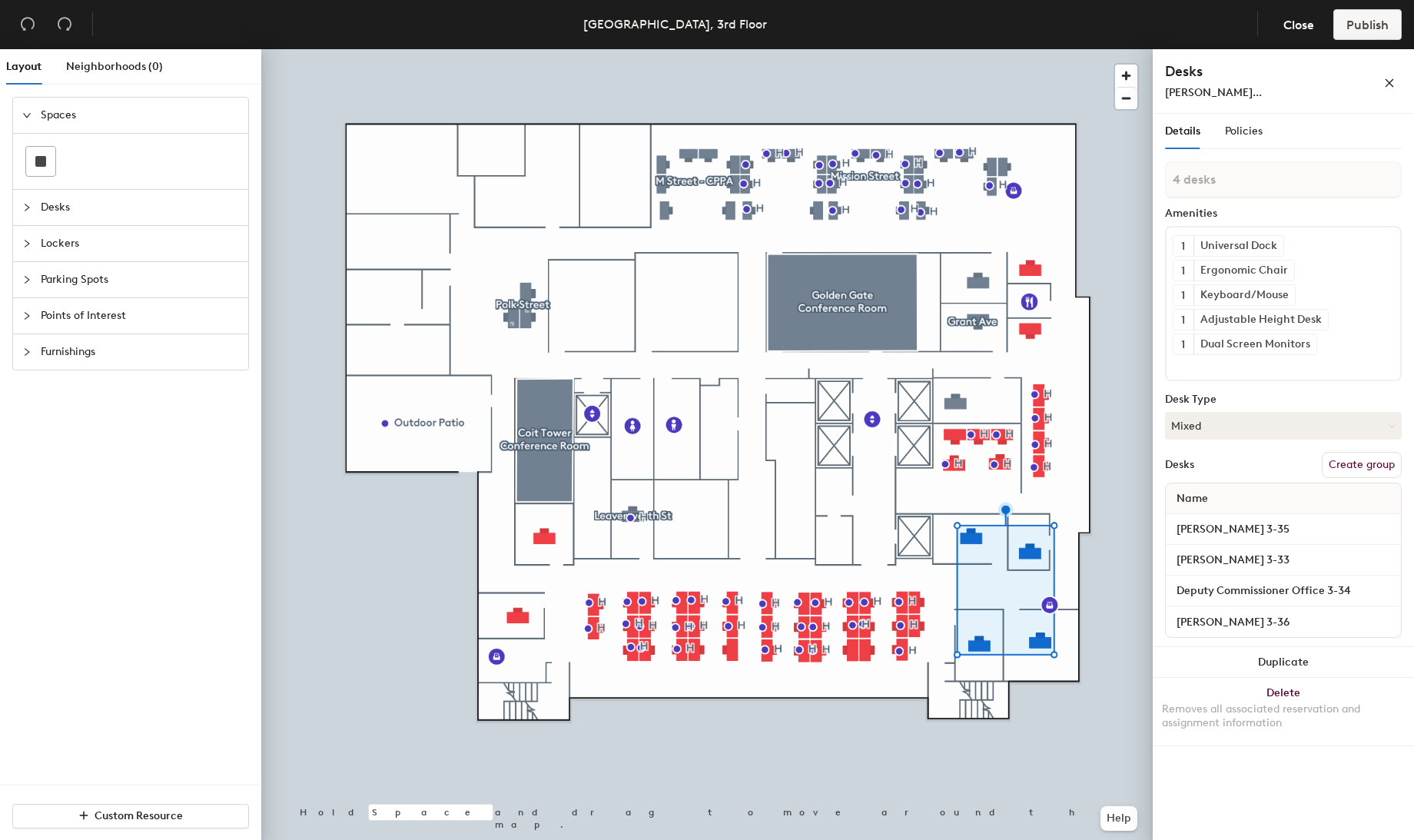
click at [1342, 459] on button "Create group" at bounding box center [1362, 465] width 80 height 27
click at [1110, 174] on div "Layout Neighborhoods (0) Spaces Desks Lockers Parking Spots Points of Interest …" at bounding box center [707, 448] width 1414 height 797
type input "Pacific Ave"
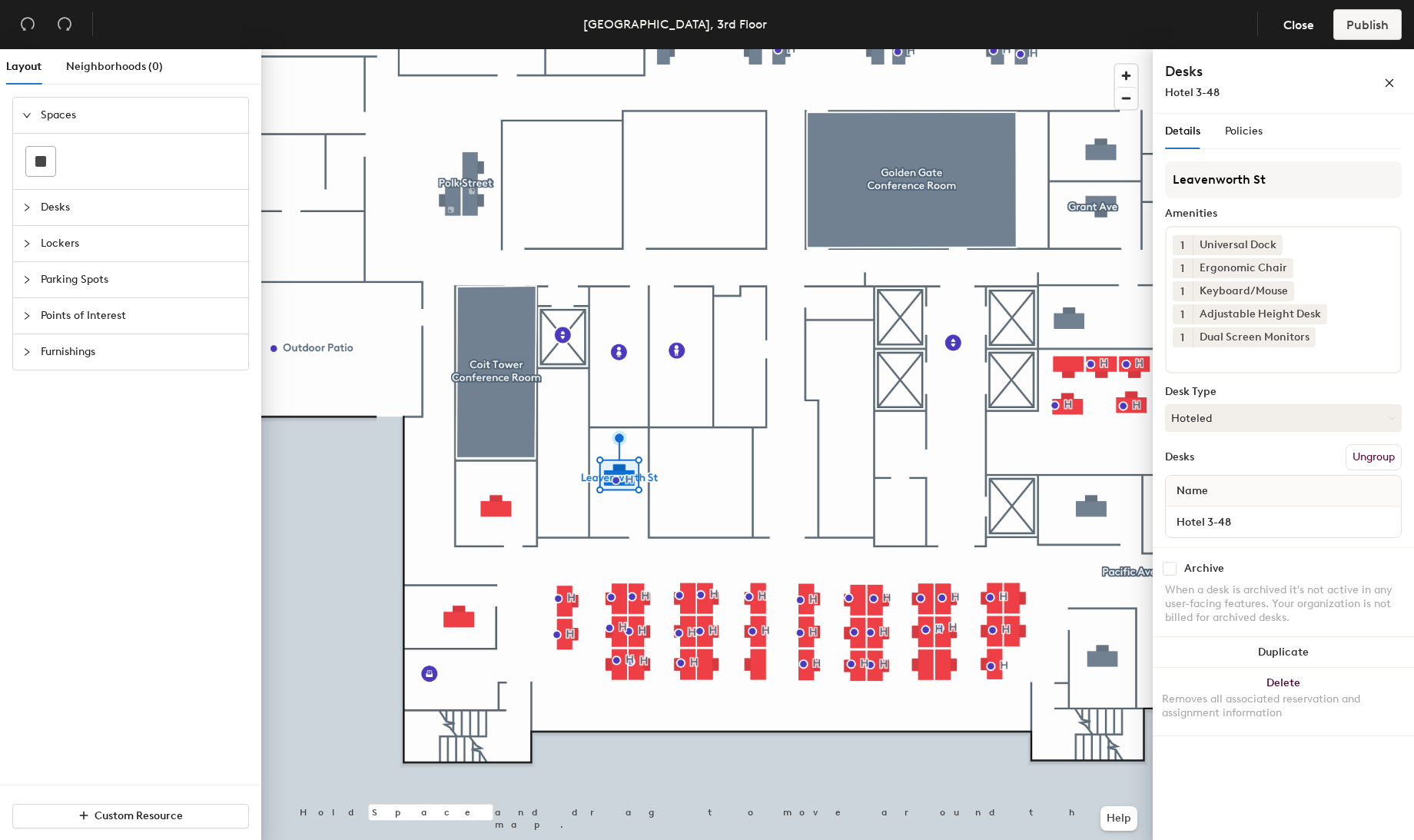
click at [1365, 455] on button "Ungroup" at bounding box center [1373, 457] width 56 height 27
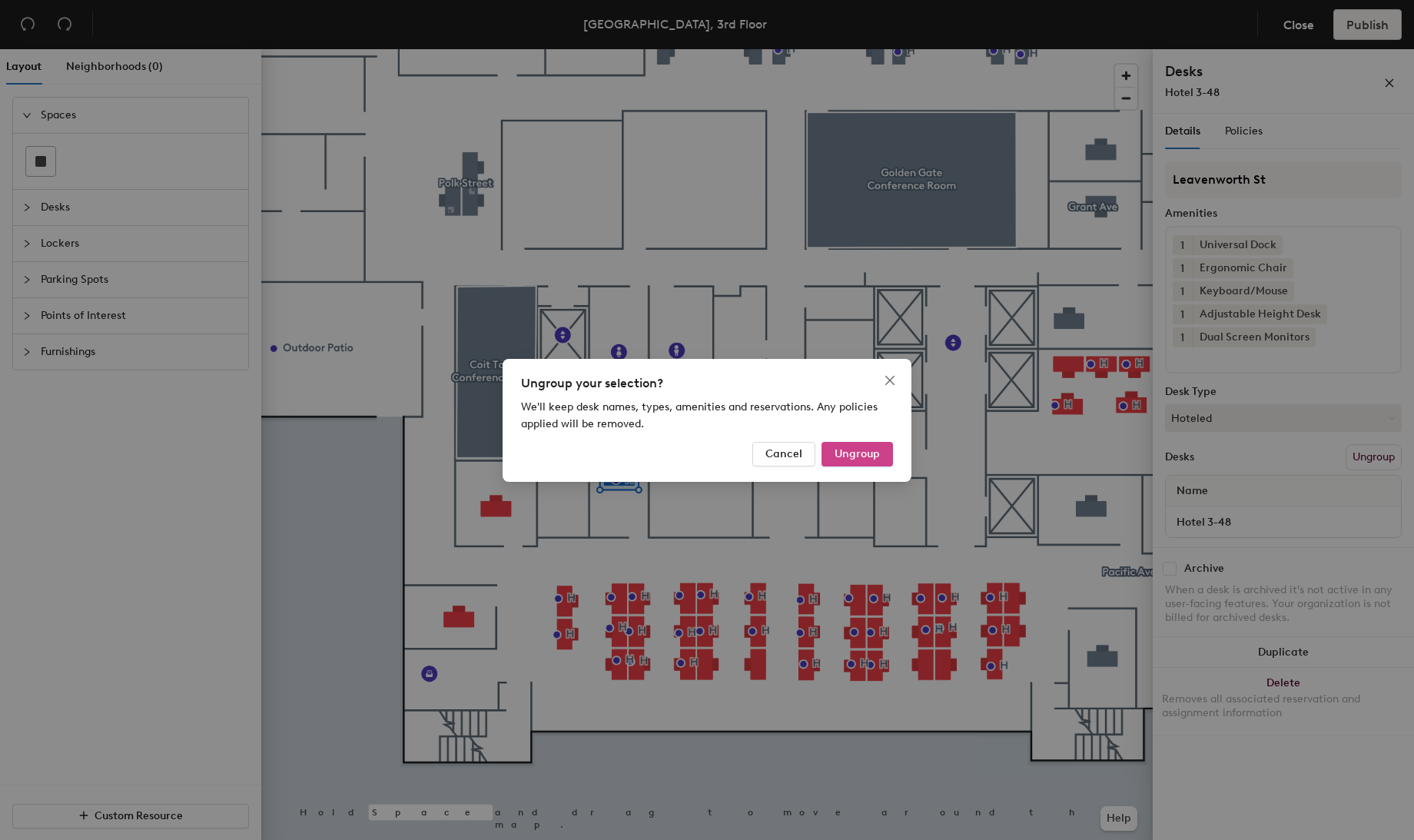
click at [849, 455] on span "Ungroup" at bounding box center [857, 454] width 45 height 13
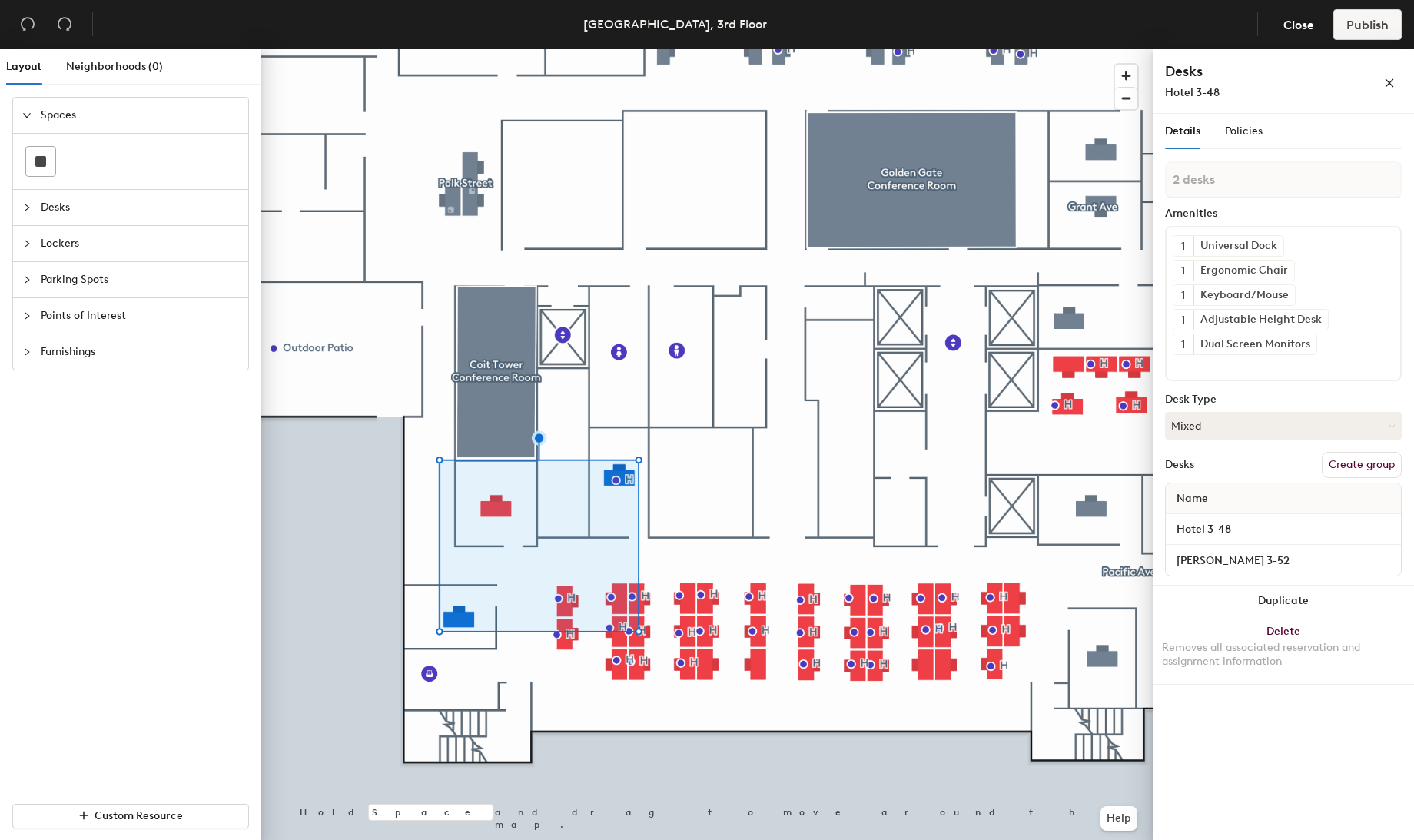
type input "3 desks"
click at [1369, 463] on button "Create group" at bounding box center [1362, 465] width 80 height 27
click at [1098, 167] on div "Layout Neighborhoods (0) Spaces Desks Lockers Parking Spots Points of Interest …" at bounding box center [707, 448] width 1414 height 797
type input "Leavenworth Street"
click at [338, 49] on div at bounding box center [707, 49] width 891 height 0
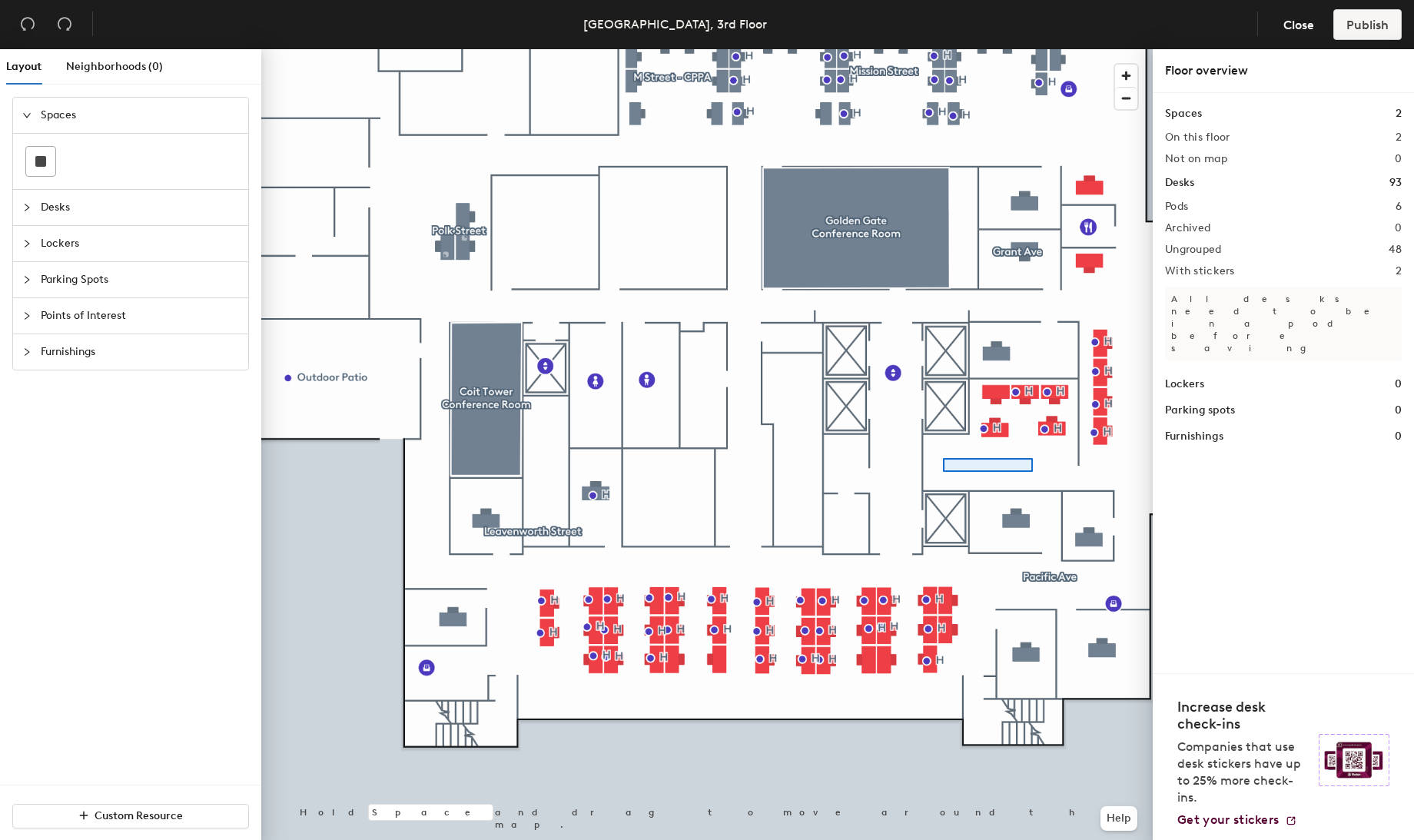
drag, startPoint x: 1185, startPoint y: 182, endPoint x: 943, endPoint y: 458, distance: 367.1
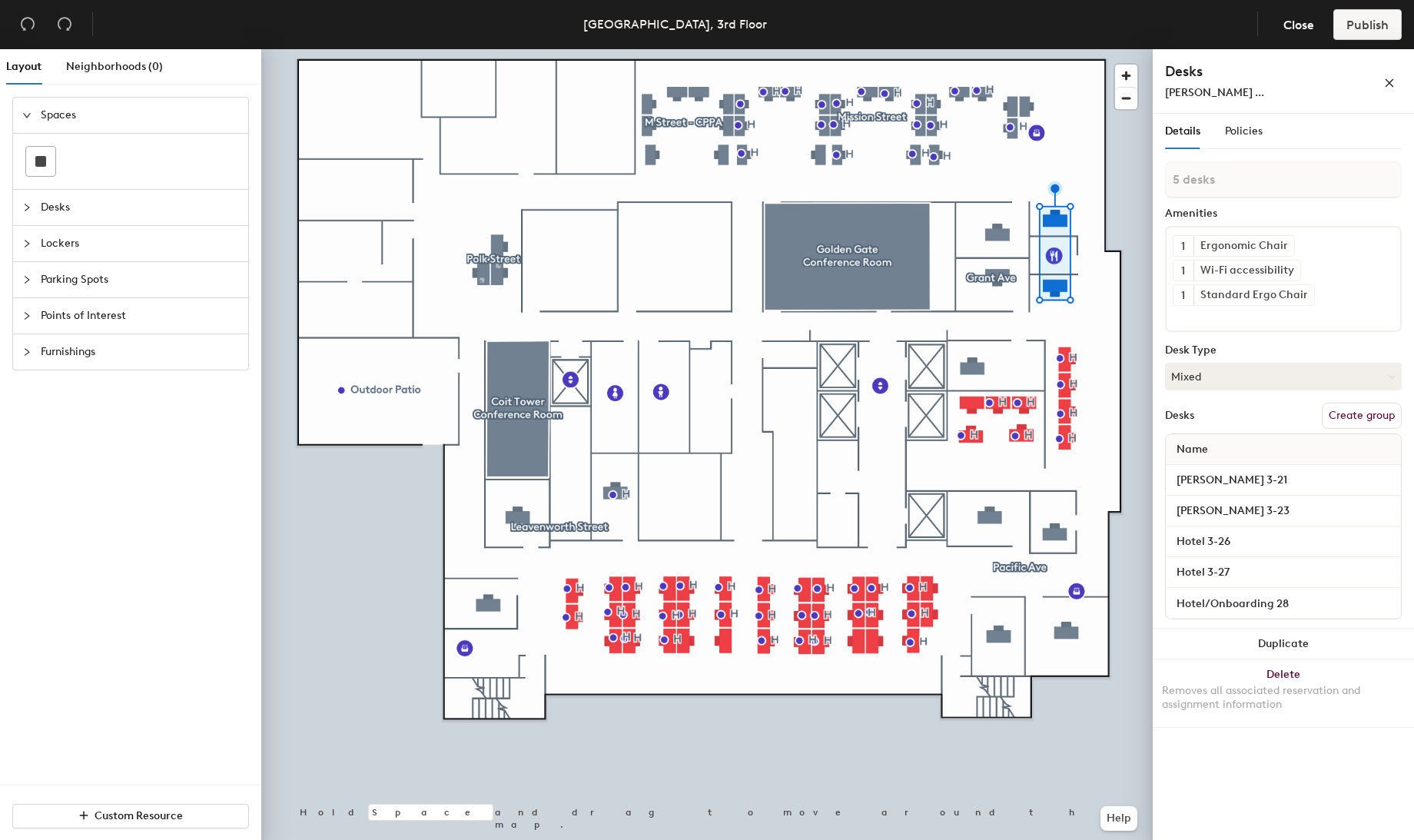
type input "6 desks"
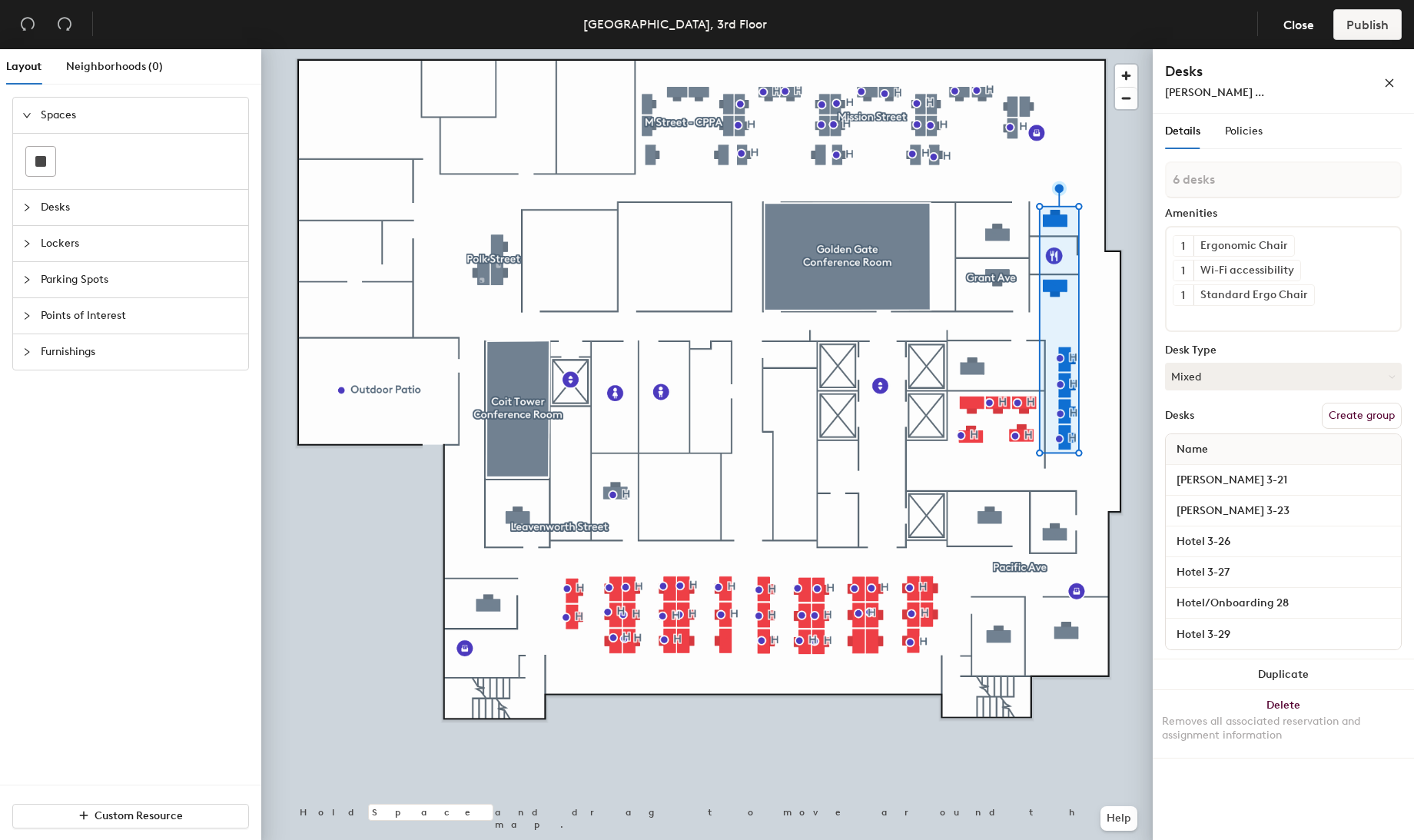
click at [1353, 416] on button "Create group" at bounding box center [1362, 416] width 80 height 27
click at [1118, 182] on div "Layout Neighborhoods (0) Spaces Desks Lockers Parking Spots Points of Interest …" at bounding box center [707, 448] width 1414 height 797
type input "Grandview Cour"
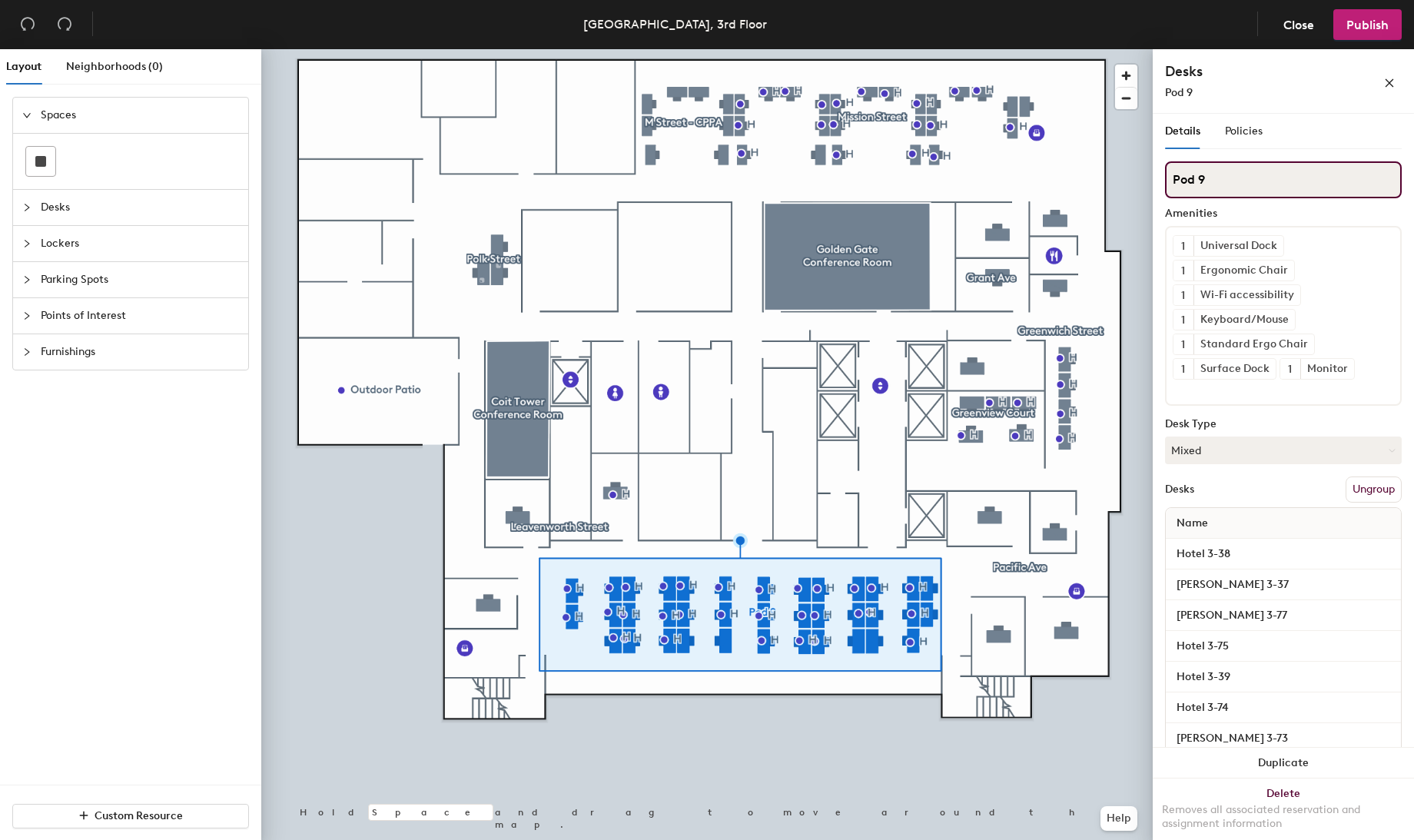
drag, startPoint x: 1230, startPoint y: 179, endPoint x: 1164, endPoint y: 180, distance: 66.0
click at [1164, 180] on div "Details Policies Pod 9 Amenities 1 Universal Dock 1 Ergonomic Chair 1 Wi-Fi acc…" at bounding box center [1283, 479] width 261 height 732
type input "Leland Ave"
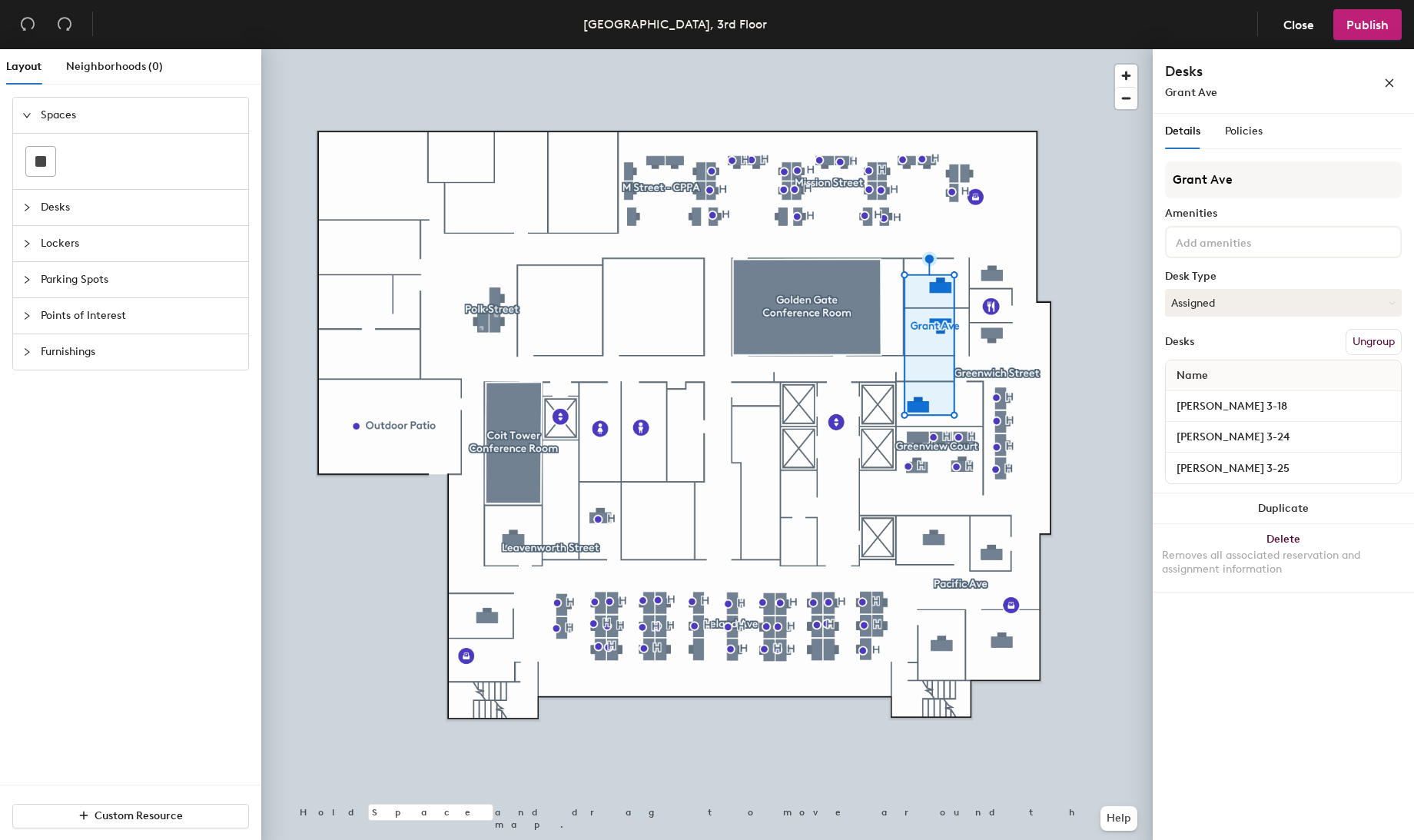
click at [1001, 49] on div at bounding box center [707, 49] width 891 height 0
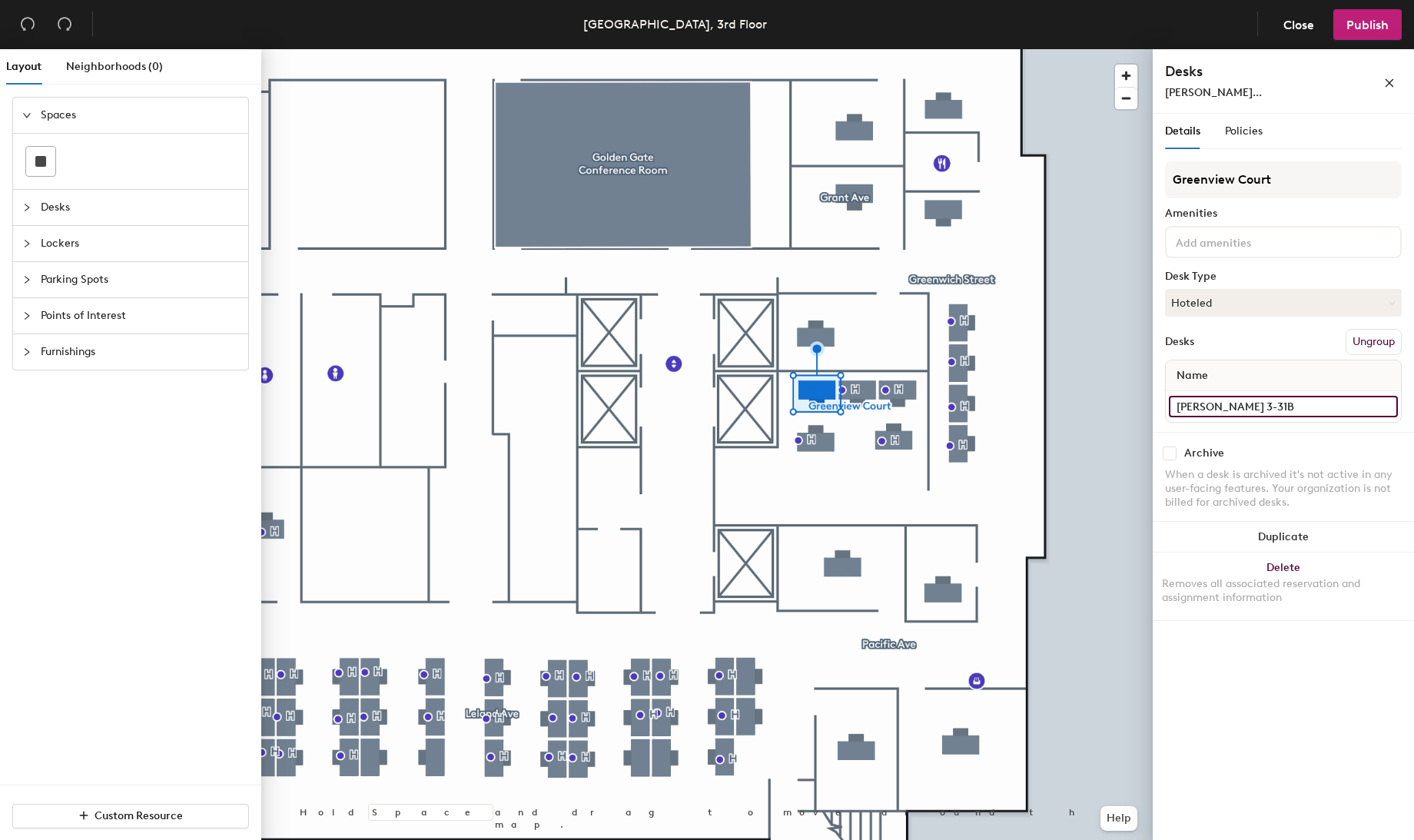
drag, startPoint x: 1269, startPoint y: 402, endPoint x: 1168, endPoint y: 398, distance: 101.1
click at [1168, 398] on div "[PERSON_NAME] 3-31B" at bounding box center [1283, 406] width 235 height 30
type input "Hotel 3-31B"
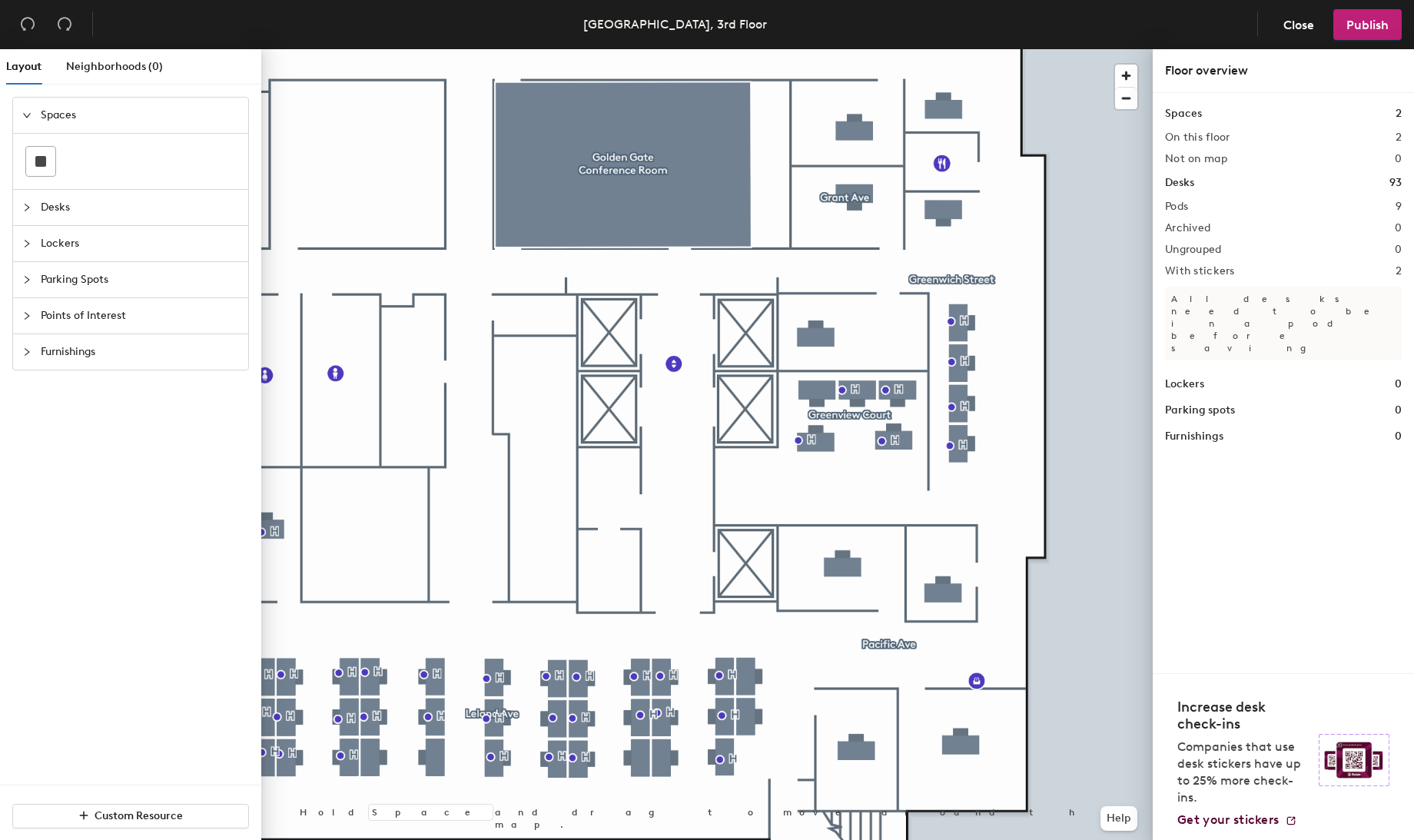
click at [32, 210] on div at bounding box center [31, 207] width 18 height 17
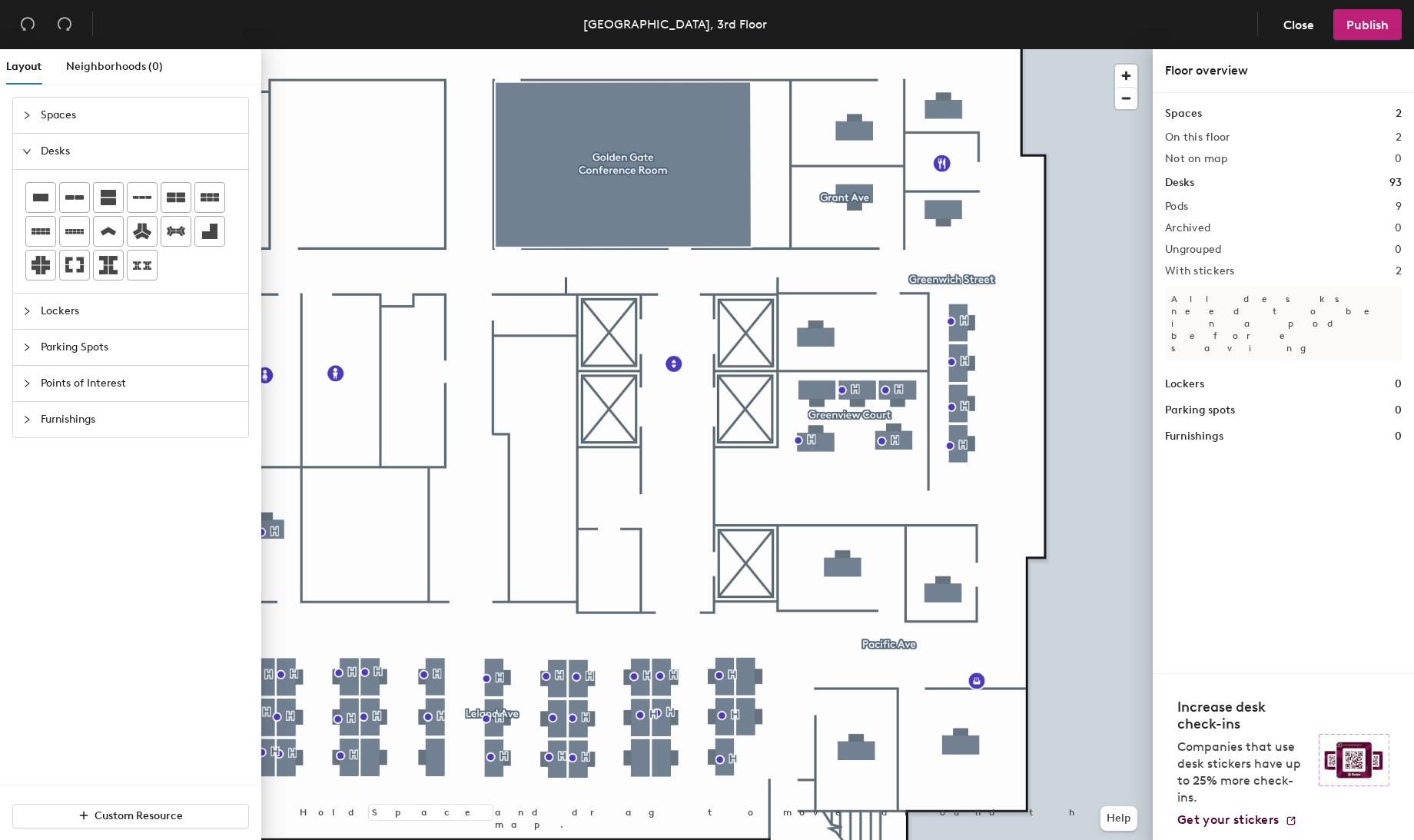
click at [30, 379] on icon "collapsed" at bounding box center [27, 384] width 9 height 9
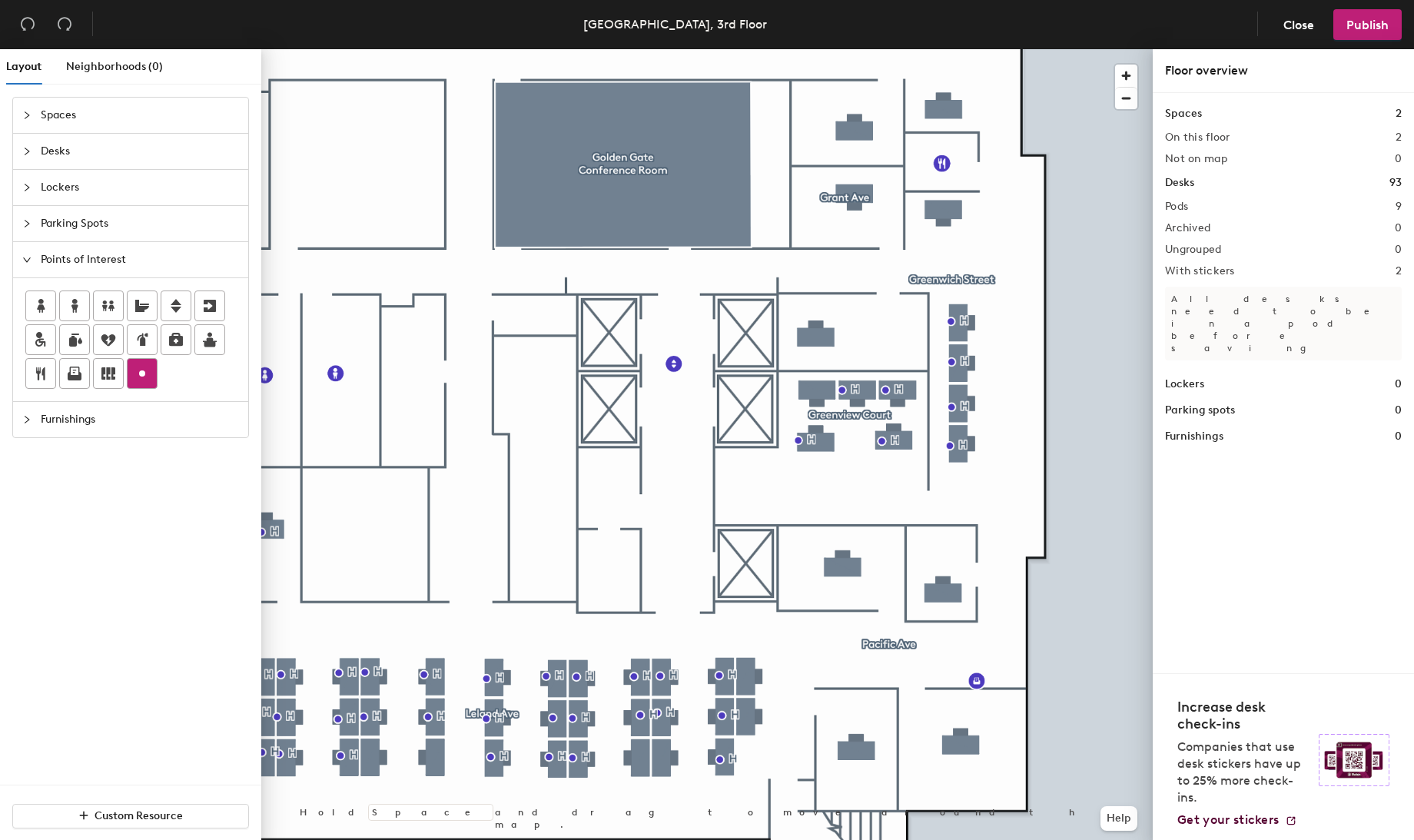
click at [140, 374] on icon at bounding box center [141, 373] width 18 height 18
type input "H"
click at [830, 422] on span "Done" at bounding box center [837, 422] width 45 height 27
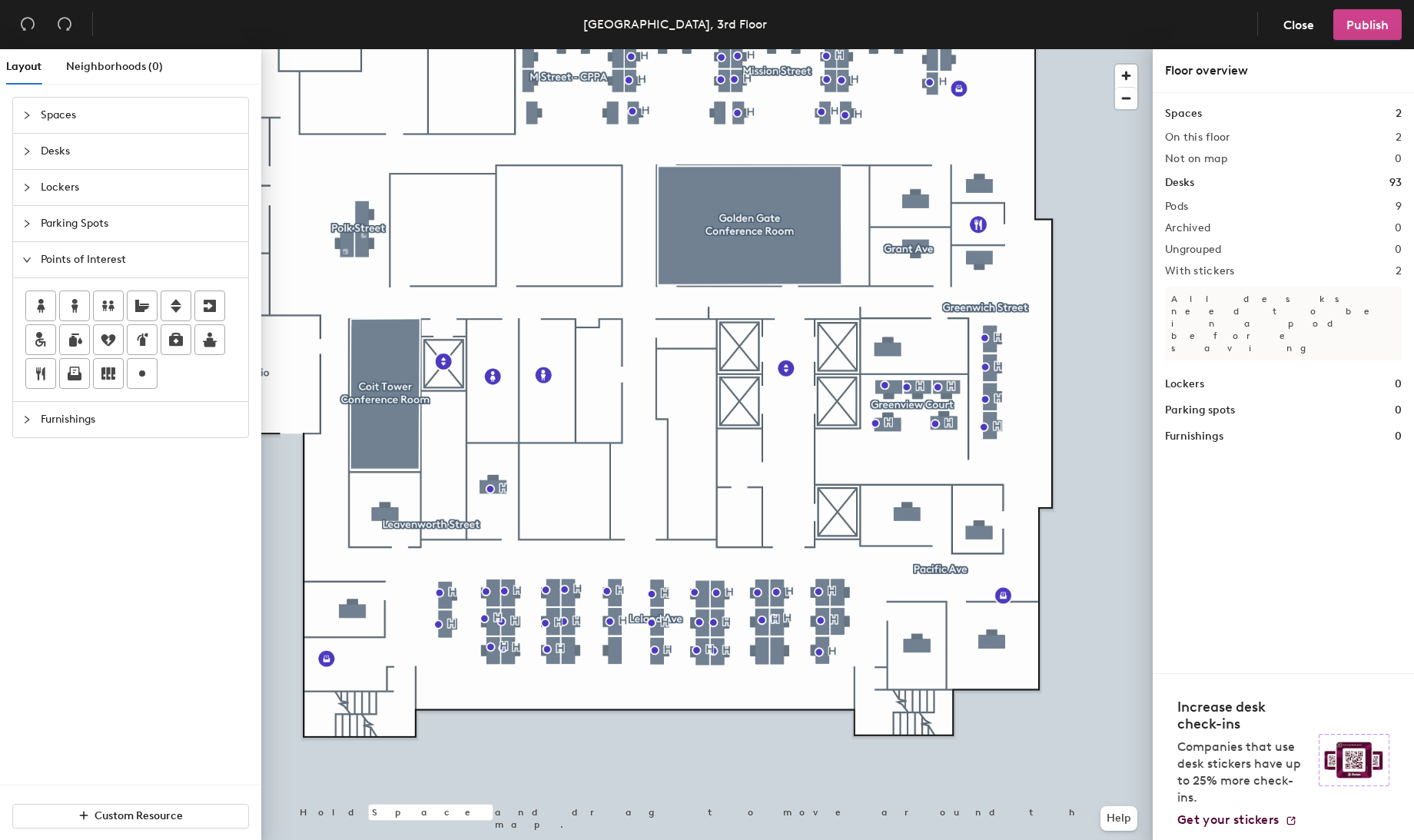
click at [1366, 28] on span "Publish" at bounding box center [1368, 25] width 43 height 14
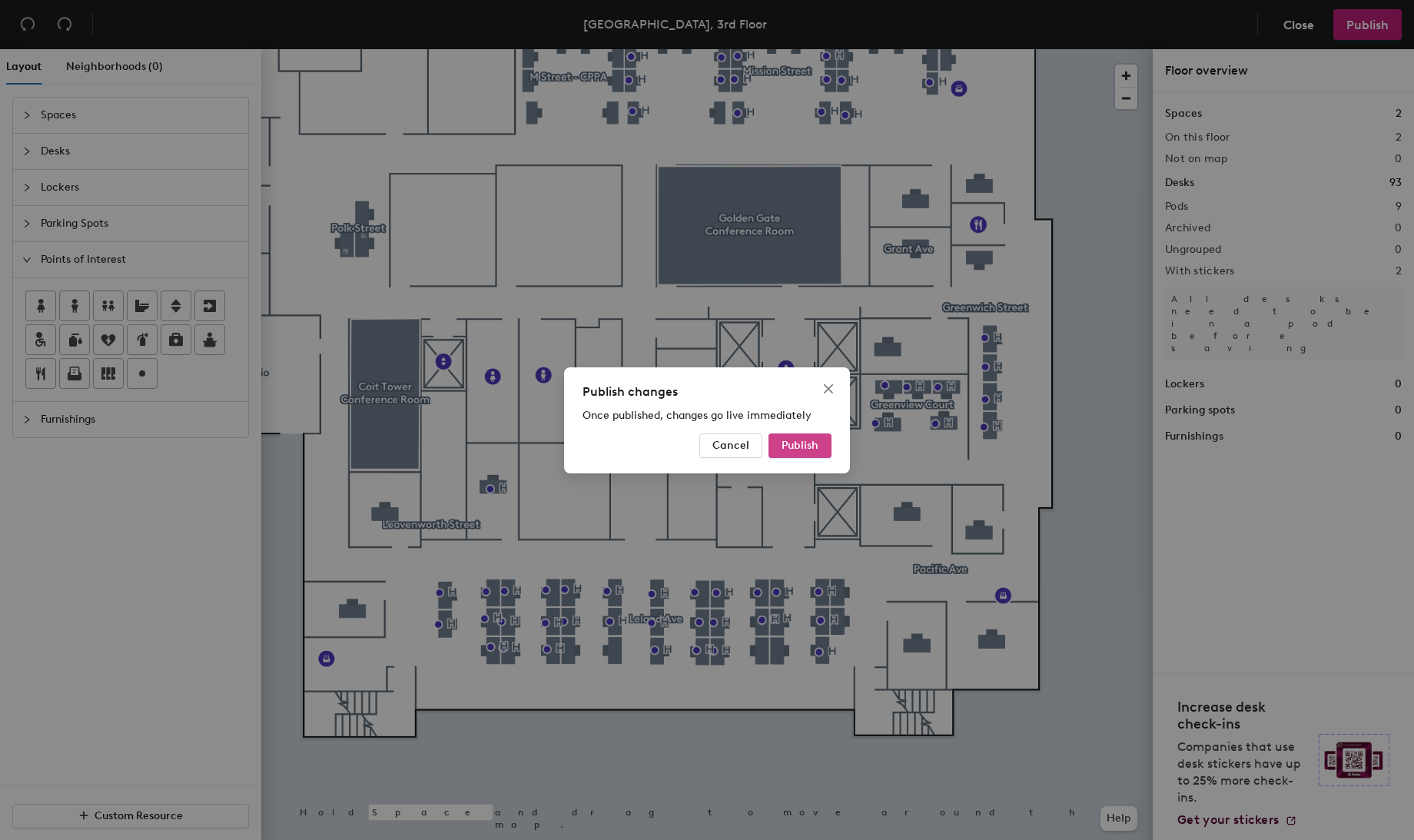
click at [796, 446] on span "Publish" at bounding box center [799, 445] width 37 height 13
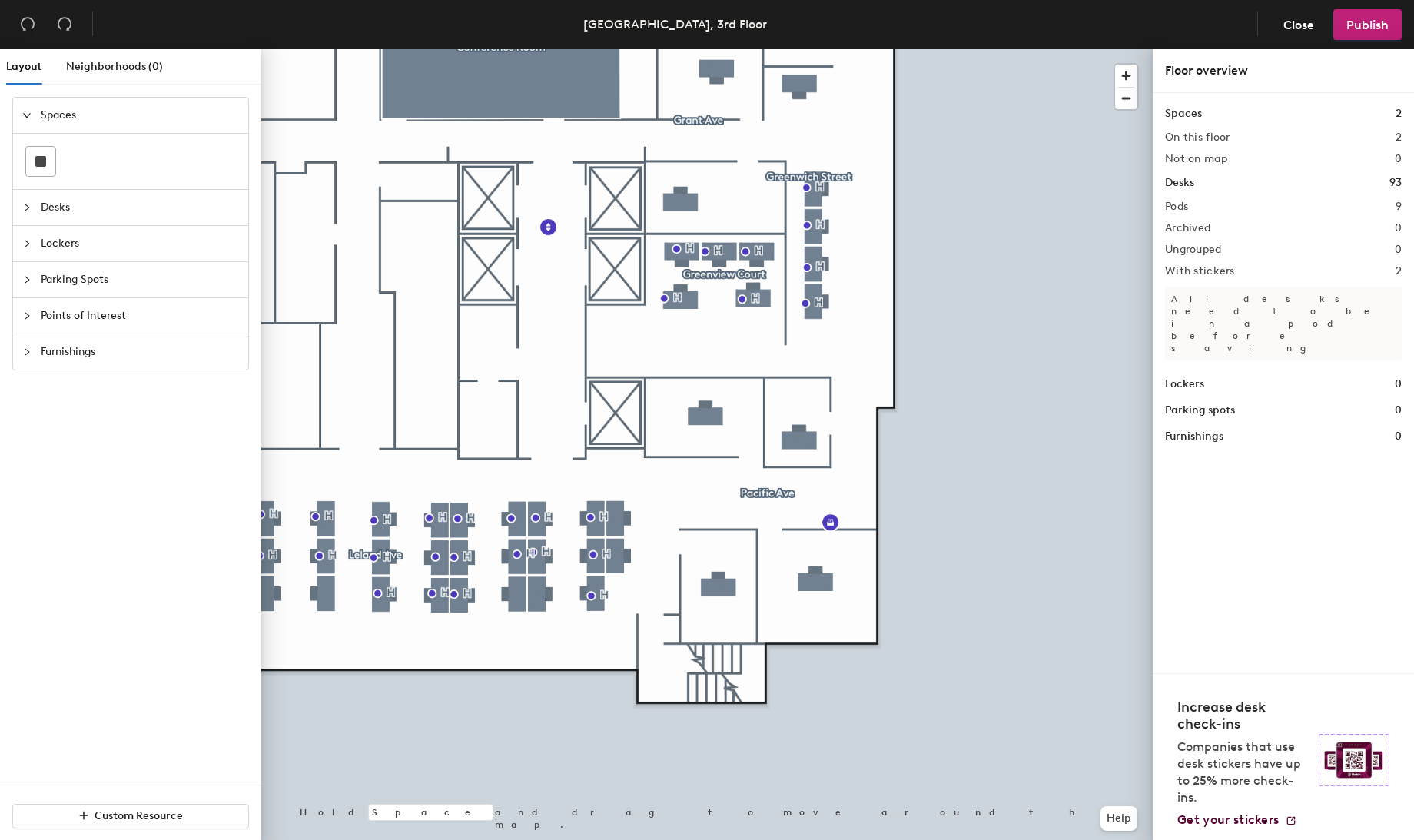
click at [23, 308] on div at bounding box center [31, 316] width 18 height 17
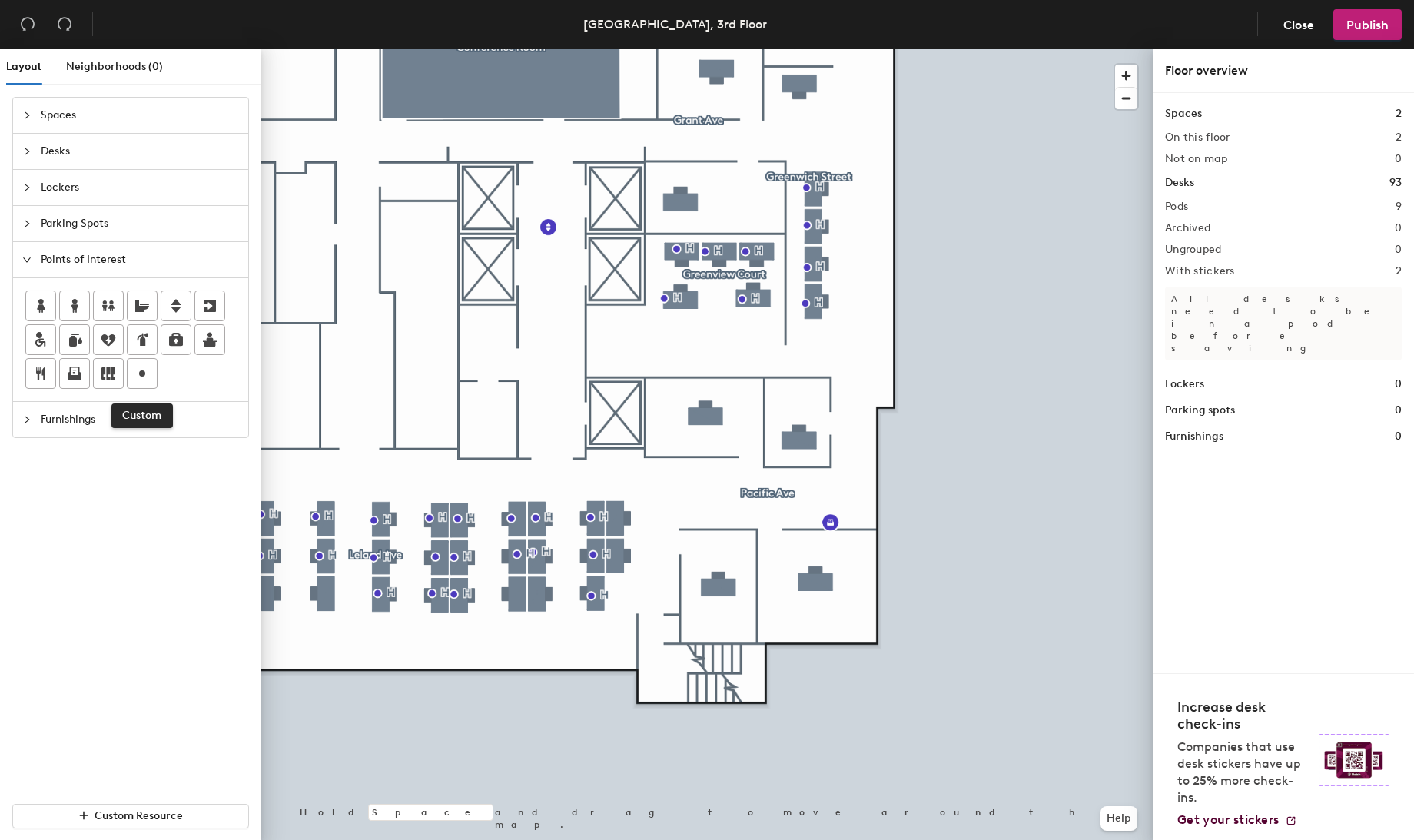
drag, startPoint x: 149, startPoint y: 370, endPoint x: 219, endPoint y: 402, distance: 77.0
click at [149, 370] on icon at bounding box center [141, 373] width 18 height 18
type input "H"
click at [825, 610] on span "Done" at bounding box center [834, 615] width 45 height 27
click at [1360, 27] on span "Publish" at bounding box center [1368, 25] width 43 height 14
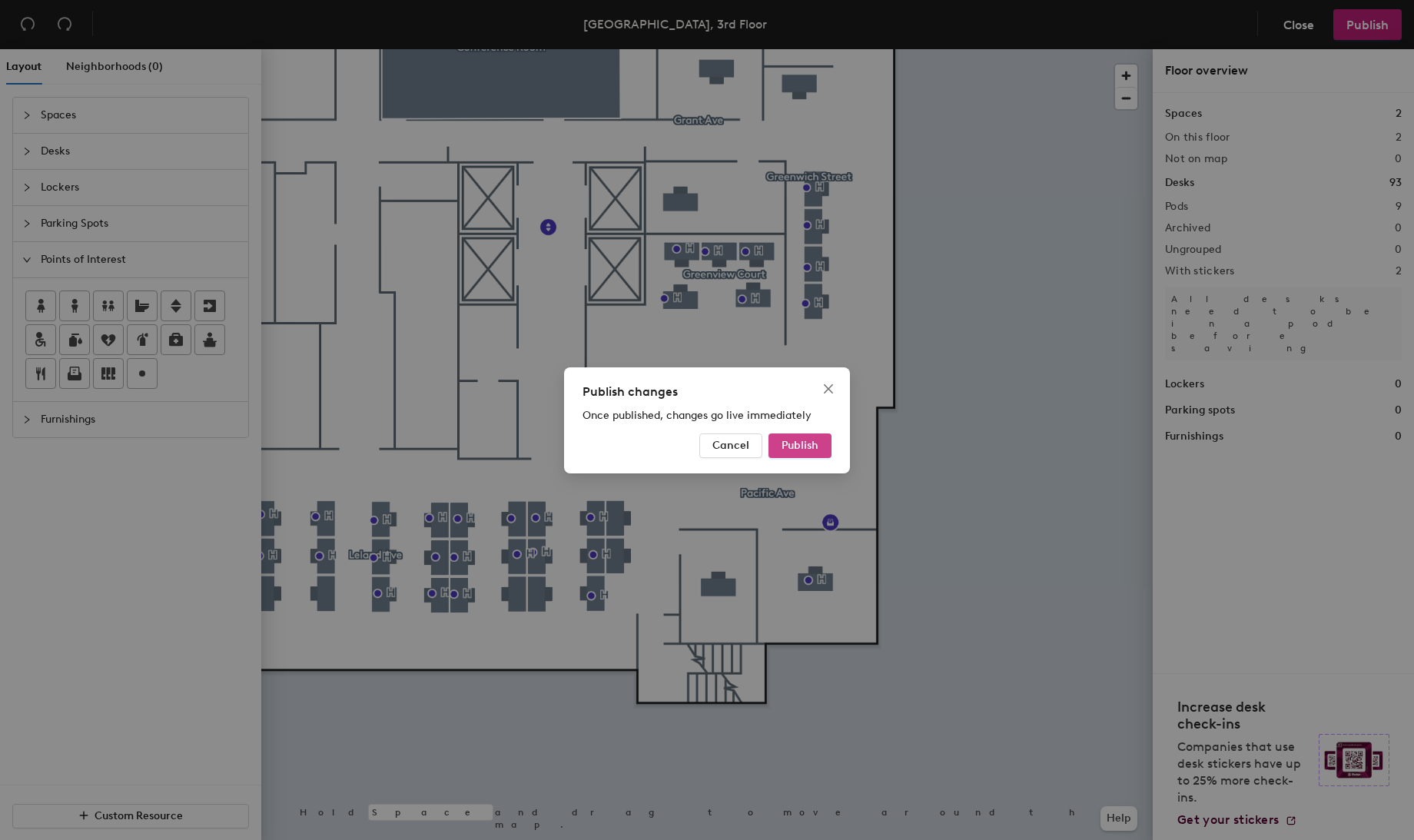
click at [810, 443] on span "Publish" at bounding box center [799, 445] width 37 height 13
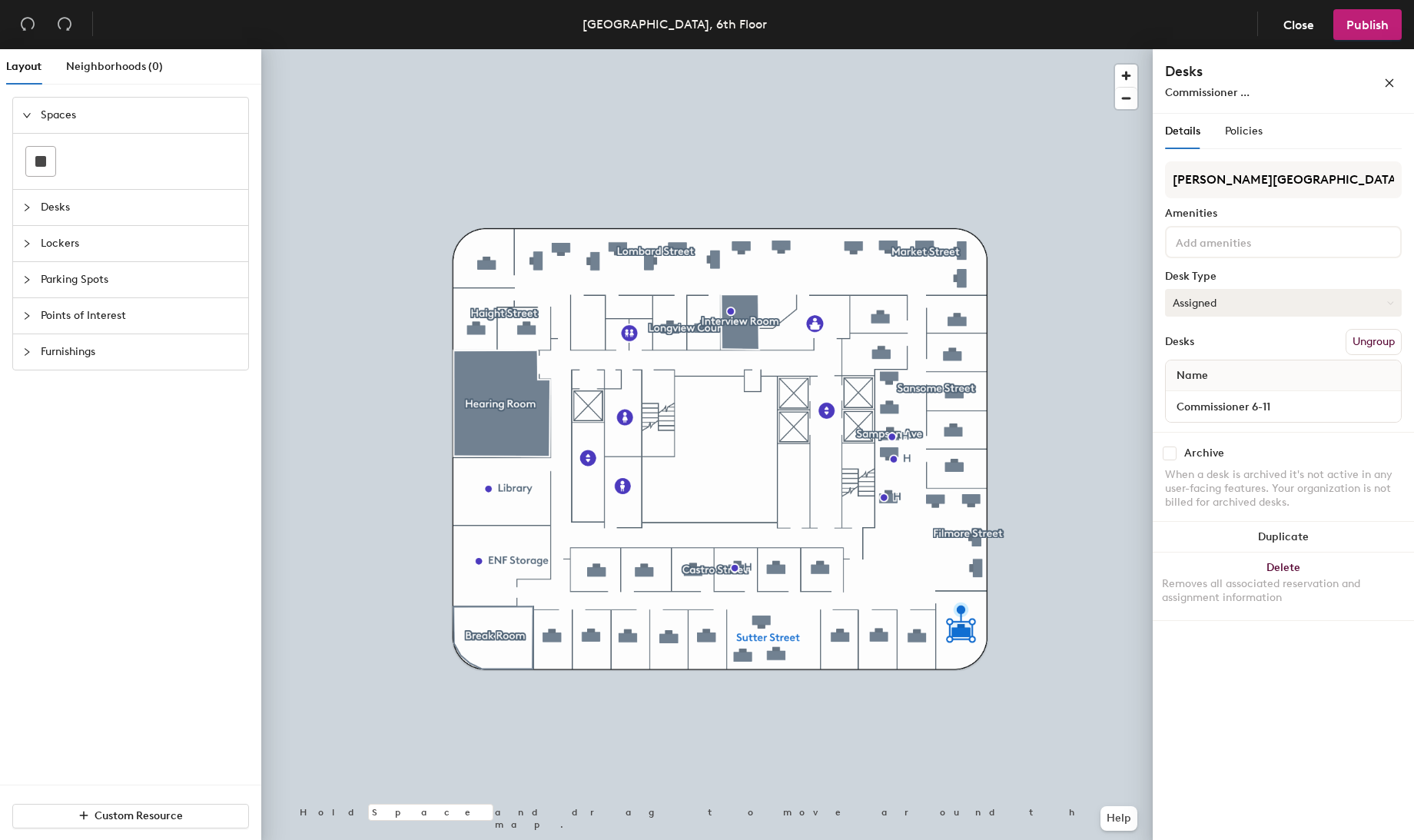
click at [1388, 303] on icon at bounding box center [1390, 302] width 7 height 7
click at [1353, 22] on span "Publish" at bounding box center [1368, 25] width 43 height 14
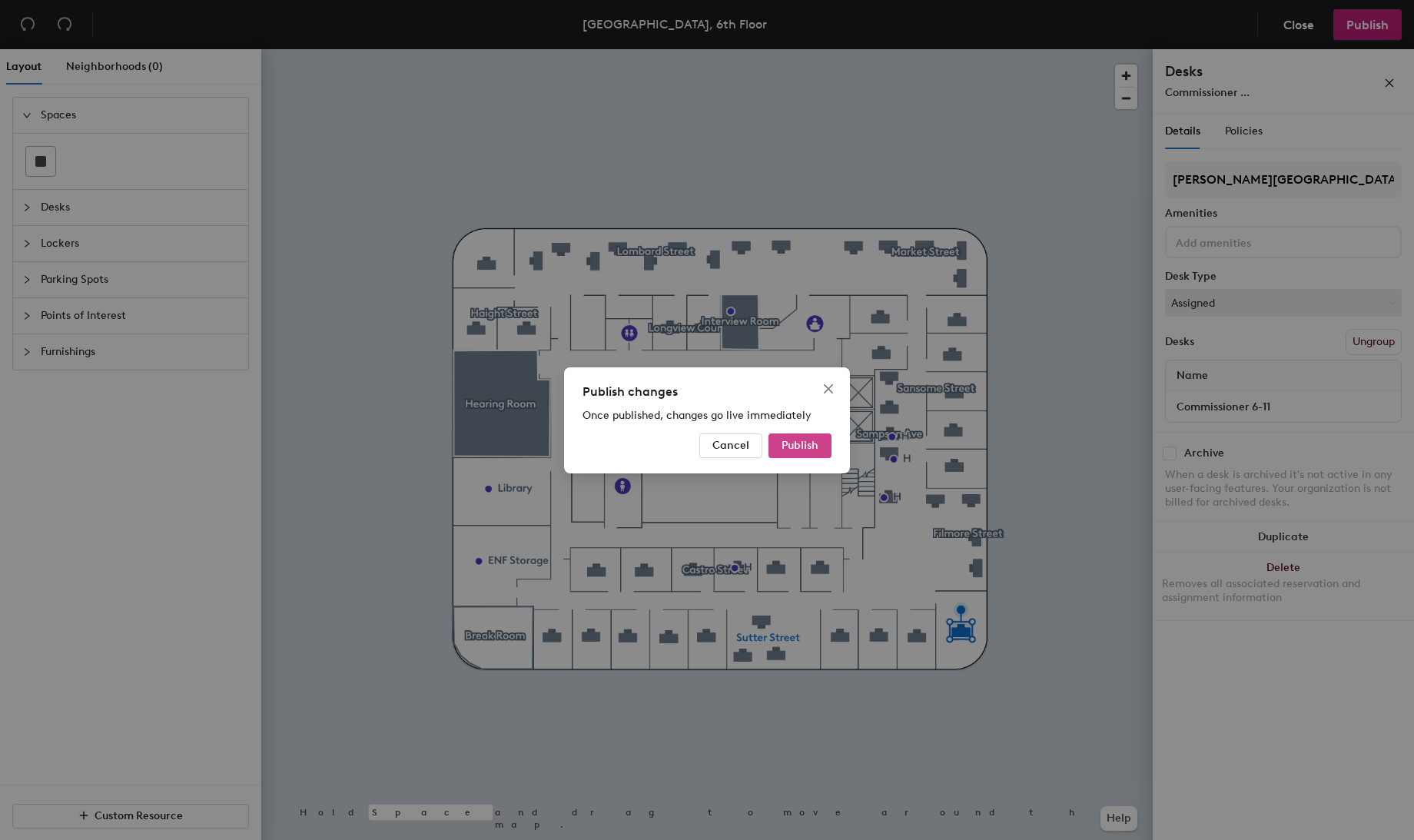
click at [802, 447] on span "Publish" at bounding box center [799, 445] width 37 height 13
